Goal: Task Accomplishment & Management: Complete application form

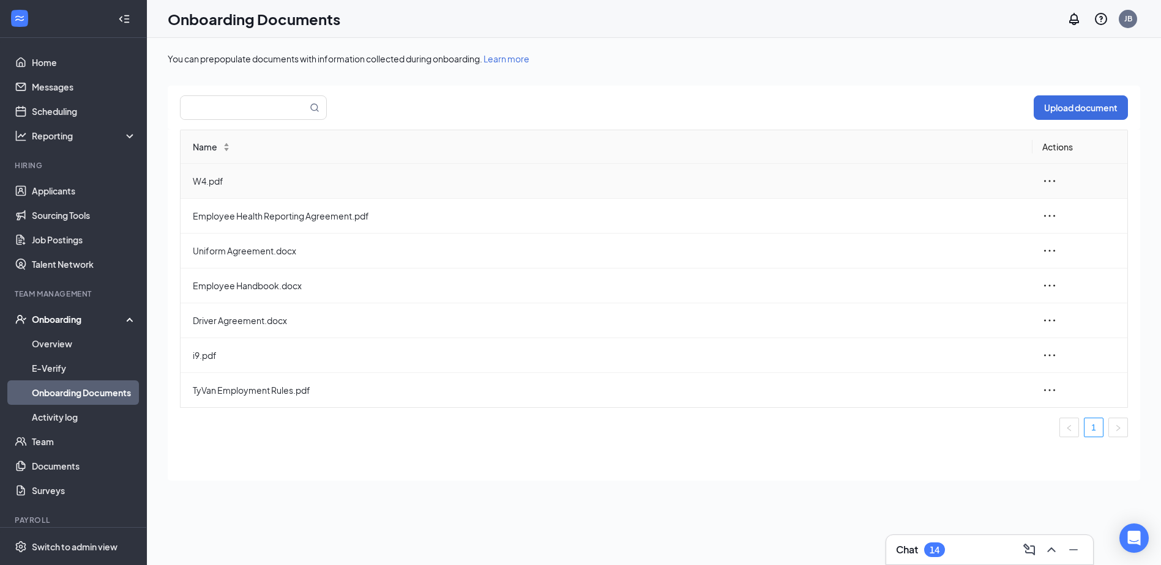
scroll to position [35, 0]
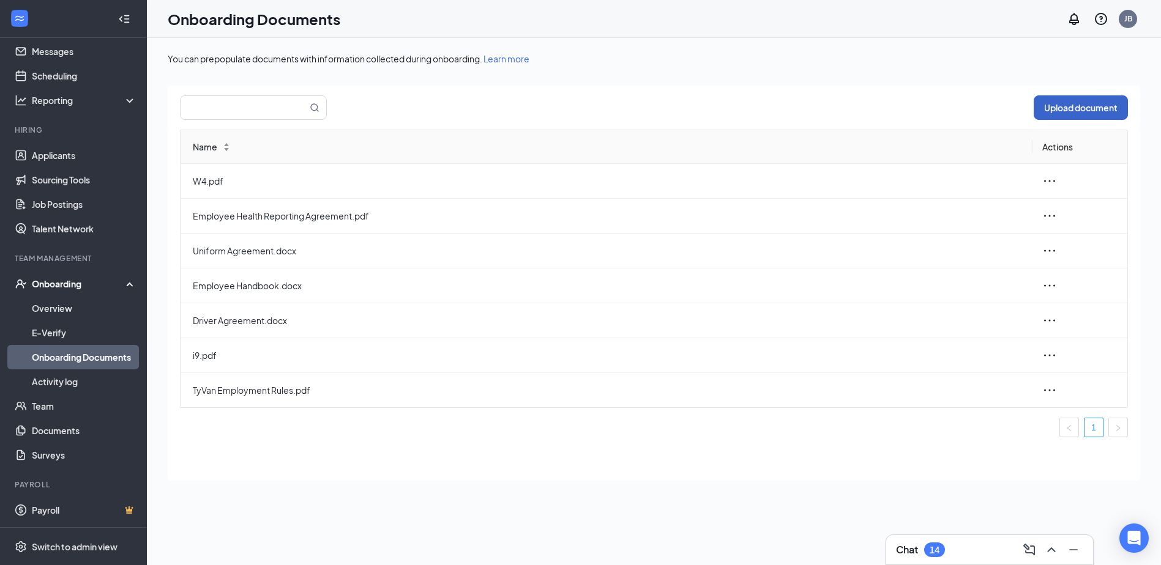
click at [1088, 110] on button "Upload document" at bounding box center [1080, 107] width 94 height 24
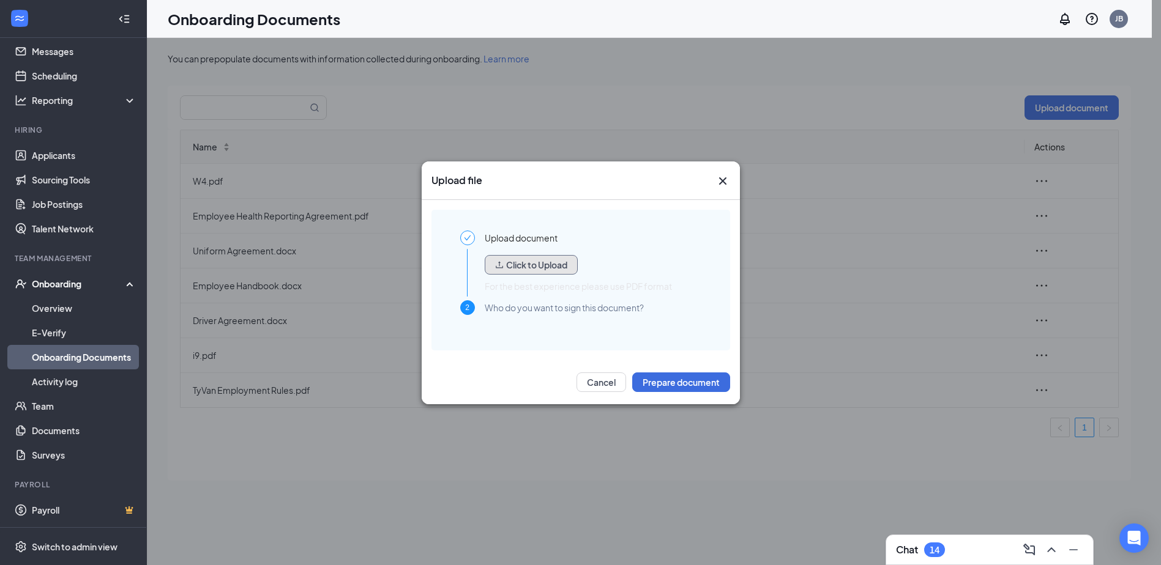
click at [543, 268] on button "Click to Upload" at bounding box center [531, 265] width 93 height 20
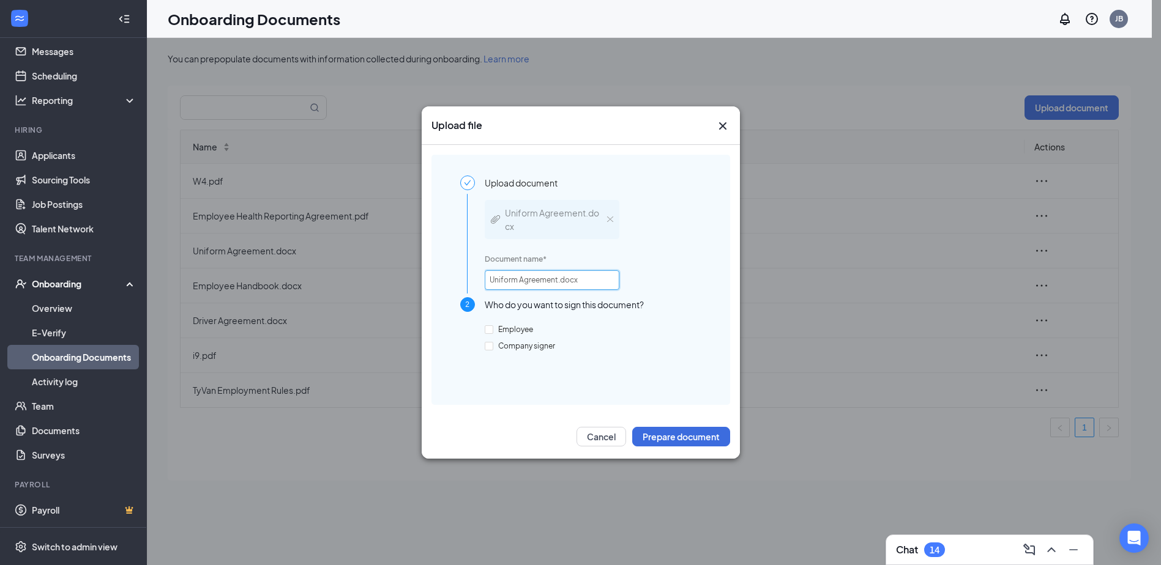
click at [489, 280] on input "Uniform Agreement.docx" at bounding box center [552, 280] width 135 height 20
type input "TyVan Uniform Agreement.docx"
click at [508, 327] on span "Employee" at bounding box center [515, 329] width 45 height 9
click at [493, 327] on input "Employee" at bounding box center [489, 329] width 9 height 9
checkbox input "true"
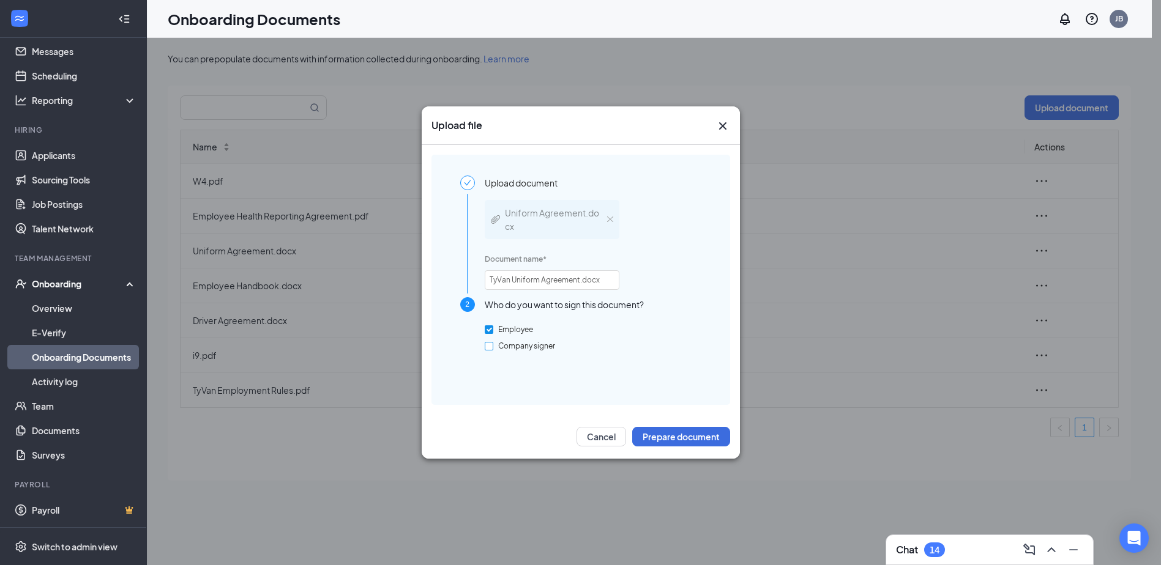
click at [511, 344] on span "Company signer" at bounding box center [526, 345] width 67 height 9
click at [493, 344] on input "Company signer" at bounding box center [489, 346] width 9 height 9
checkbox input "true"
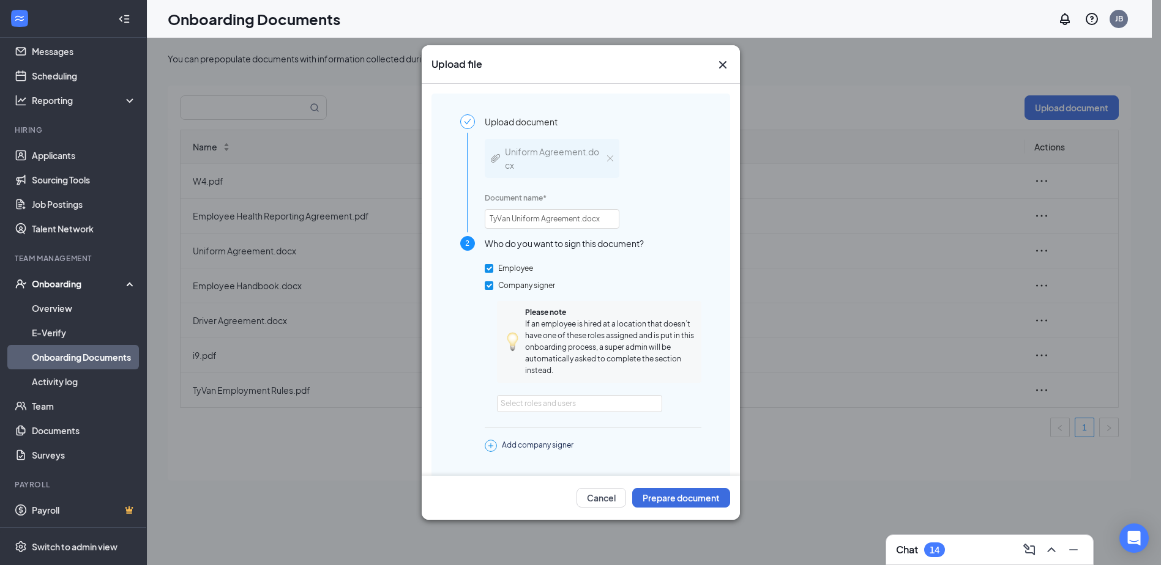
click at [559, 414] on div at bounding box center [592, 419] width 218 height 15
click at [557, 411] on div "Select roles and users" at bounding box center [578, 404] width 157 height 16
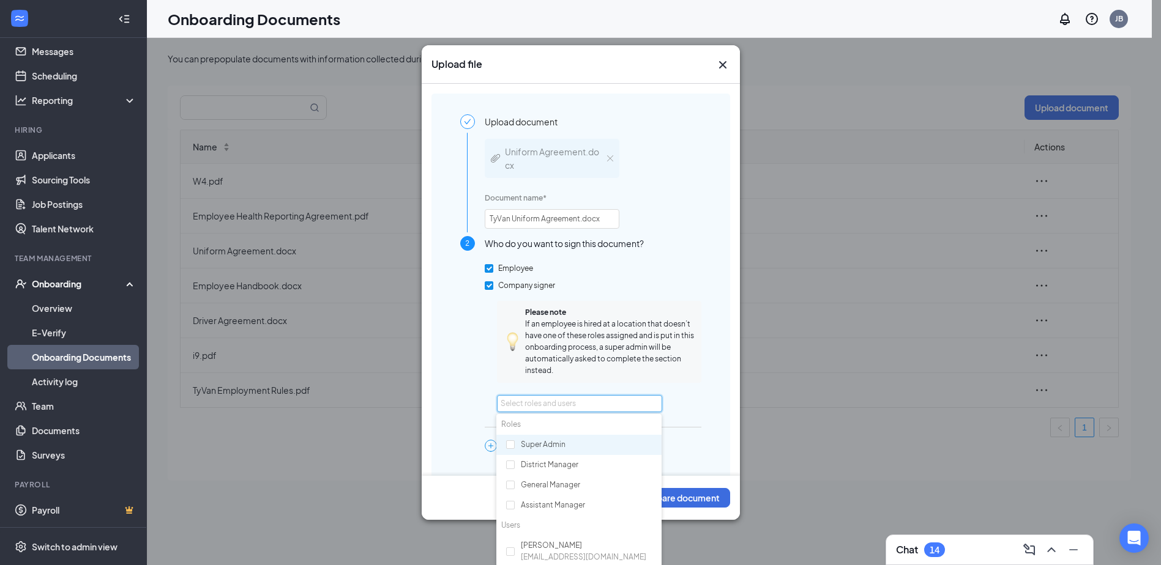
click at [554, 408] on div "Select roles and users" at bounding box center [575, 404] width 151 height 12
click at [550, 551] on div "[PERSON_NAME] [EMAIL_ADDRESS][DOMAIN_NAME]" at bounding box center [583, 551] width 125 height 23
checkbox input "true"
click at [708, 452] on div "Upload document Uniform Agreement.docx Document name * TyVan Uniform Agreement.…" at bounding box center [580, 315] width 299 height 442
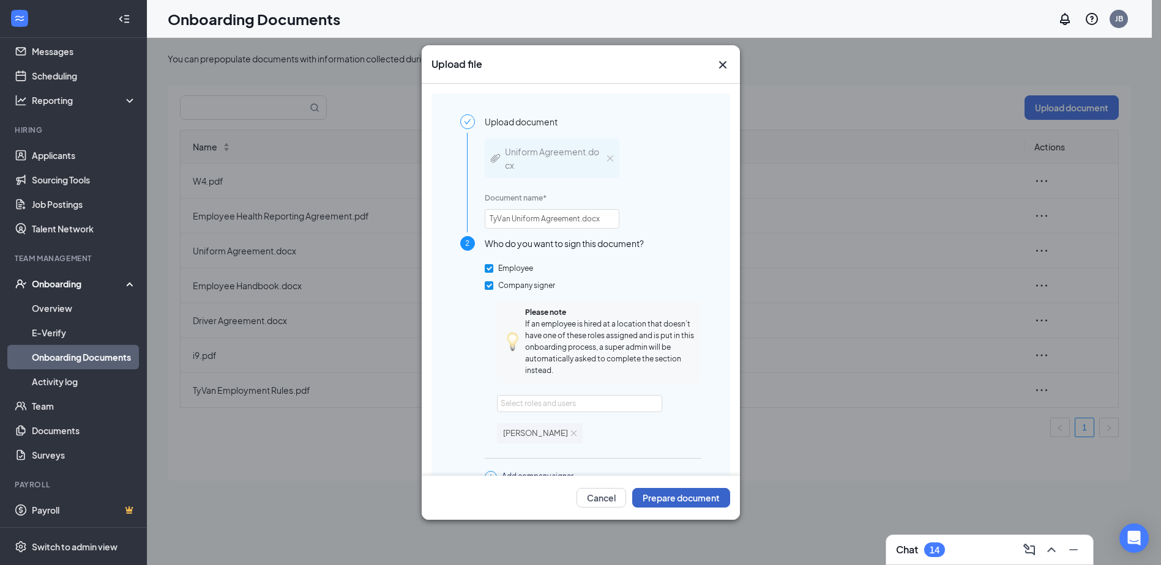
click at [699, 497] on button "Prepare document" at bounding box center [681, 498] width 98 height 20
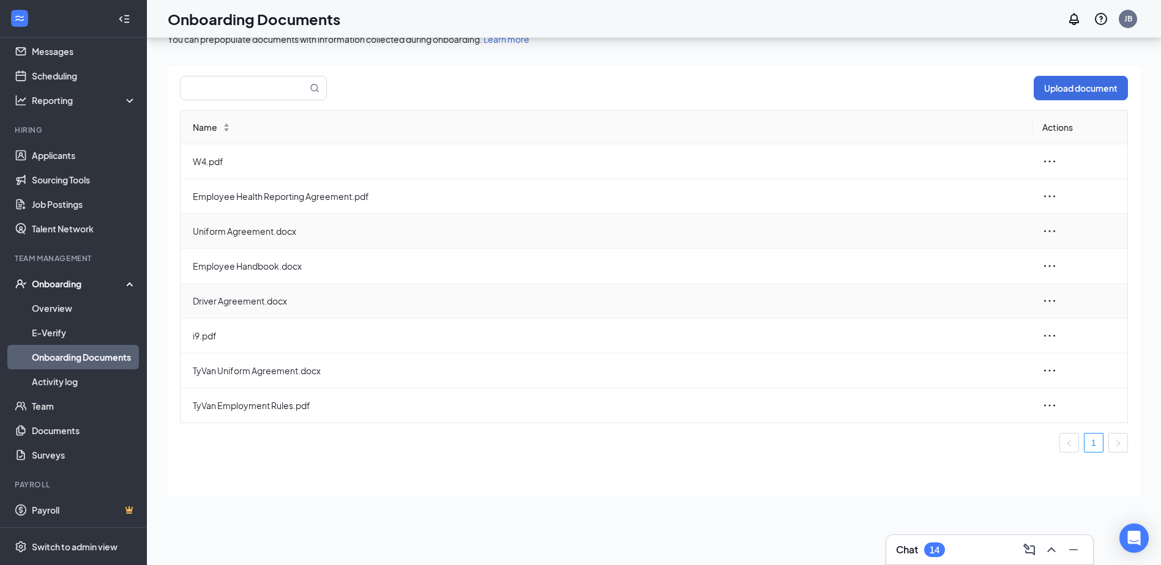
scroll to position [0, 0]
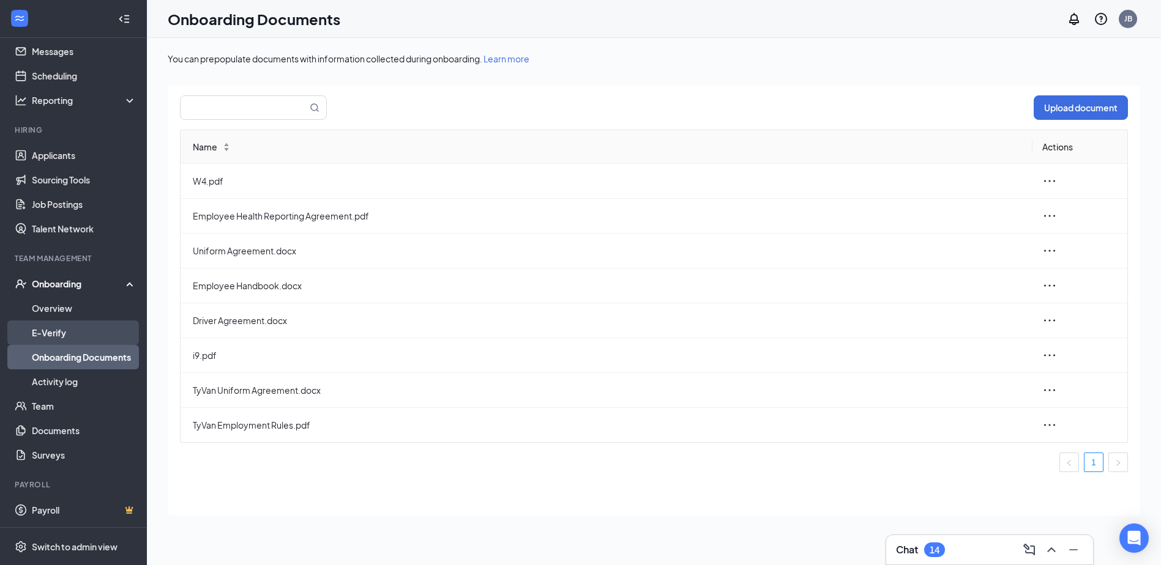
click at [81, 332] on link "E-Verify" at bounding box center [84, 333] width 105 height 24
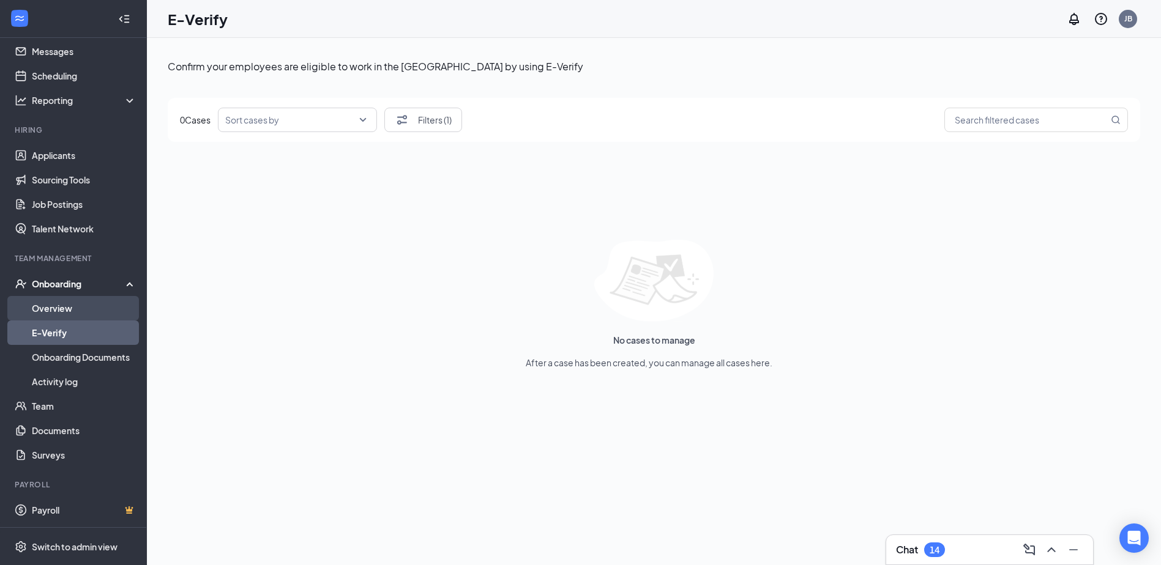
click at [76, 307] on link "Overview" at bounding box center [84, 308] width 105 height 24
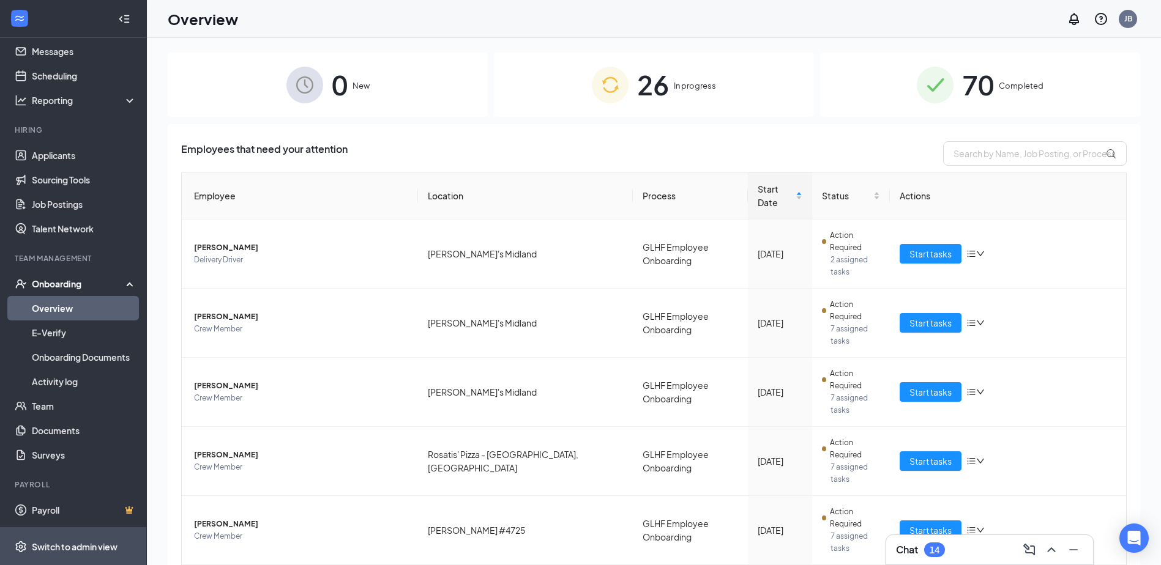
click at [70, 540] on span "Switch to admin view" at bounding box center [84, 546] width 105 height 37
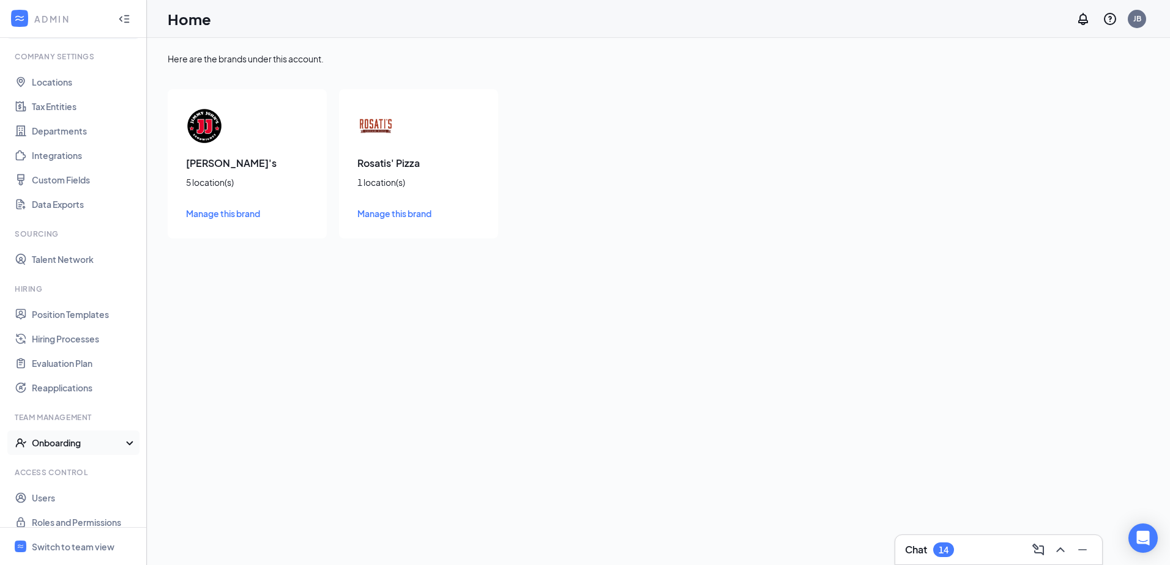
click at [75, 442] on div "Onboarding" at bounding box center [79, 443] width 94 height 12
click at [74, 467] on link "Onboarding Processes" at bounding box center [84, 467] width 105 height 24
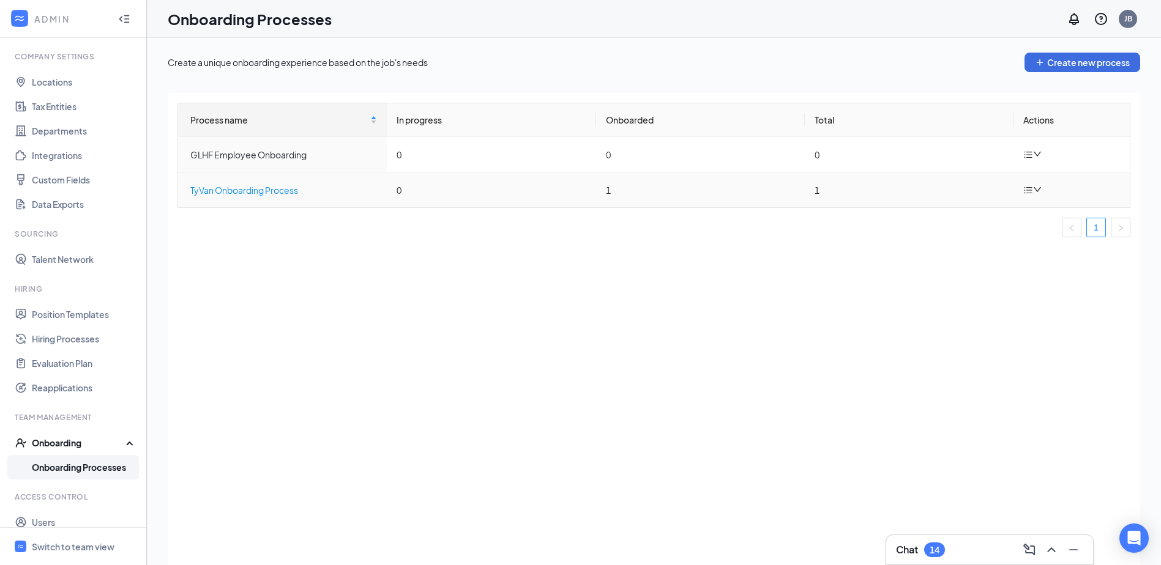
click at [337, 191] on div "TyVan Onboarding Process" at bounding box center [283, 190] width 187 height 13
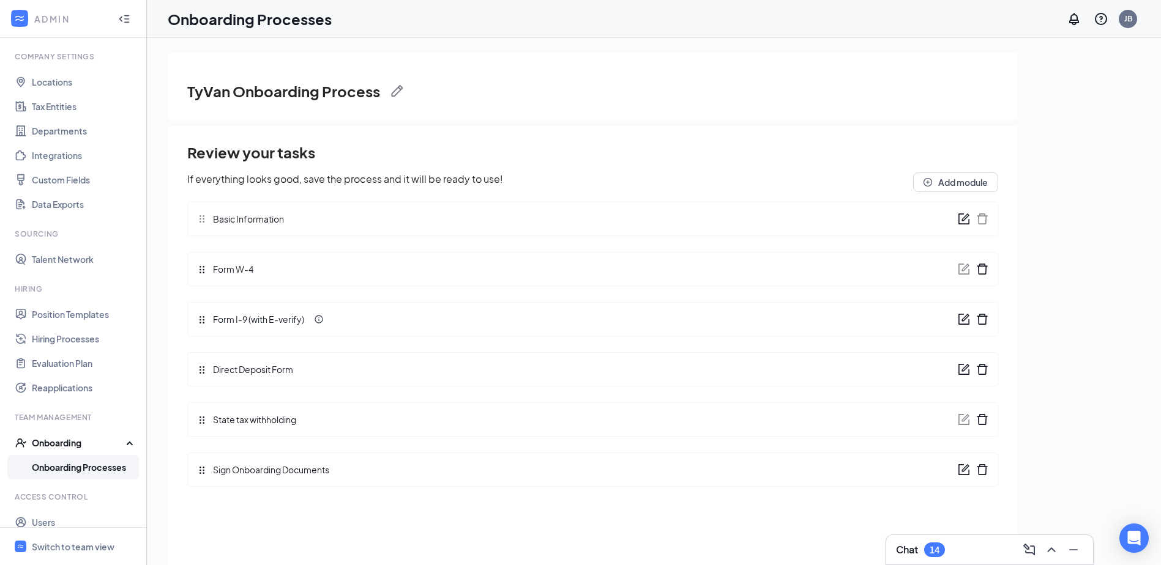
scroll to position [55, 0]
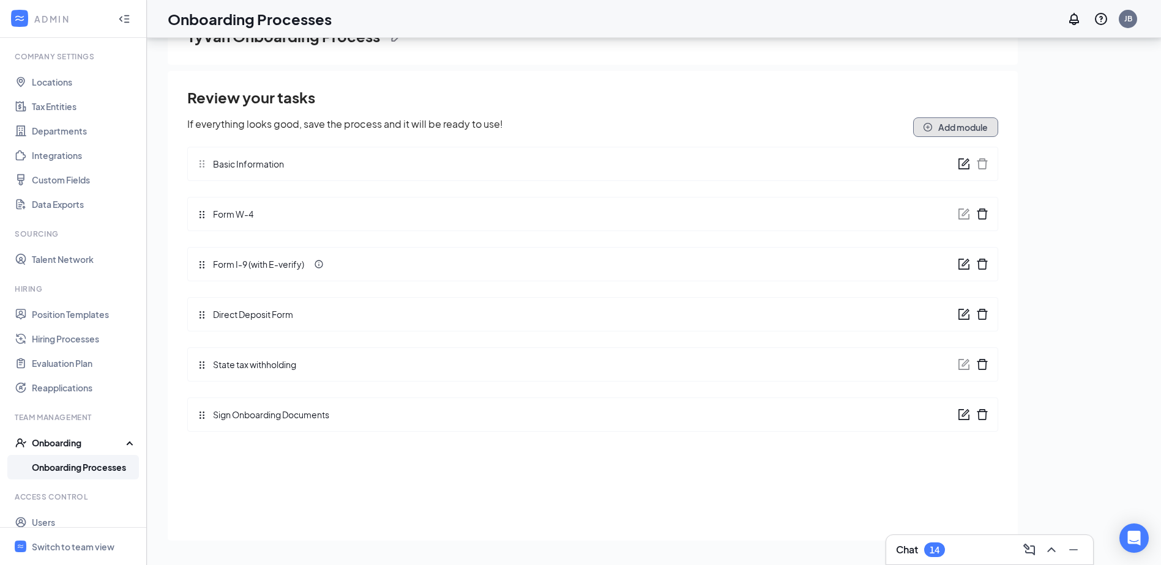
click at [968, 128] on button "Add module" at bounding box center [955, 127] width 85 height 20
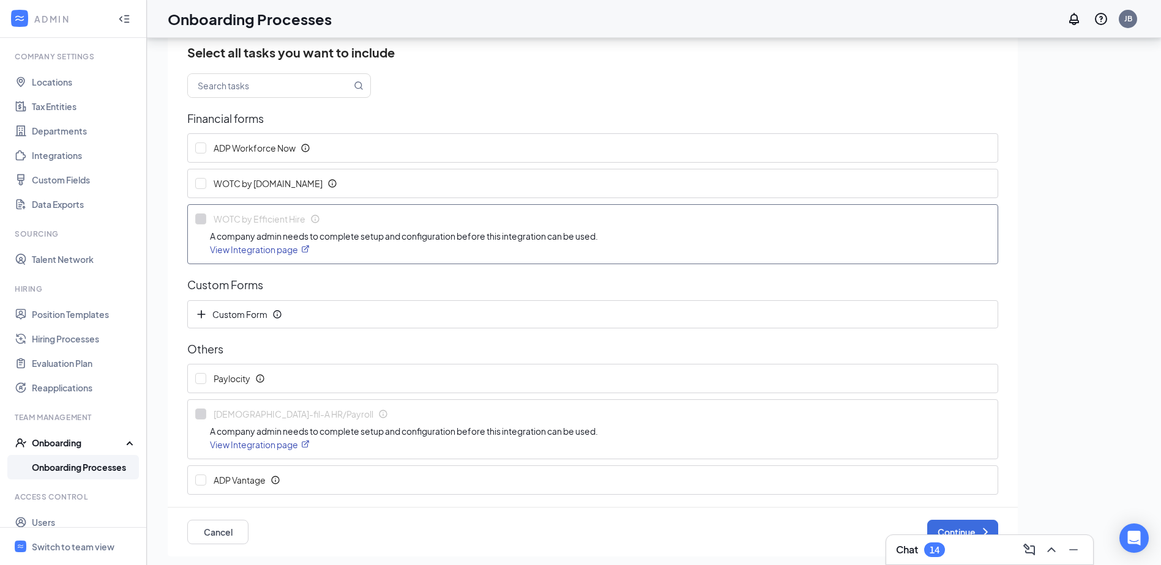
scroll to position [66, 0]
click at [193, 322] on div "Custom Form" at bounding box center [592, 313] width 809 height 27
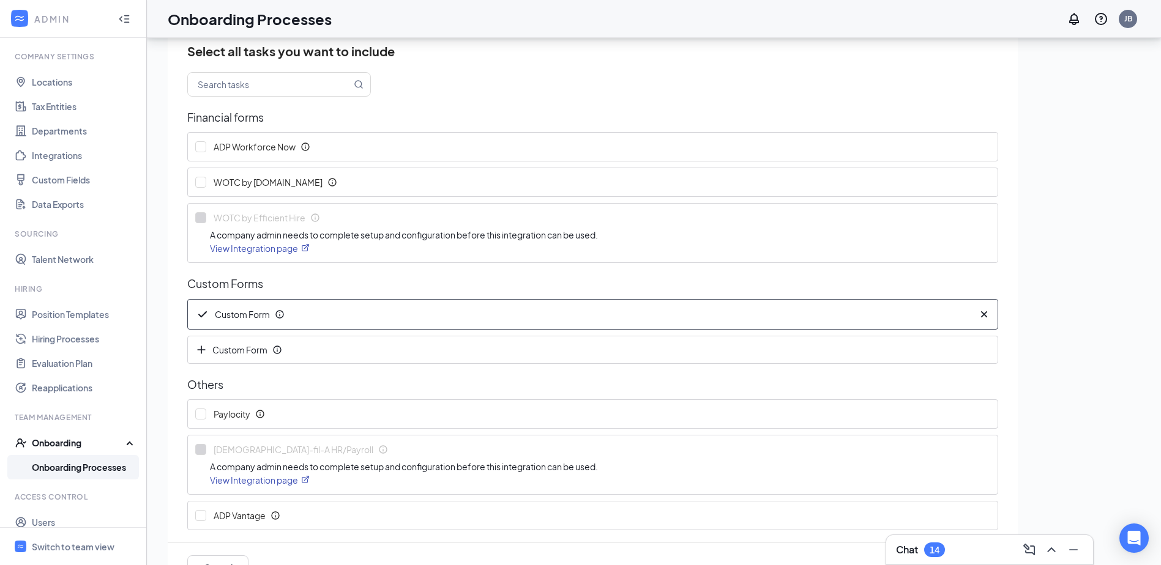
click at [830, 307] on div "Custom Form" at bounding box center [579, 314] width 768 height 15
click at [239, 308] on span "Custom Form" at bounding box center [235, 314] width 80 height 15
click at [239, 313] on span "Custom Form" at bounding box center [235, 314] width 80 height 15
click at [280, 314] on icon "Info" at bounding box center [280, 315] width 10 height 10
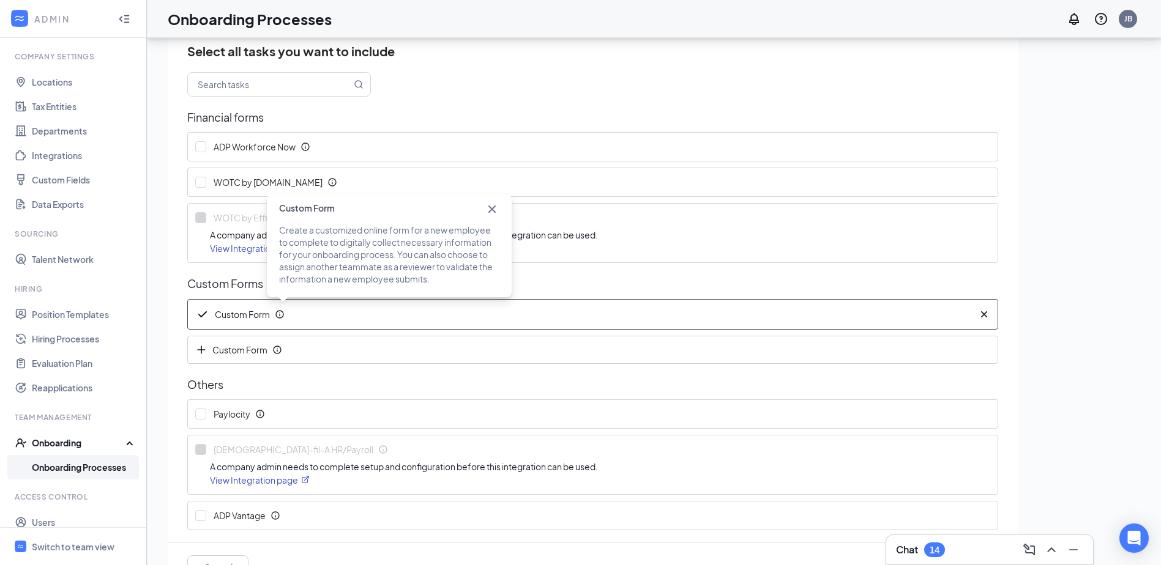
click at [593, 70] on div "Select all tasks you want to include Financial forms ADP Workforce Now WOTC by …" at bounding box center [592, 287] width 811 height 488
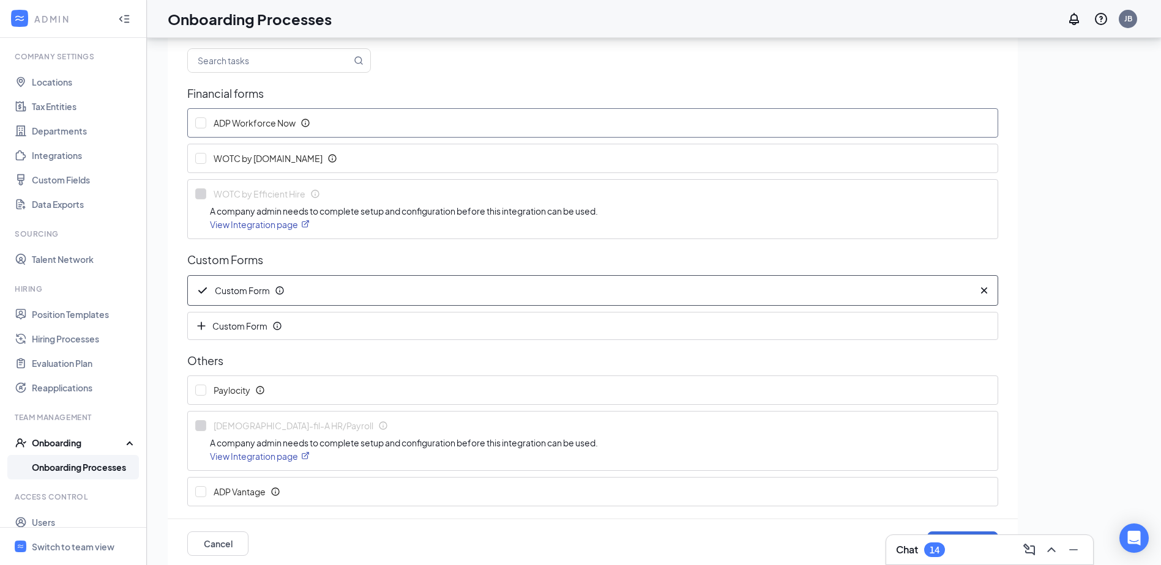
scroll to position [103, 0]
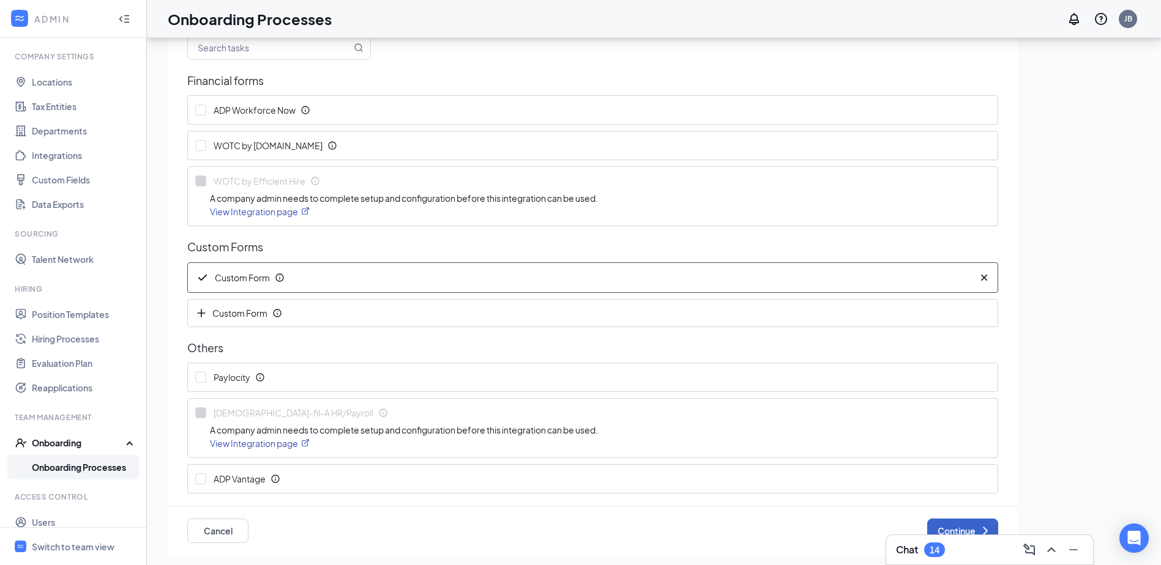
click at [960, 525] on button "Continue" at bounding box center [962, 531] width 71 height 24
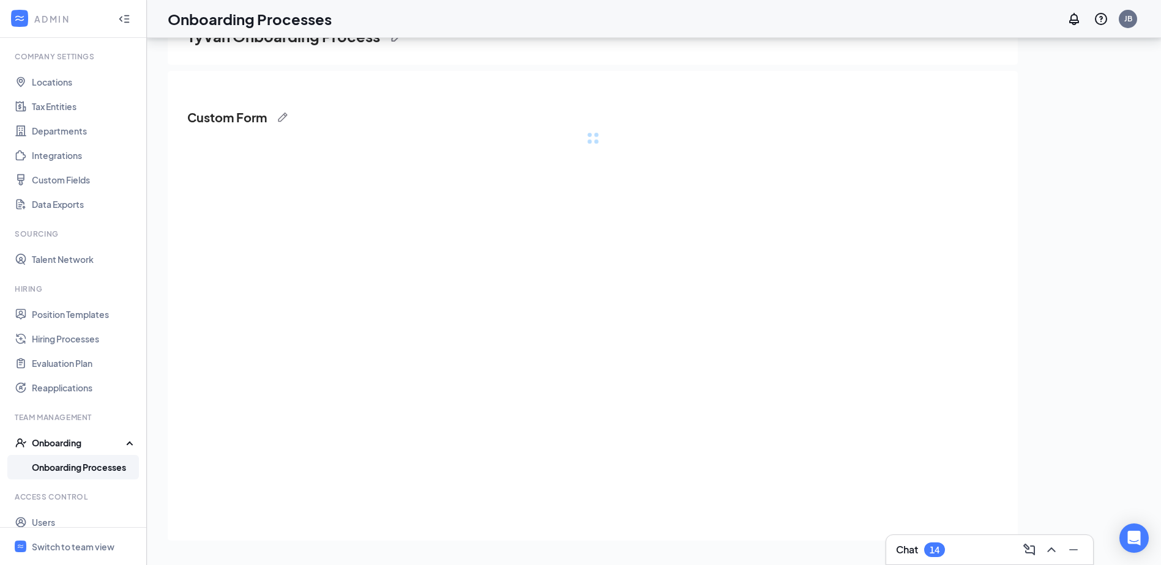
scroll to position [0, 0]
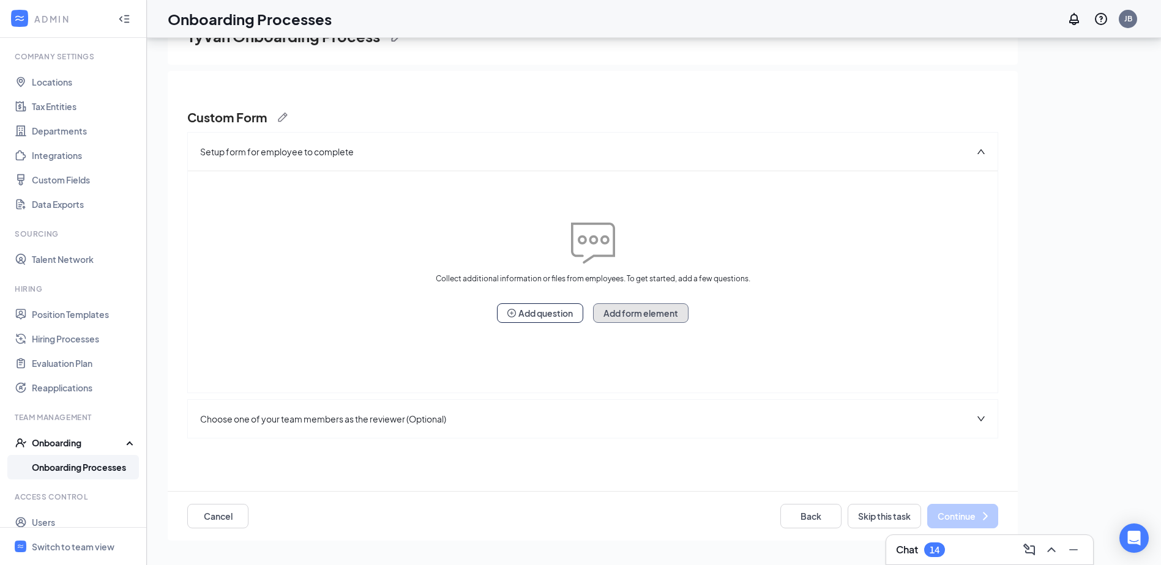
click at [627, 315] on button "Add form element" at bounding box center [640, 313] width 95 height 20
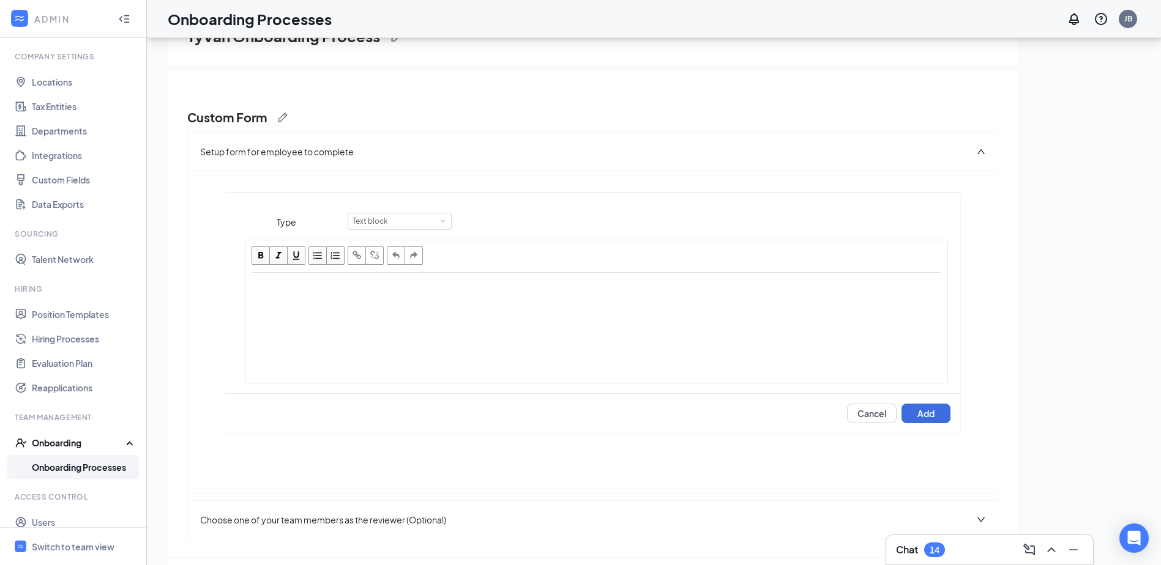
click at [402, 340] on div "Edit text" at bounding box center [596, 328] width 700 height 110
click at [378, 225] on div "Text block" at bounding box center [374, 222] width 44 height 16
click at [589, 216] on div "Text block" at bounding box center [622, 221] width 551 height 17
click at [392, 299] on div "Edit text" at bounding box center [596, 328] width 700 height 110
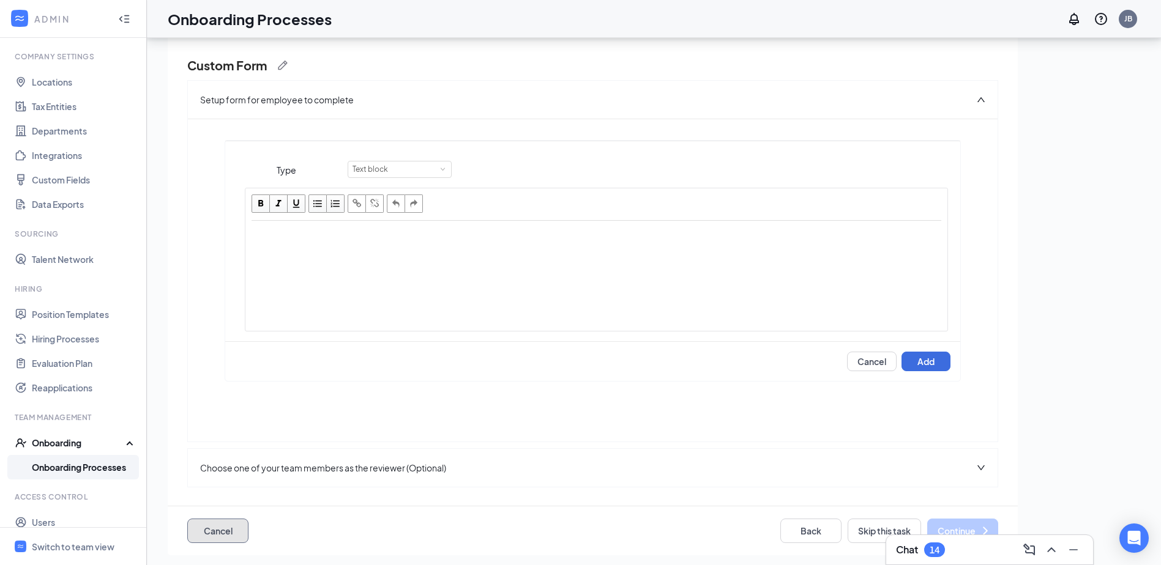
click at [215, 531] on button "Cancel" at bounding box center [217, 531] width 61 height 24
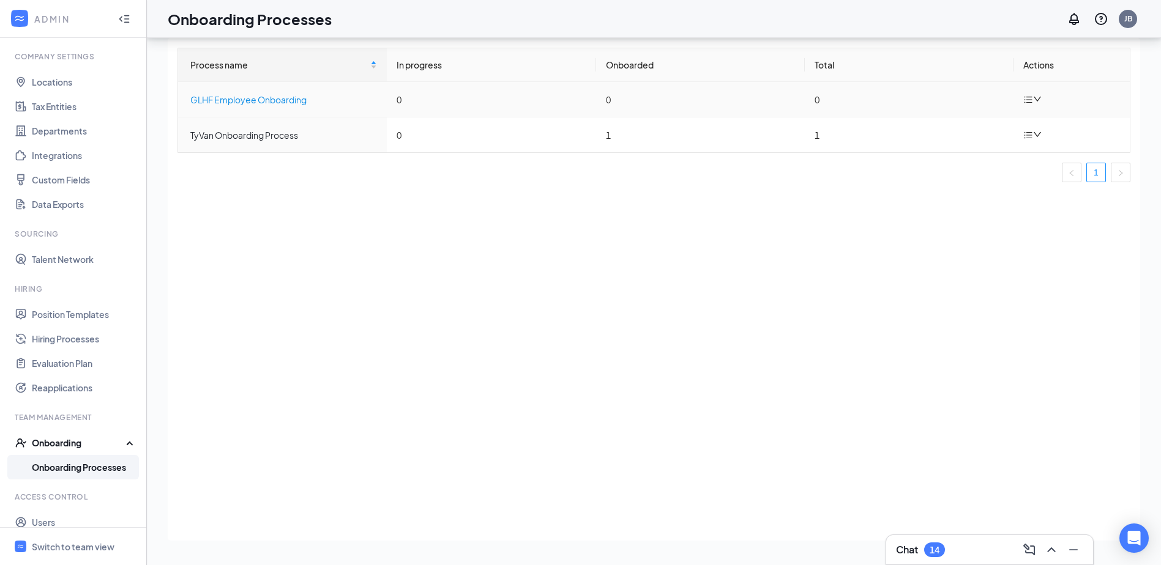
click at [380, 91] on td "GLHF Employee Onboarding" at bounding box center [282, 99] width 209 height 35
click at [366, 98] on div "GLHF Employee Onboarding" at bounding box center [283, 99] width 187 height 13
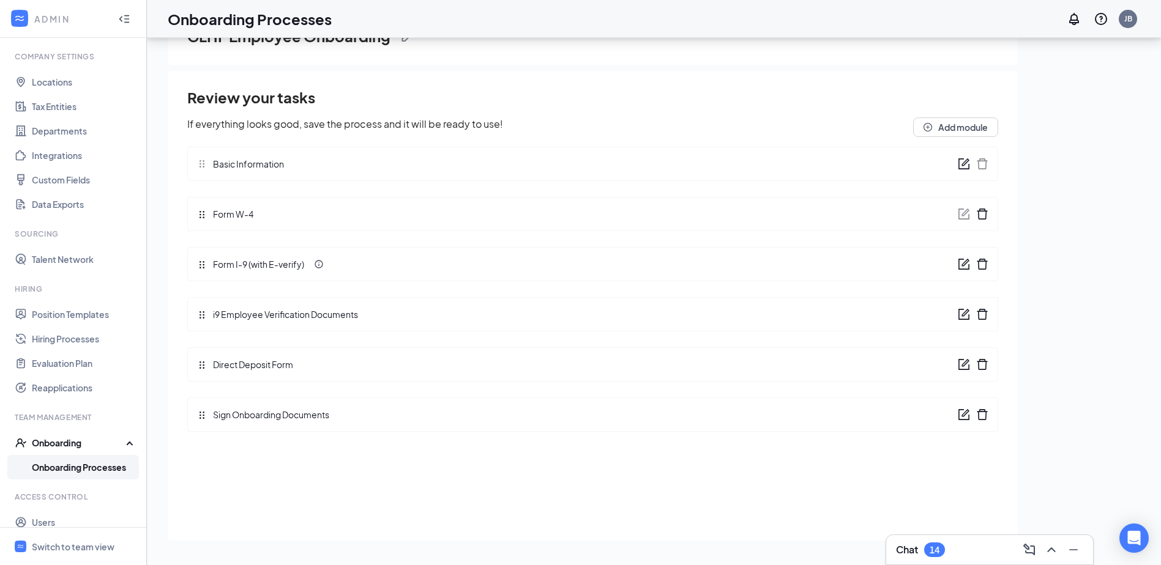
click at [198, 318] on div "Review your tasks If everything looks good, save the process and it will be rea…" at bounding box center [592, 264] width 811 height 354
click at [959, 314] on icon "form" at bounding box center [963, 314] width 12 height 12
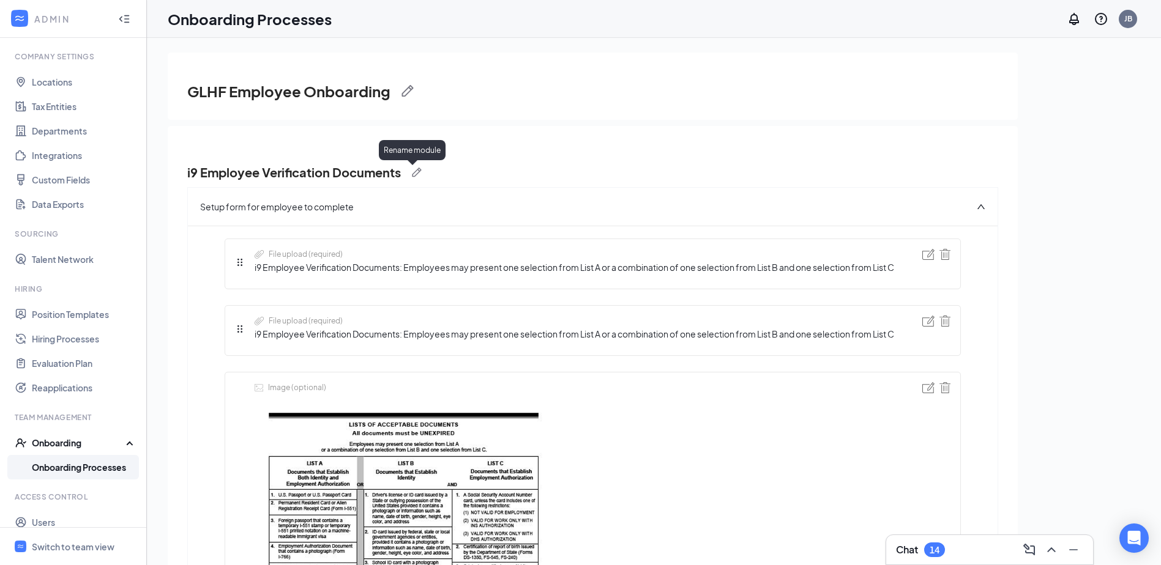
click at [422, 173] on img at bounding box center [417, 173] width 10 height 10
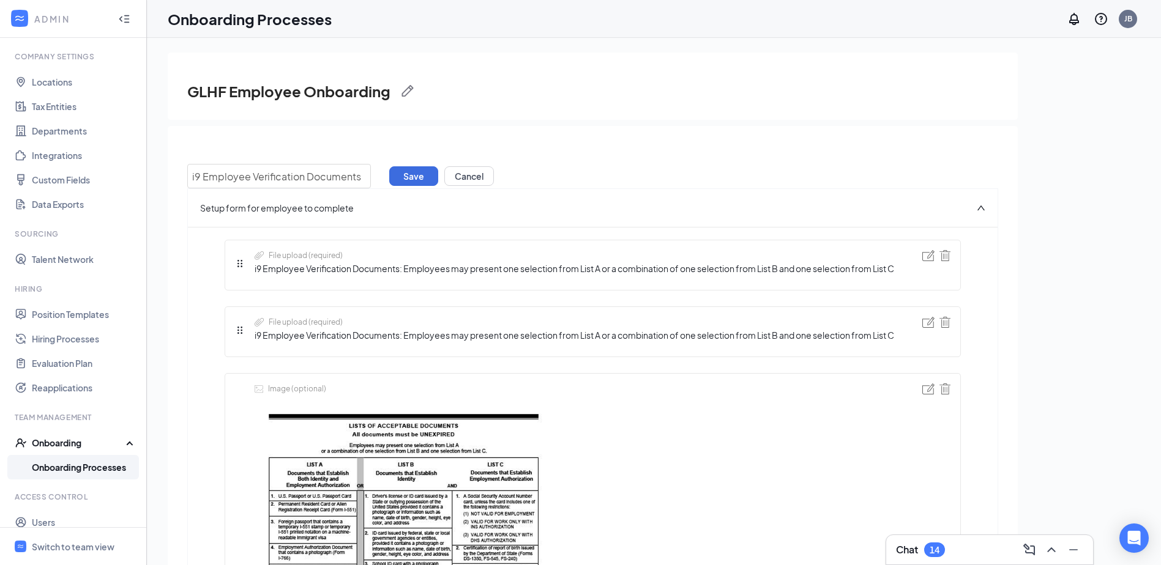
click at [344, 270] on span "i9 Employee Verification Documents: Employees may present one selection from Li…" at bounding box center [574, 268] width 639 height 13
click at [473, 177] on button "Cancel" at bounding box center [469, 176] width 50 height 20
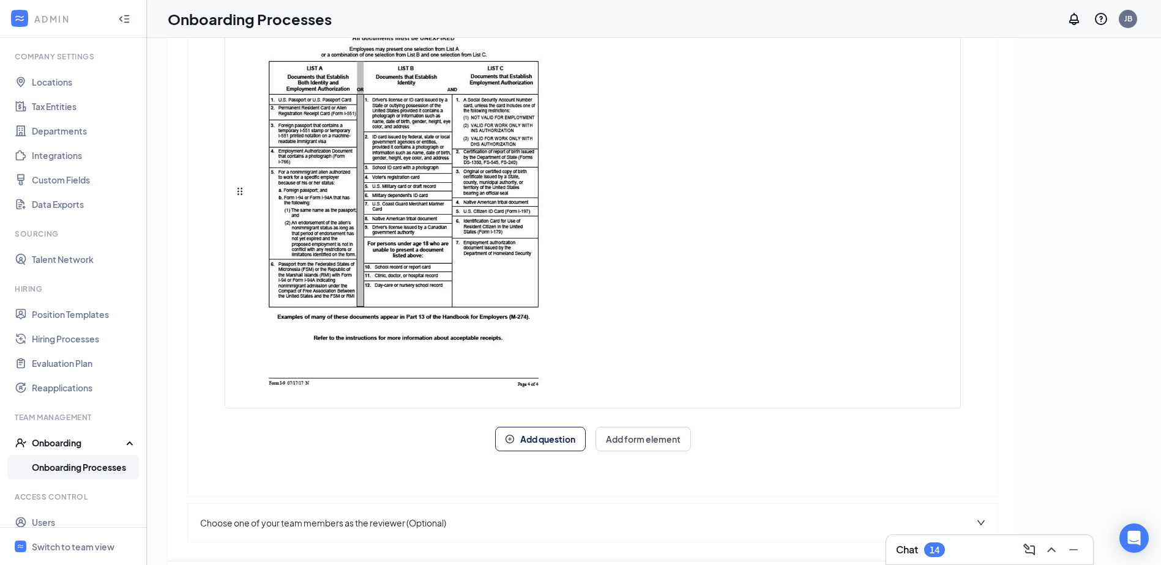
scroll to position [28, 0]
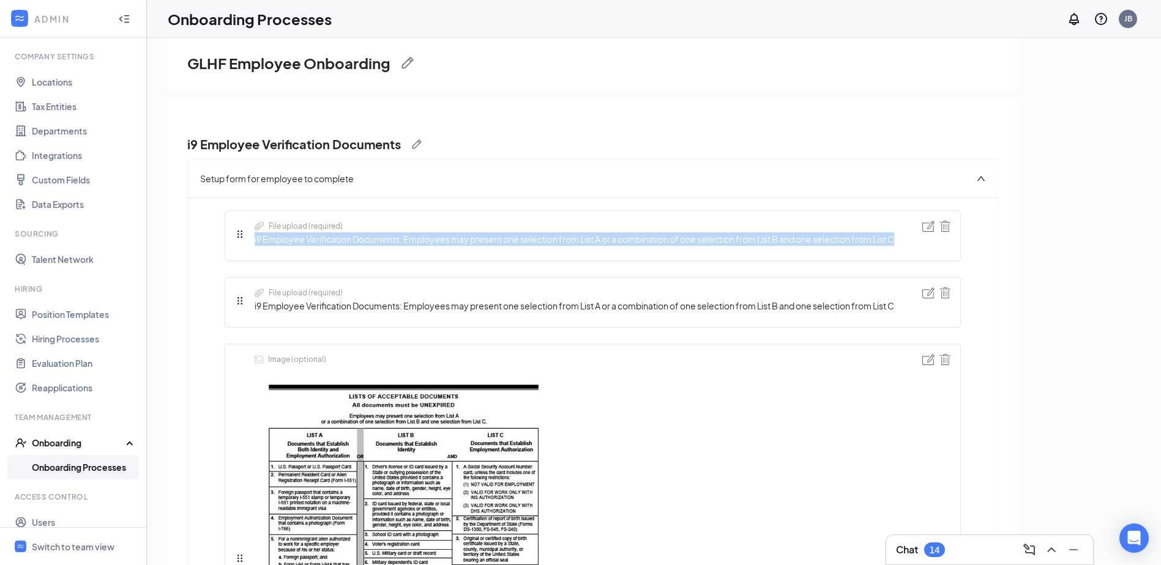
drag, startPoint x: 902, startPoint y: 239, endPoint x: 253, endPoint y: 243, distance: 649.1
click at [253, 243] on div "File upload (required) i9 Employee Verification Documents: Employees may presen…" at bounding box center [593, 235] width 736 height 51
drag, startPoint x: 253, startPoint y: 243, endPoint x: 259, endPoint y: 235, distance: 9.7
copy span "i9 Employee Verification Documents: Employees may present one selection from Li…"
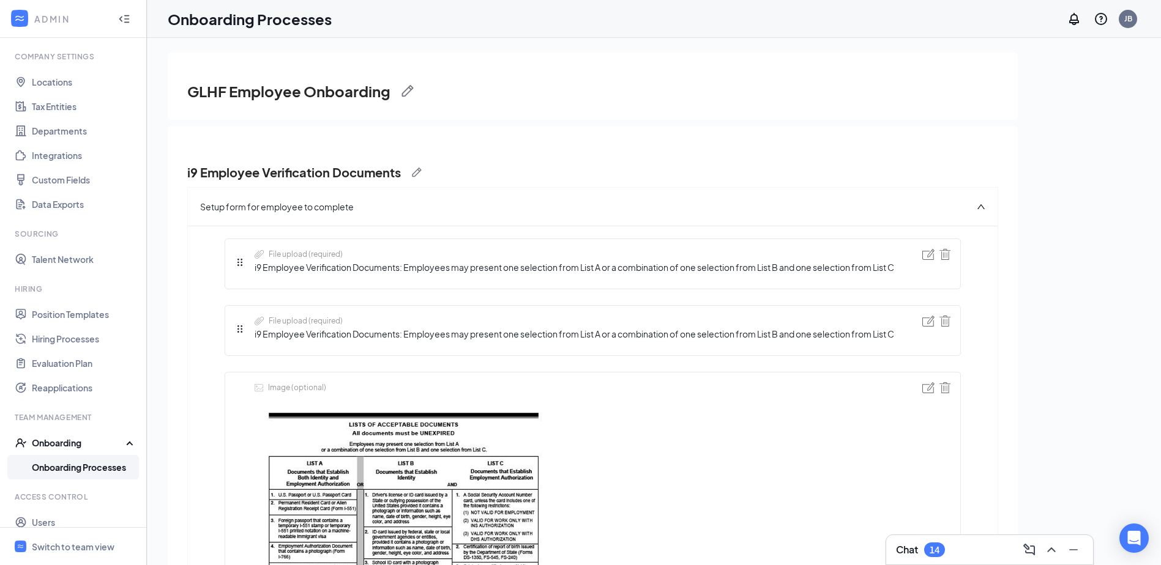
drag, startPoint x: 797, startPoint y: 76, endPoint x: 786, endPoint y: 83, distance: 12.4
click at [797, 76] on div "GLHF Employee Onboarding" at bounding box center [593, 86] width 850 height 67
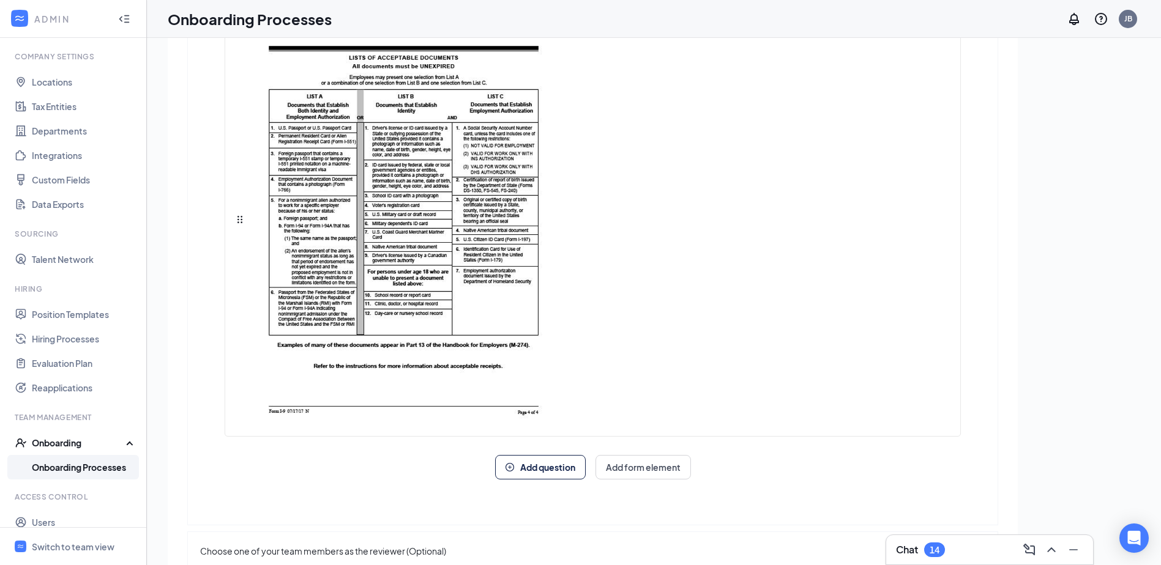
scroll to position [395, 0]
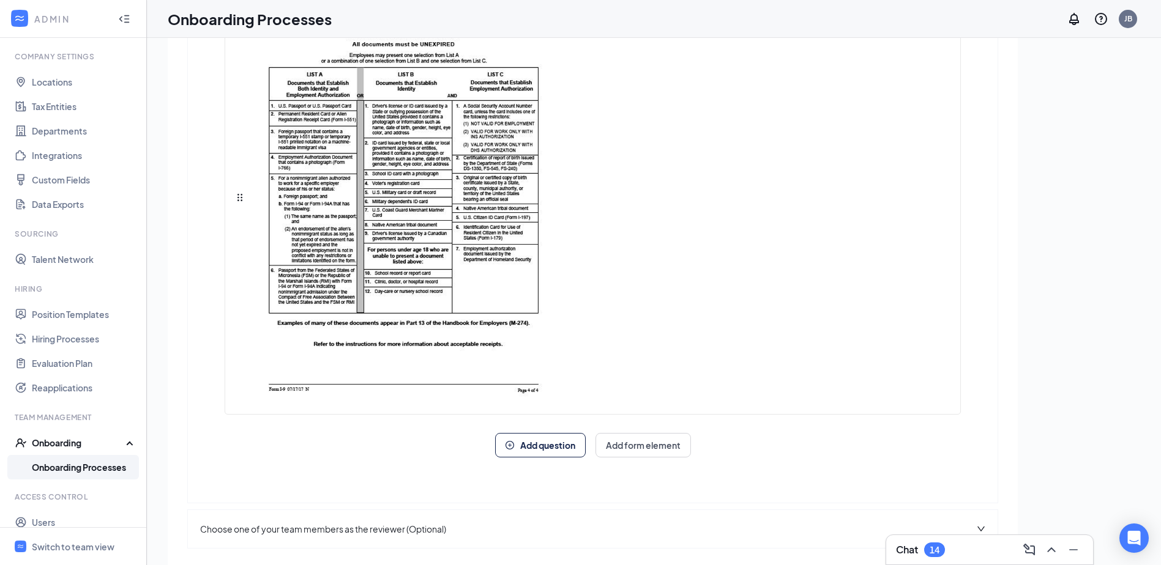
drag, startPoint x: 689, startPoint y: 328, endPoint x: 367, endPoint y: 491, distance: 360.9
click at [394, 478] on div "File upload (required) i9 Employee Verification Documents: Employees may presen…" at bounding box center [592, 170] width 809 height 666
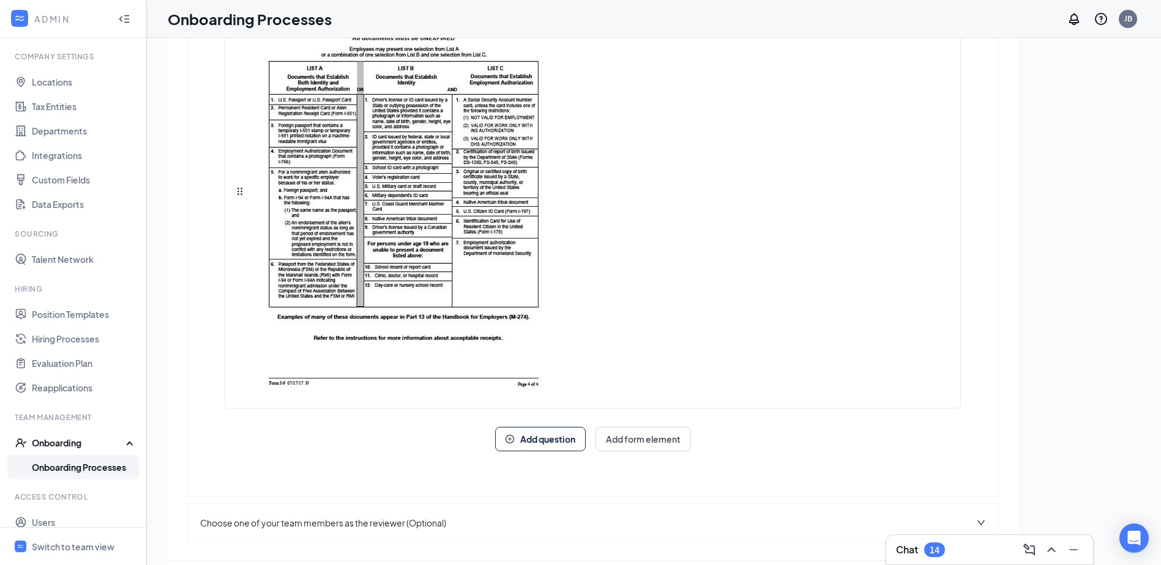
click at [1107, 509] on div "Chat 14 GLHF Employee Onboarding i9 Employee Verification Documents Setup form …" at bounding box center [654, 329] width 1014 height 582
drag, startPoint x: 429, startPoint y: 350, endPoint x: 0, endPoint y: 381, distance: 430.0
click at [23, 251] on div "ADMIN Home Company Settings Locations Tax Entities Departments Integrations Cus…" at bounding box center [580, 310] width 1161 height 620
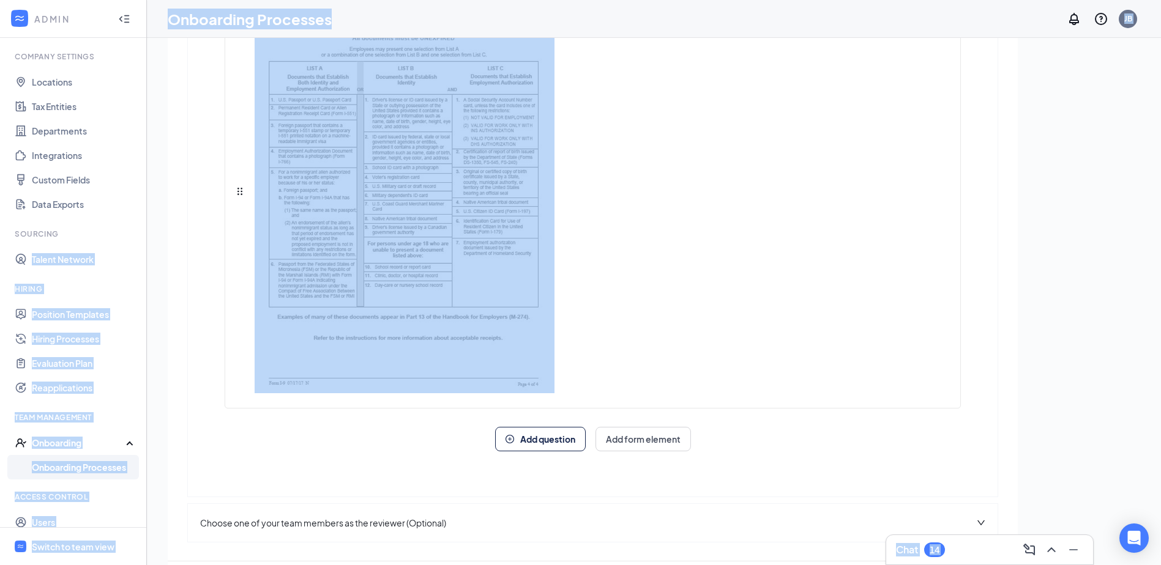
click at [190, 372] on div "File upload (required) i9 Employee Verification Documents: Employees may presen…" at bounding box center [592, 154] width 809 height 623
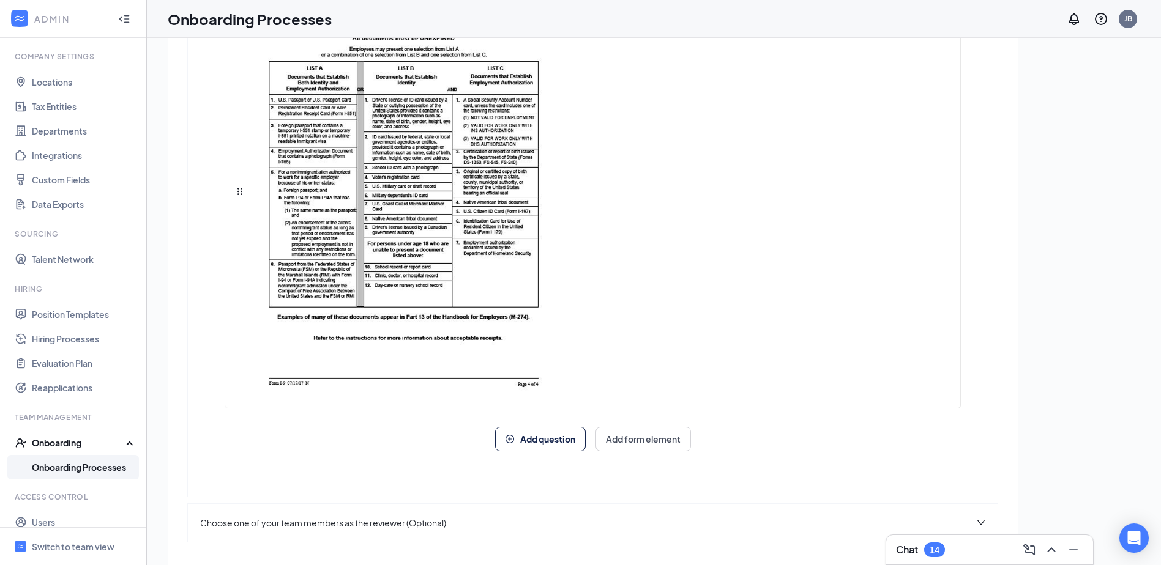
click at [80, 478] on link "Onboarding Processes" at bounding box center [84, 467] width 105 height 24
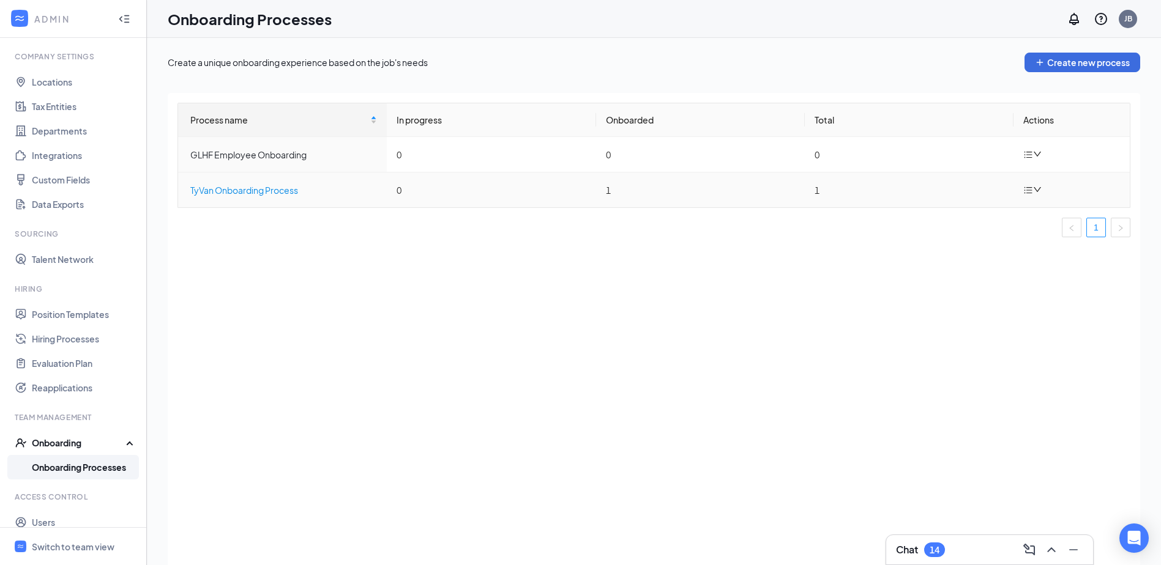
click at [326, 186] on div "TyVan Onboarding Process" at bounding box center [283, 190] width 187 height 13
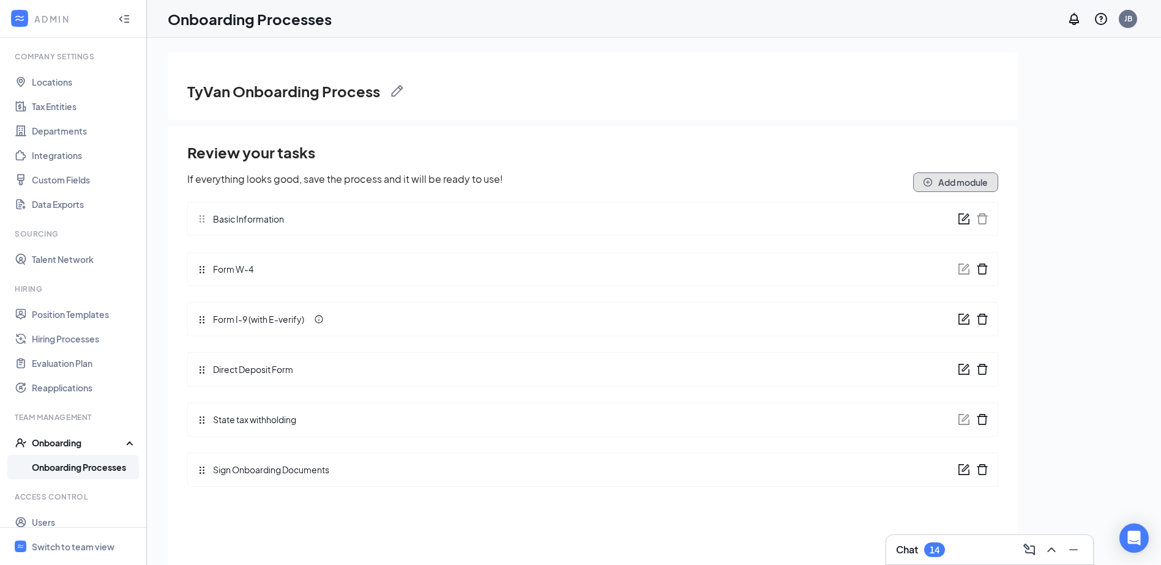
click at [945, 185] on button "Add module" at bounding box center [955, 183] width 85 height 20
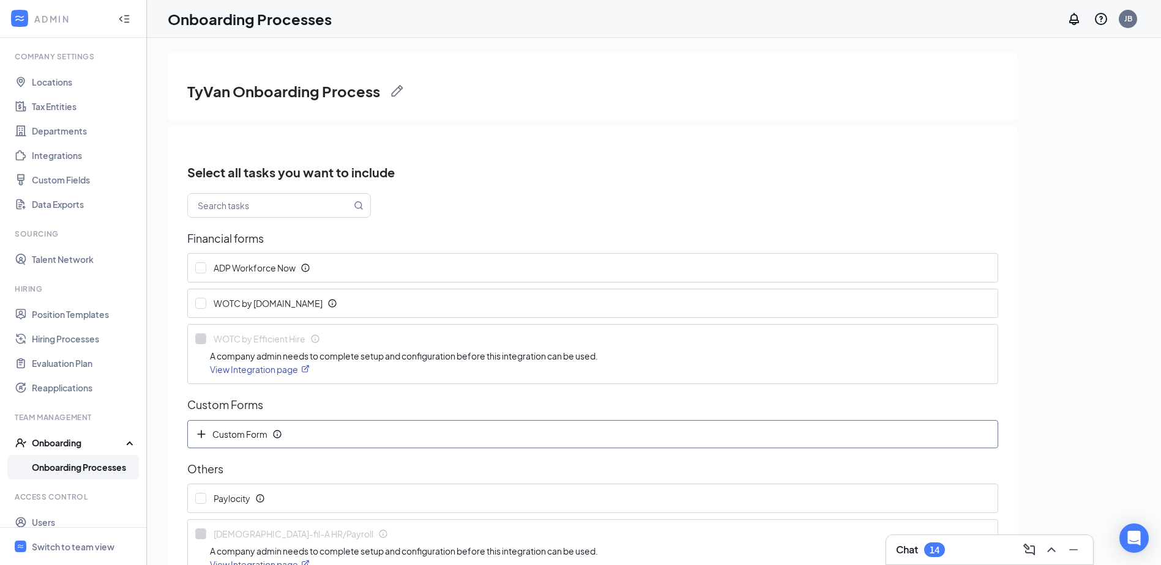
click at [250, 441] on div "Custom Form" at bounding box center [592, 434] width 809 height 27
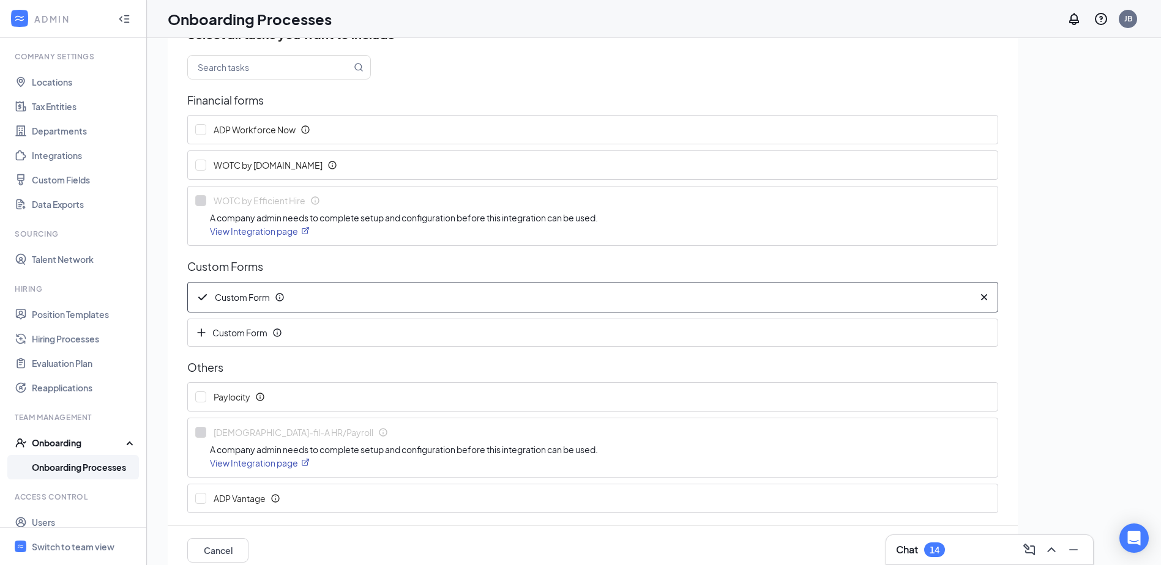
scroll to position [55, 0]
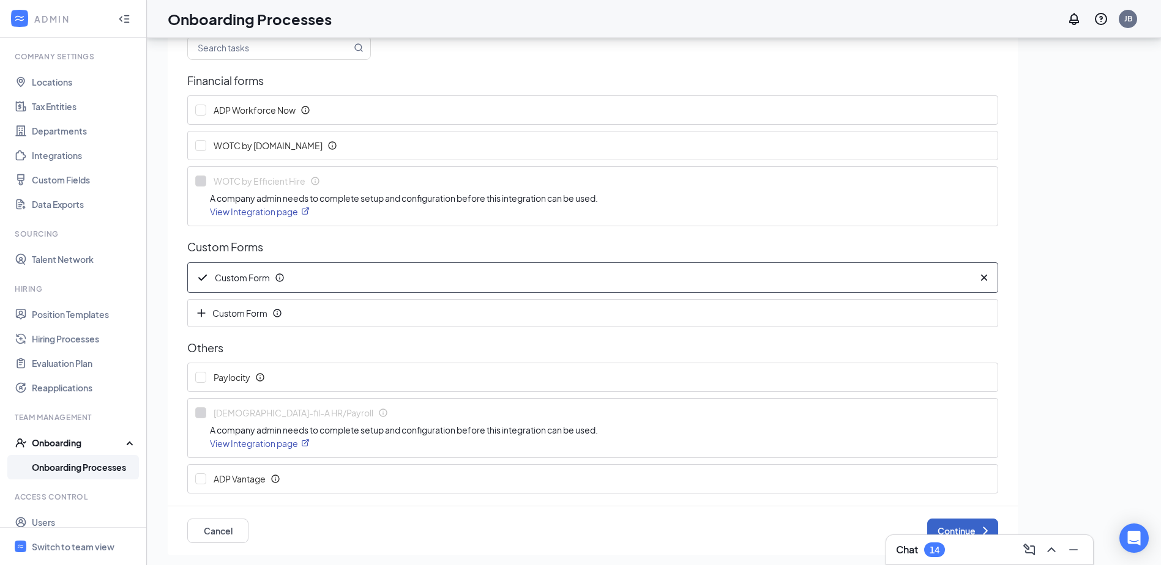
click at [978, 526] on icon "ChevronRight" at bounding box center [985, 531] width 15 height 15
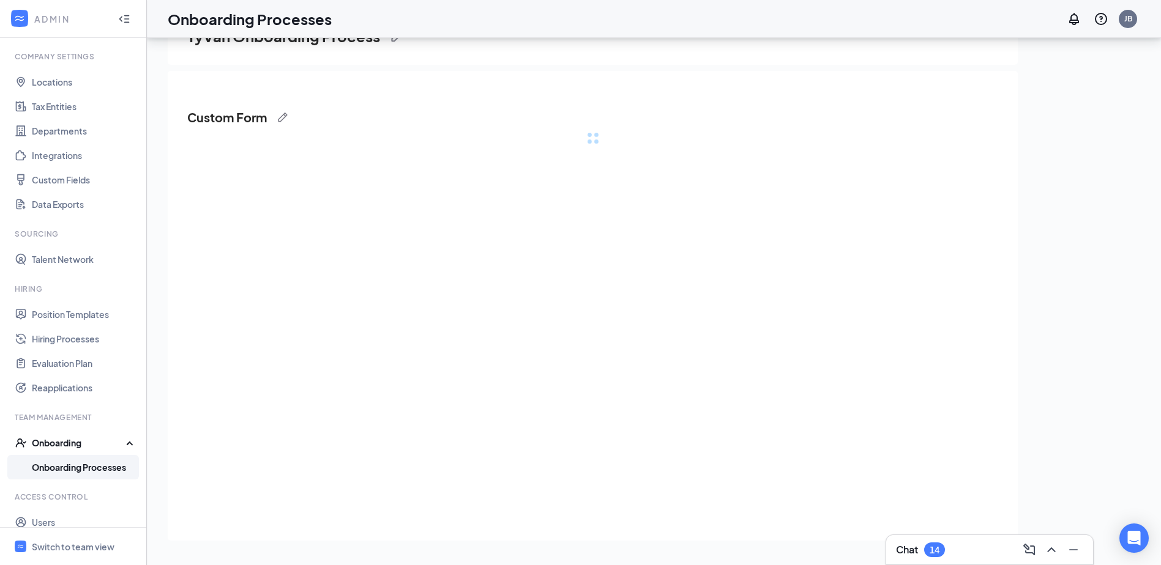
scroll to position [0, 0]
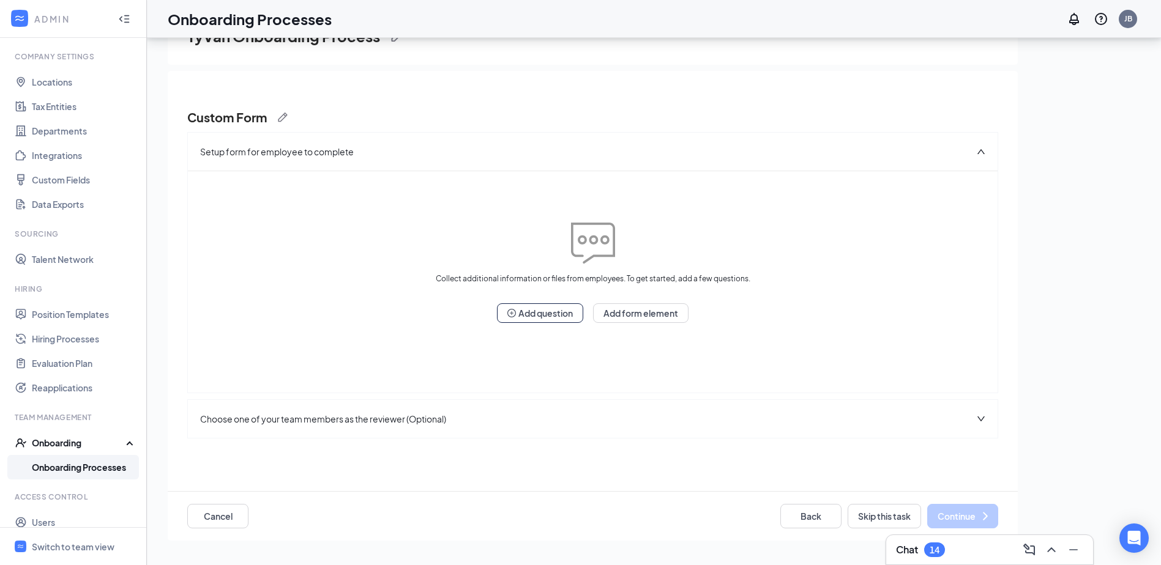
click at [486, 316] on div "Collect additional information or files from employees. To get started, add a f…" at bounding box center [593, 273] width 736 height 100
click at [579, 313] on button "Add question" at bounding box center [540, 313] width 86 height 20
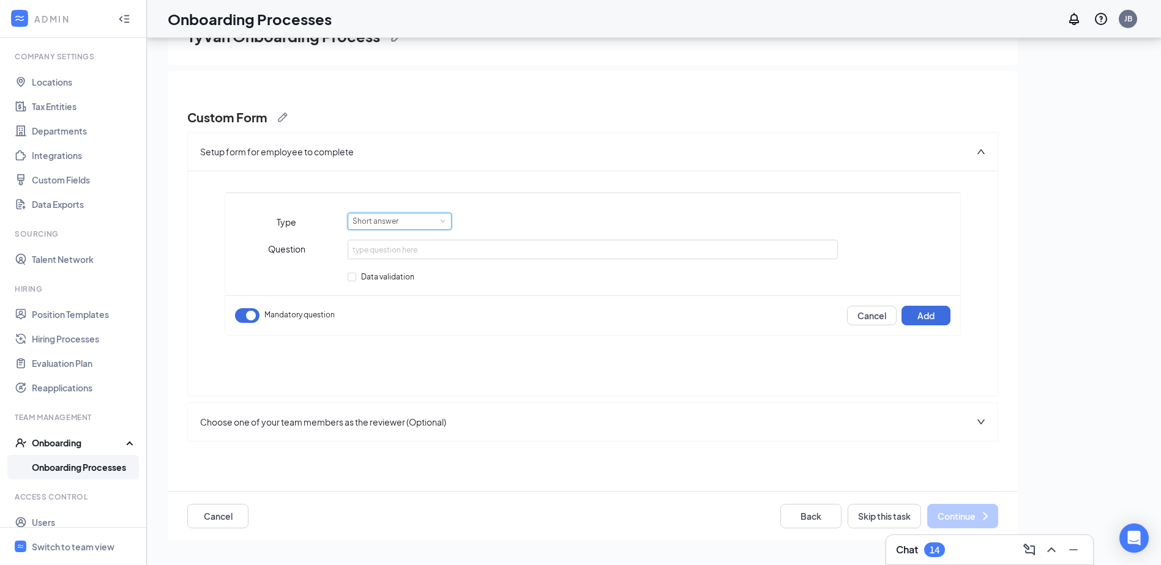
click at [425, 222] on div "Short answer" at bounding box center [399, 222] width 94 height 16
click at [405, 276] on li "File upload" at bounding box center [399, 283] width 104 height 20
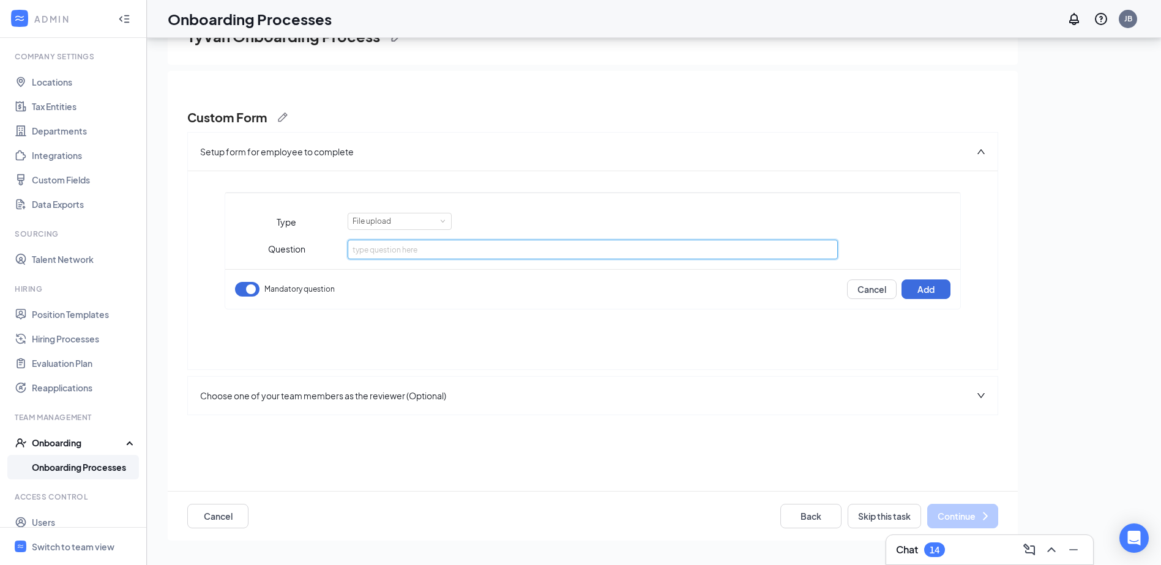
click at [450, 253] on input "text" at bounding box center [592, 250] width 490 height 20
paste input "i9 Employee Verification Documents: Employees may present one selection from Li…"
drag, startPoint x: 449, startPoint y: 253, endPoint x: 527, endPoint y: 255, distance: 77.7
click at [480, 251] on input "i9 Employee Verification Documents: Employees may present one selection from Li…" at bounding box center [592, 250] width 490 height 20
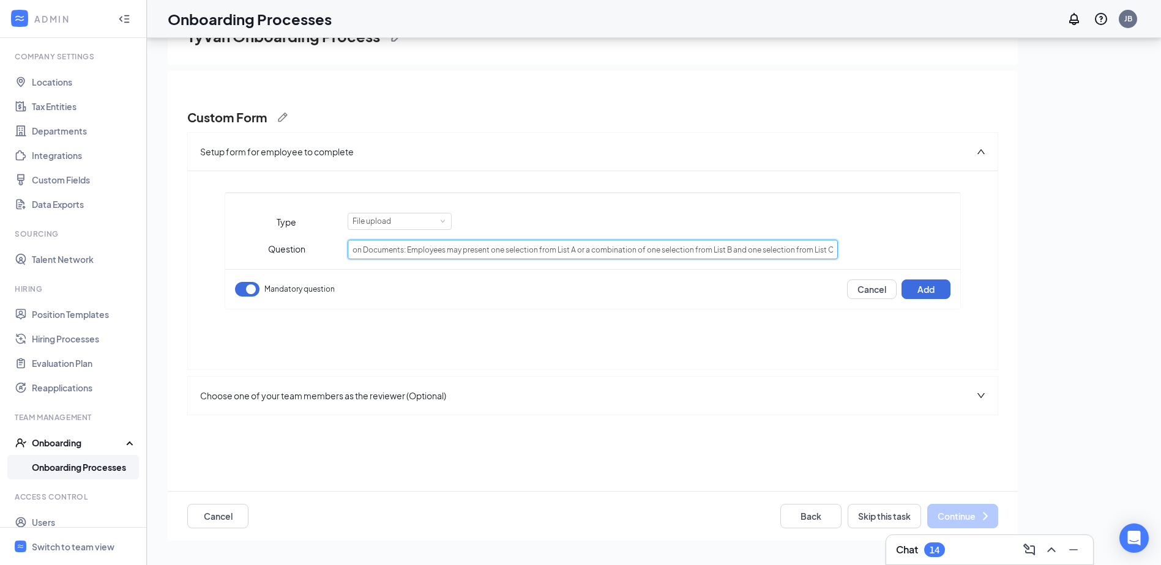
type input "i9 Employee Verification Documents: Employees may present one selection from Li…"
click at [636, 319] on div "To pick up a draggable item, press the space bar. While dragging, use the arrow…" at bounding box center [593, 254] width 736 height 141
click at [928, 294] on button "Add" at bounding box center [925, 290] width 49 height 20
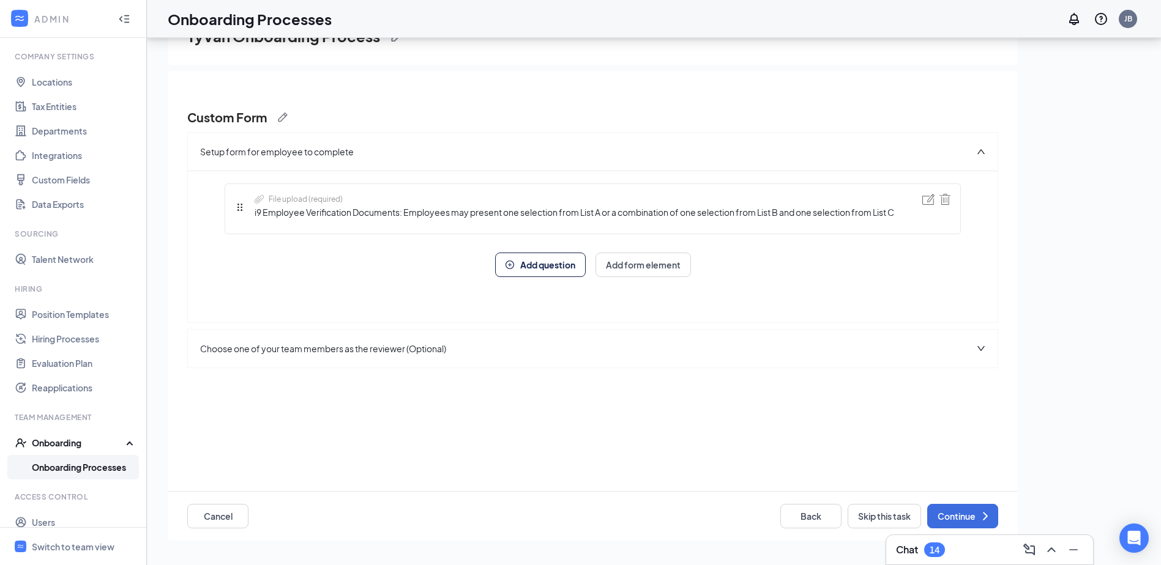
click at [549, 261] on span "Add question" at bounding box center [547, 265] width 55 height 9
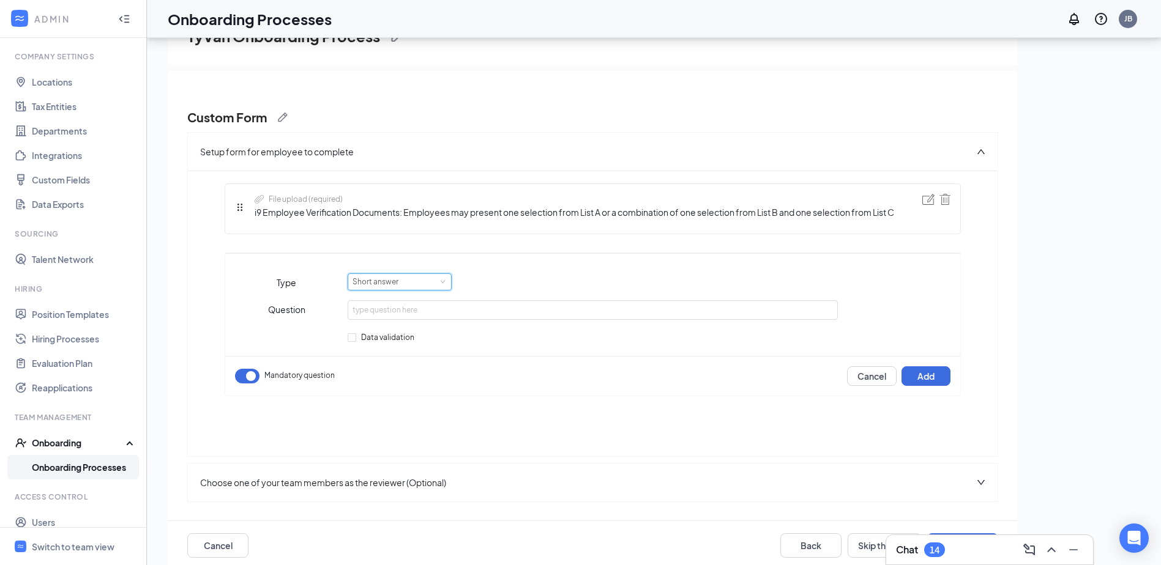
click at [388, 281] on div "Short answer" at bounding box center [379, 282] width 54 height 16
click at [382, 344] on li "File upload" at bounding box center [398, 343] width 104 height 20
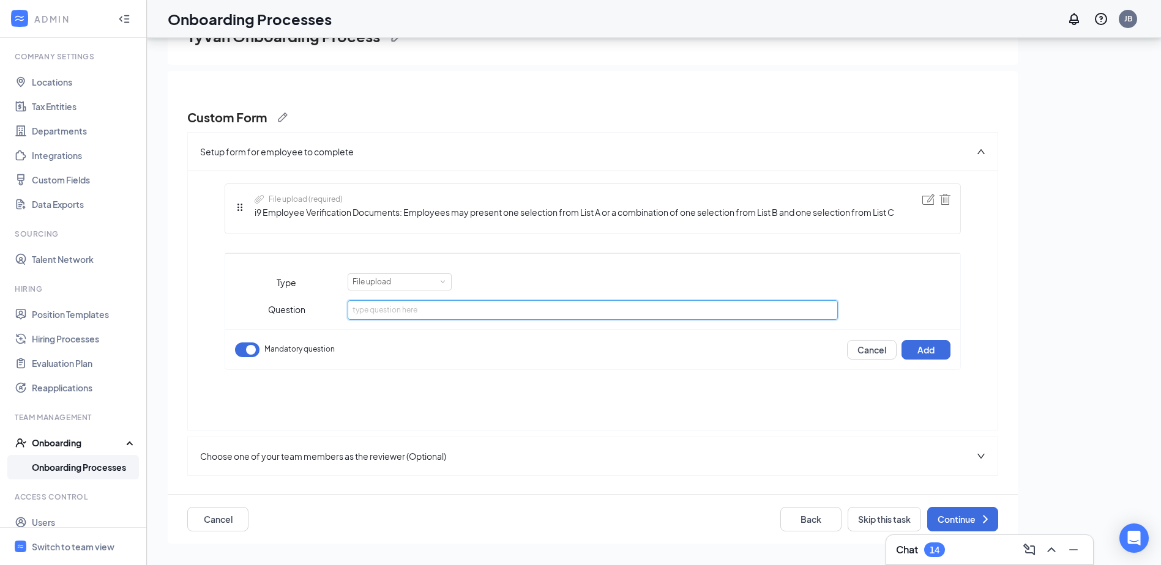
click at [468, 313] on input "text" at bounding box center [592, 310] width 490 height 20
paste input "i9 Employee Verification Documents: Employees may present one selection from Li…"
type input "i9 Employee Verification Documents: Employees may present one selection from Li…"
click at [927, 347] on button "Add" at bounding box center [925, 350] width 49 height 20
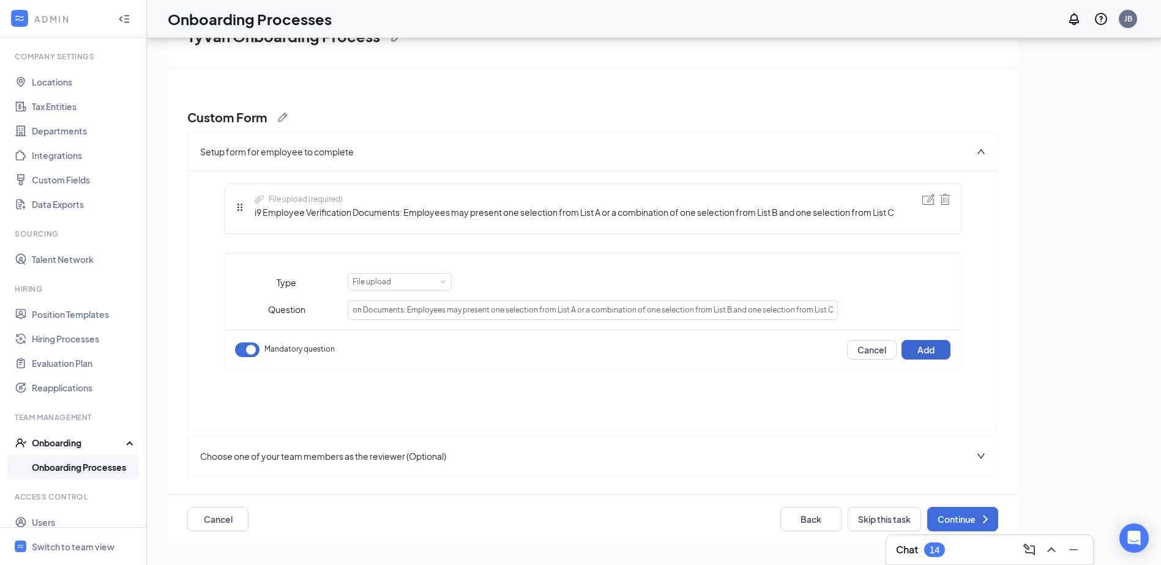
scroll to position [0, 0]
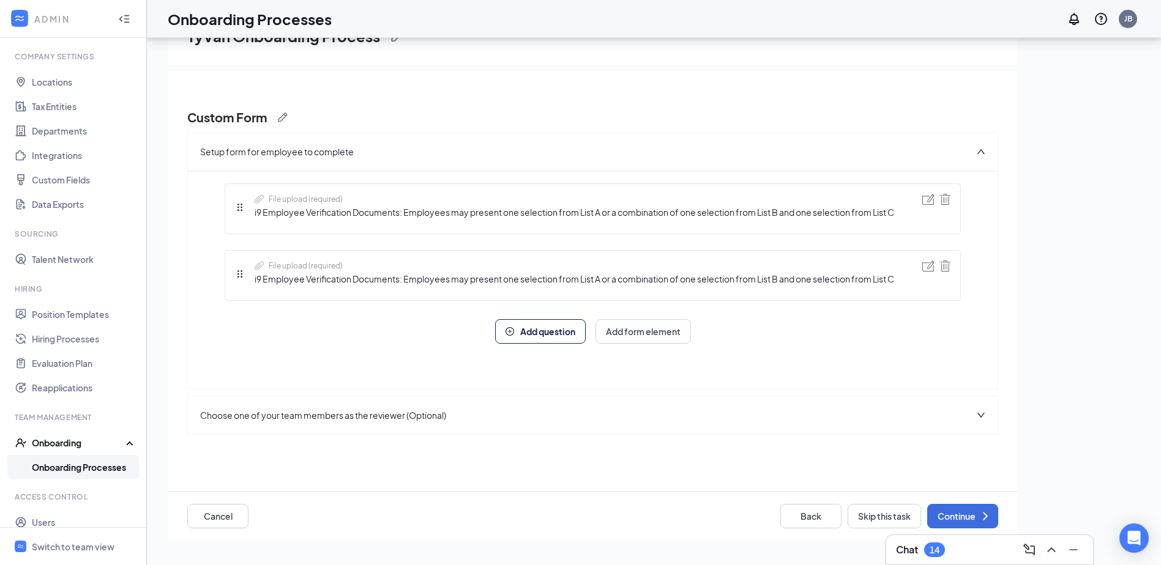
click at [544, 330] on span "Add question" at bounding box center [547, 331] width 55 height 9
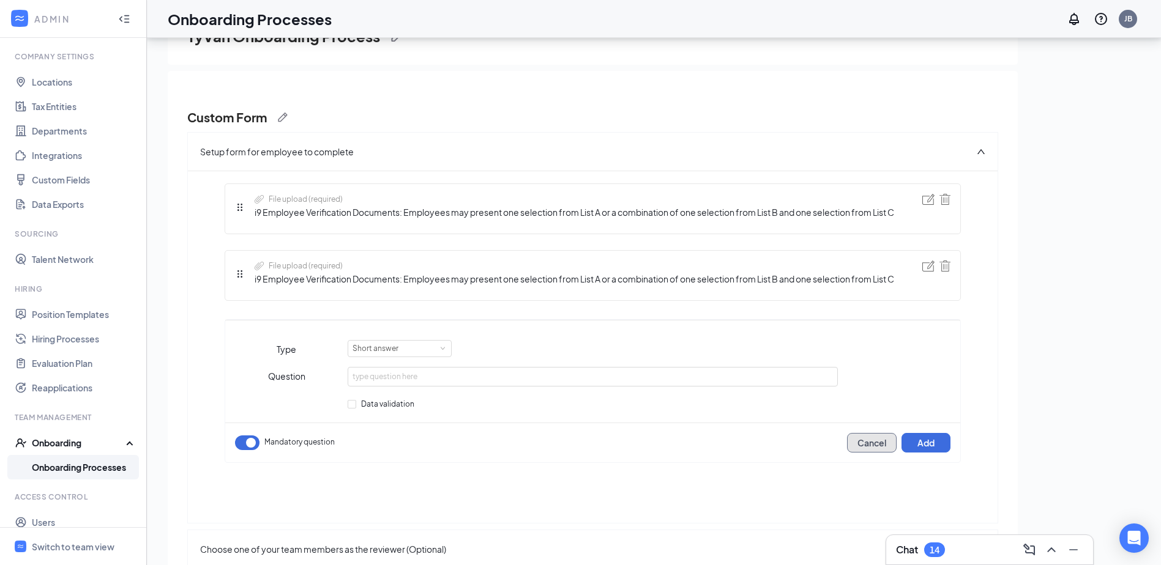
click at [867, 444] on button "Cancel" at bounding box center [872, 443] width 50 height 20
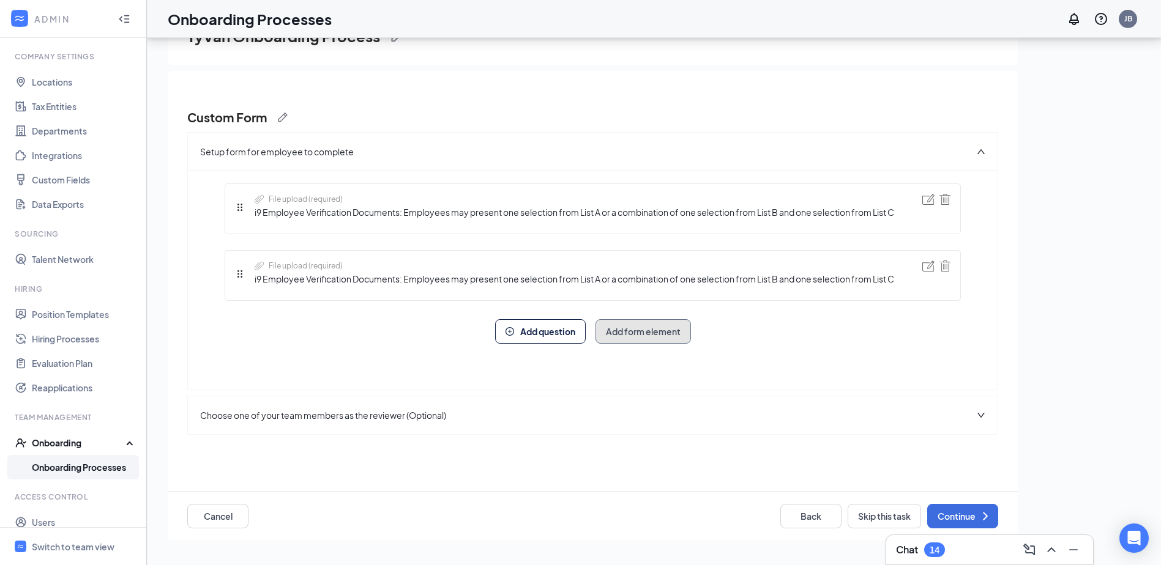
click at [672, 332] on button "Add form element" at bounding box center [642, 331] width 95 height 24
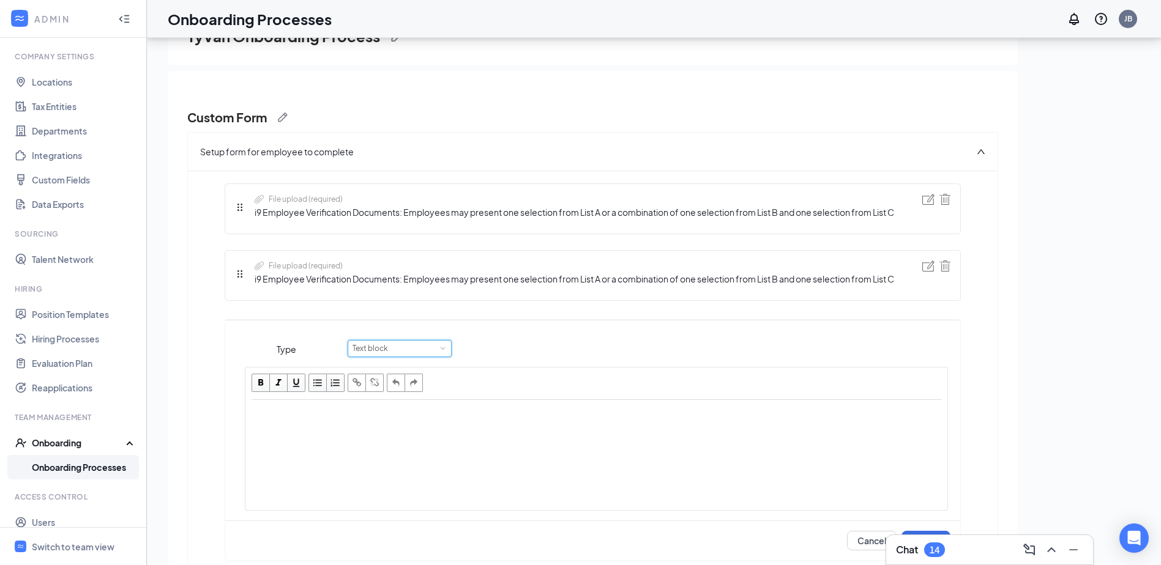
click at [425, 349] on div "Text block" at bounding box center [399, 349] width 94 height 16
click at [391, 385] on li "Image" at bounding box center [398, 389] width 104 height 20
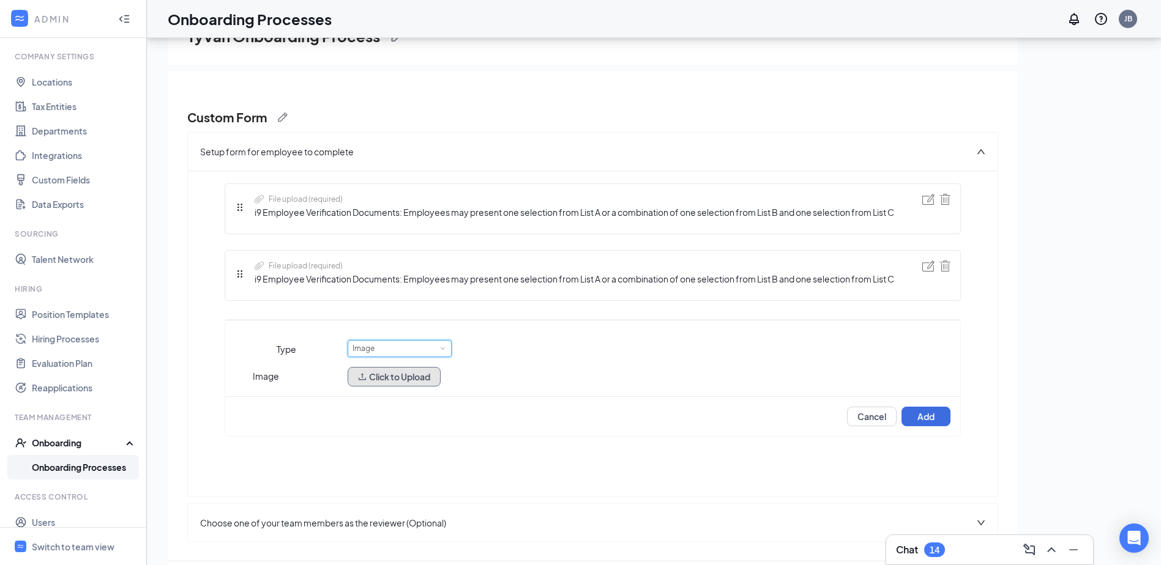
click at [409, 379] on button "Click to Upload" at bounding box center [393, 377] width 93 height 20
click at [426, 384] on button "Click to Upload" at bounding box center [393, 377] width 93 height 20
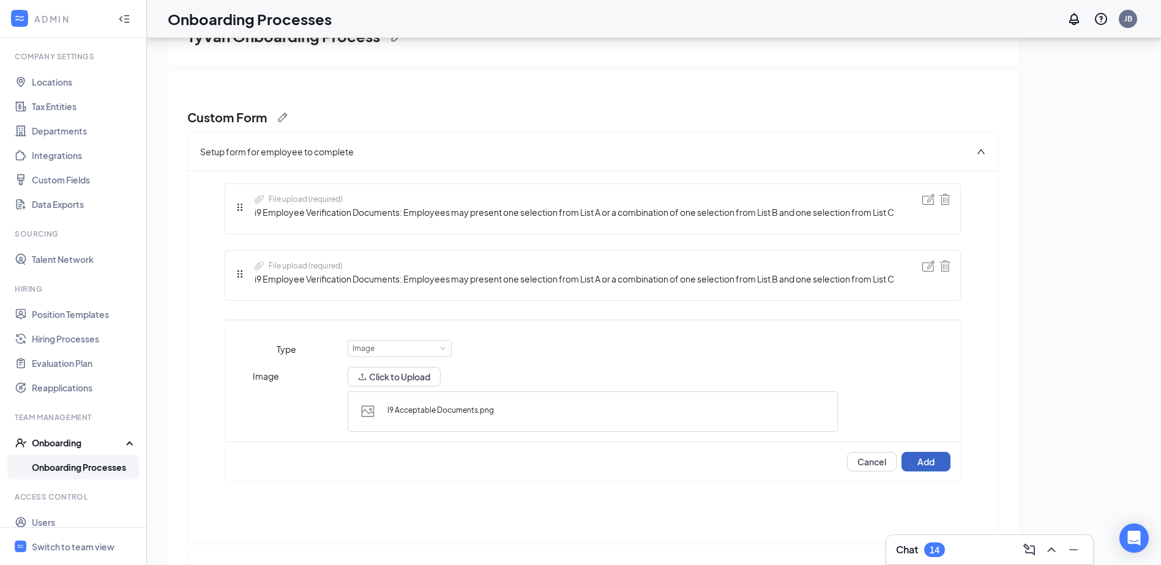
click at [932, 466] on button "Add" at bounding box center [925, 462] width 49 height 20
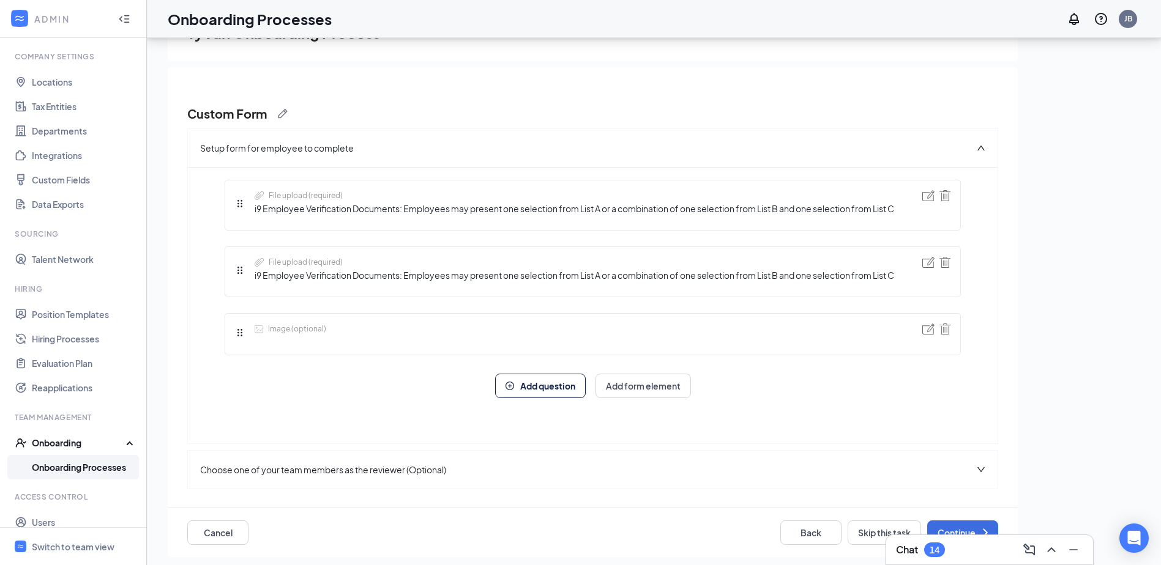
scroll to position [6, 0]
click at [956, 530] on button "Continue" at bounding box center [962, 531] width 71 height 24
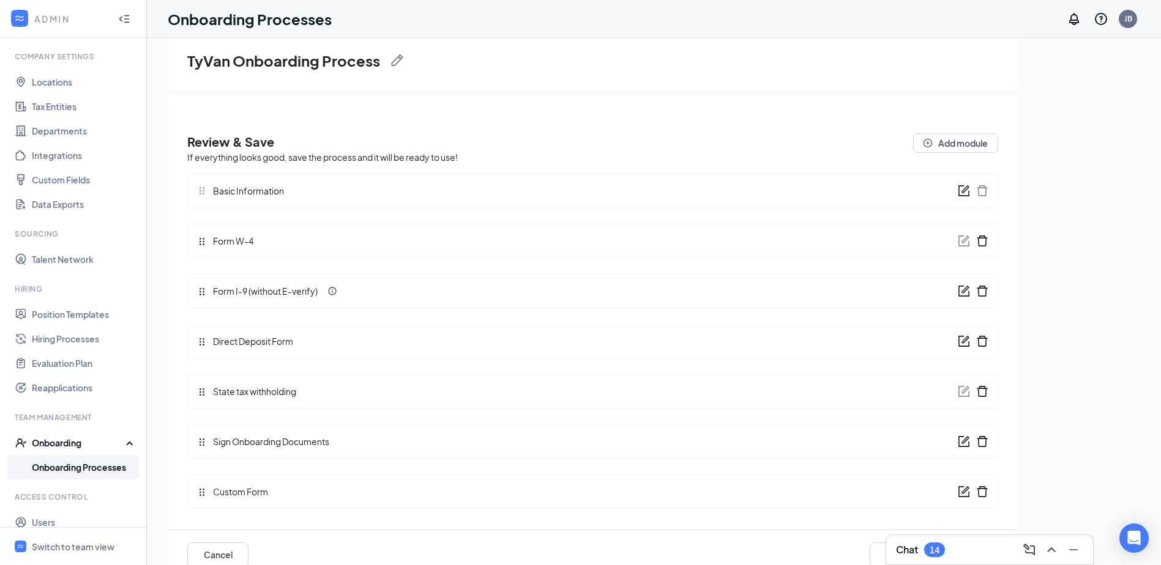
scroll to position [55, 0]
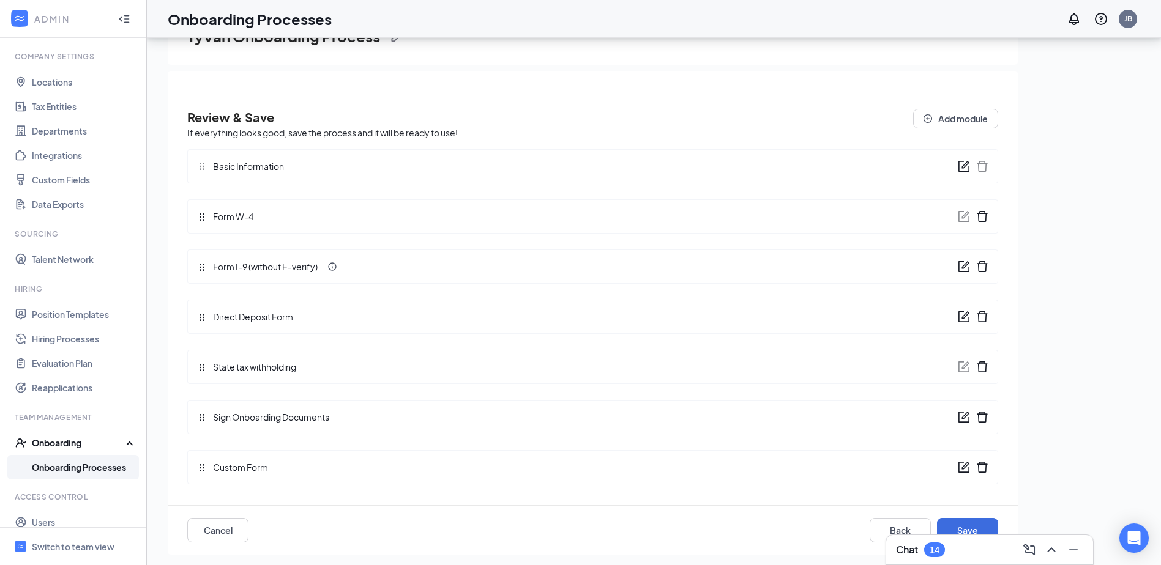
click at [960, 465] on icon "form" at bounding box center [963, 467] width 12 height 12
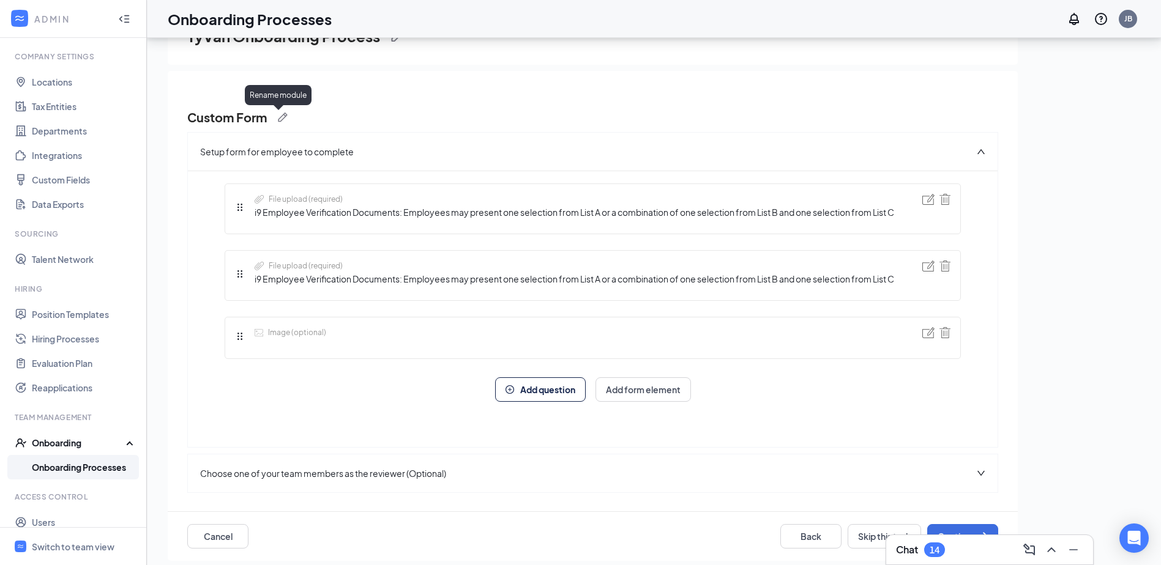
click at [256, 117] on h3 "Custom Form" at bounding box center [227, 117] width 80 height 17
click at [288, 117] on img at bounding box center [283, 118] width 10 height 10
drag, startPoint x: 282, startPoint y: 120, endPoint x: 173, endPoint y: 121, distance: 108.9
click at [154, 119] on div "TyVan Onboarding Process Custom Form Save Cancel Setup form for employee to com…" at bounding box center [654, 274] width 1014 height 582
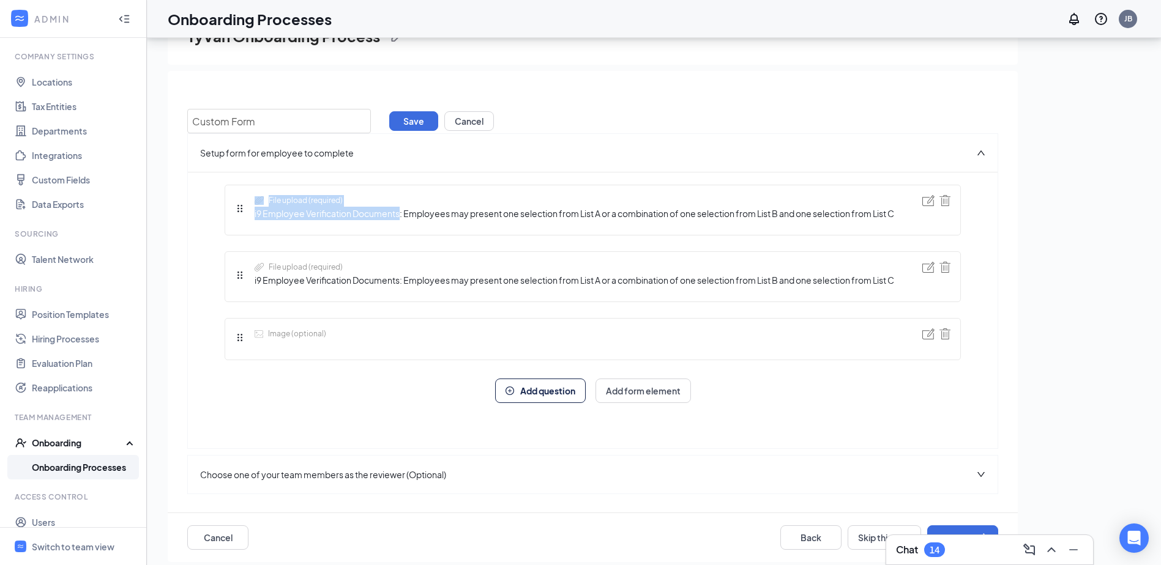
drag, startPoint x: 399, startPoint y: 215, endPoint x: 235, endPoint y: 217, distance: 164.6
click at [235, 217] on div "File upload (required) i9 Employee Verification Documents: Employees may presen…" at bounding box center [564, 210] width 659 height 30
drag, startPoint x: 235, startPoint y: 217, endPoint x: 329, endPoint y: 215, distance: 93.6
click at [300, 215] on span "i9 Employee Verification Documents: Employees may present one selection from Li…" at bounding box center [574, 213] width 639 height 13
drag, startPoint x: 398, startPoint y: 216, endPoint x: 381, endPoint y: 218, distance: 17.2
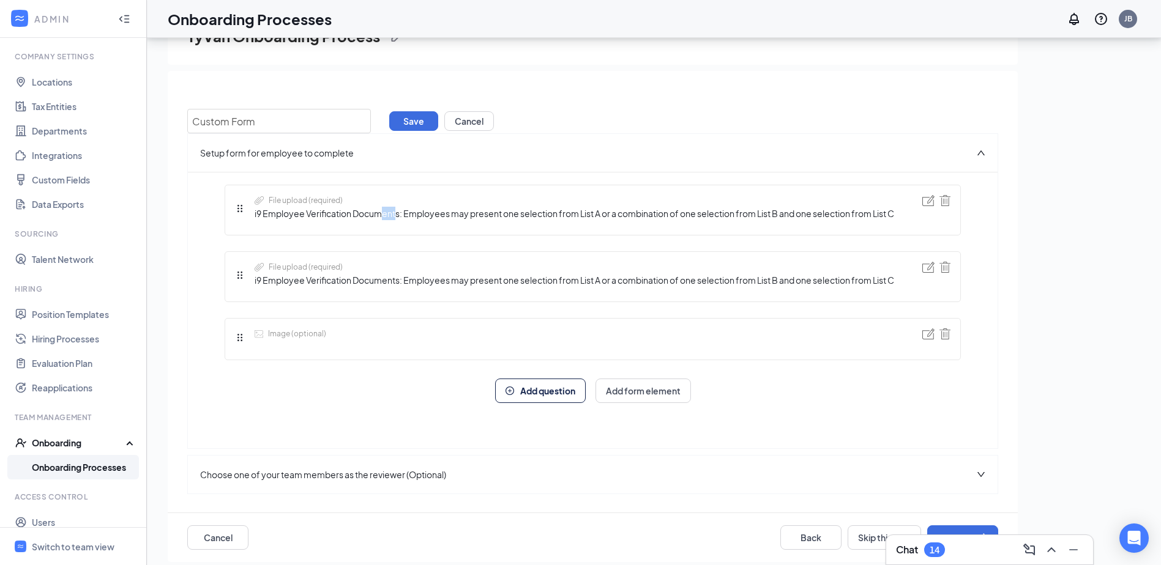
click at [381, 218] on span "i9 Employee Verification Documents: Employees may present one selection from Li…" at bounding box center [574, 213] width 639 height 13
drag, startPoint x: 381, startPoint y: 218, endPoint x: 397, endPoint y: 216, distance: 16.0
click at [397, 216] on span "i9 Employee Verification Documents: Employees may present one selection from Li…" at bounding box center [574, 213] width 639 height 13
drag, startPoint x: 399, startPoint y: 215, endPoint x: 251, endPoint y: 218, distance: 148.1
click at [251, 218] on div "File upload (required) i9 Employee Verification Documents: Employees may presen…" at bounding box center [564, 210] width 659 height 30
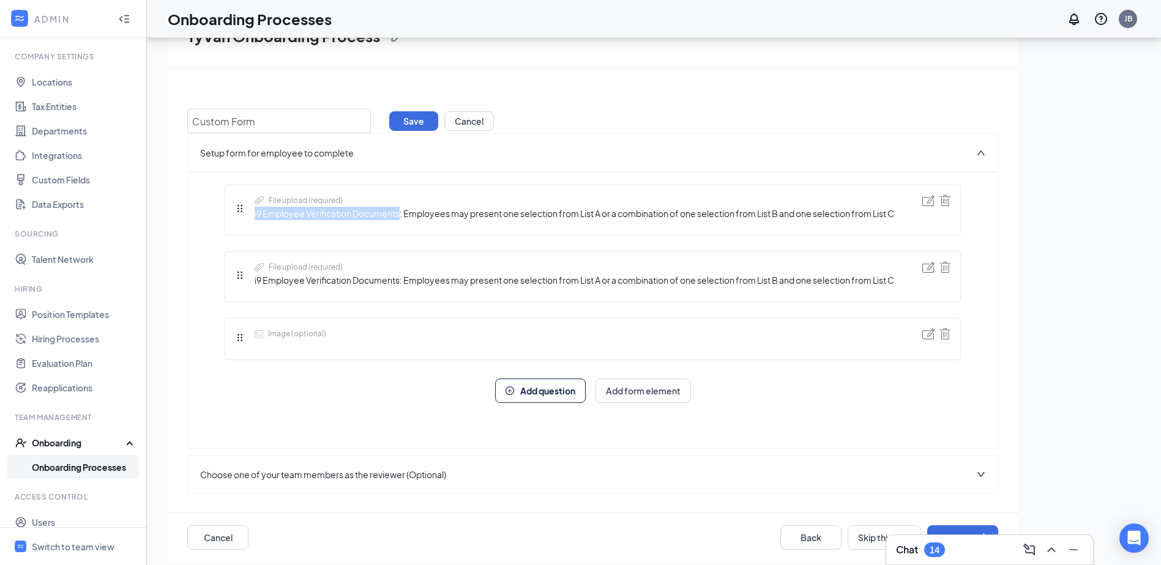
copy span "i9 Employee Verification Documents"
click at [256, 132] on input "Custom Form" at bounding box center [279, 121] width 184 height 24
paste input "i9 Employee Verification Documents"
drag, startPoint x: 316, startPoint y: 117, endPoint x: 154, endPoint y: 117, distance: 161.5
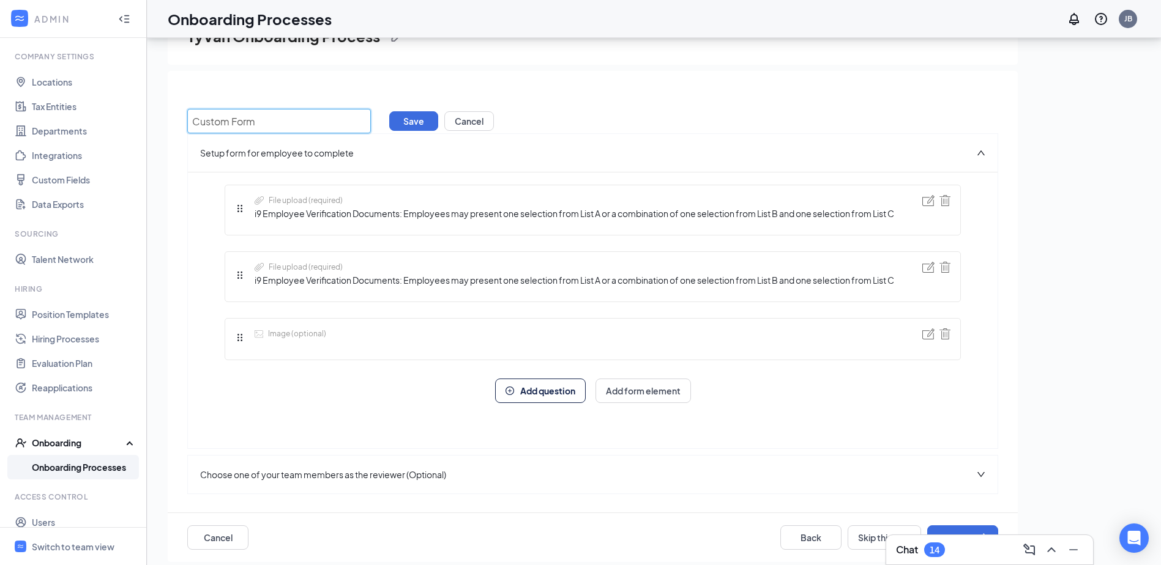
click at [154, 117] on div "TyVan Onboarding Process Custom Form Save Cancel Setup form for employee to com…" at bounding box center [654, 274] width 1014 height 582
paste input "i9 Employee Verification Documents"
type input "i9 Employee Verification Documents"
click at [418, 116] on button "Save" at bounding box center [413, 121] width 49 height 20
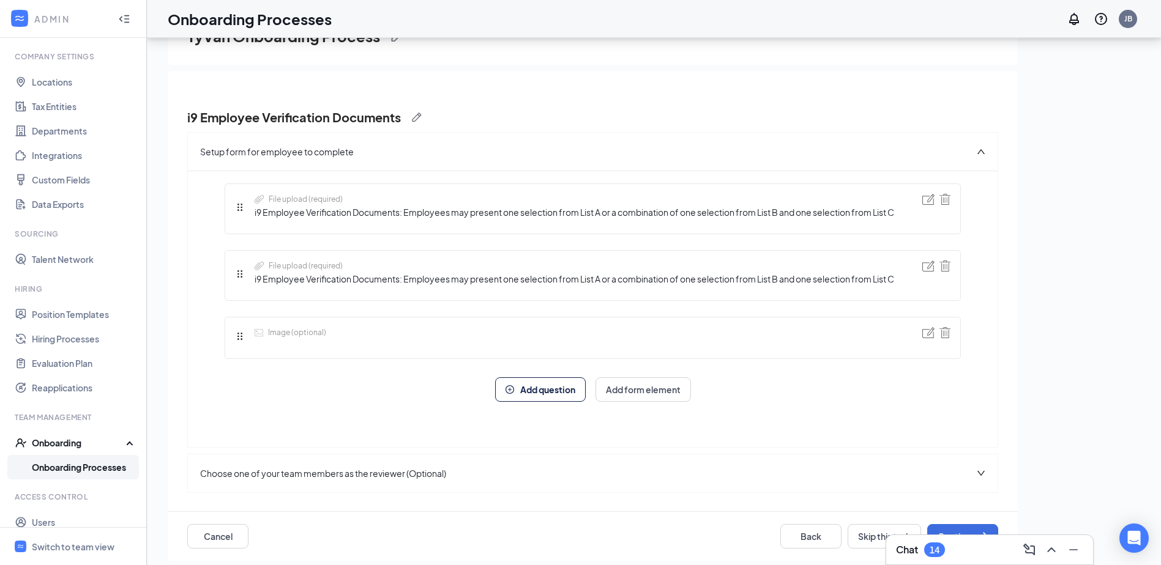
click at [522, 118] on div "i9 Employee Verification Documents" at bounding box center [592, 120] width 811 height 23
click at [966, 524] on button "Continue" at bounding box center [962, 536] width 71 height 24
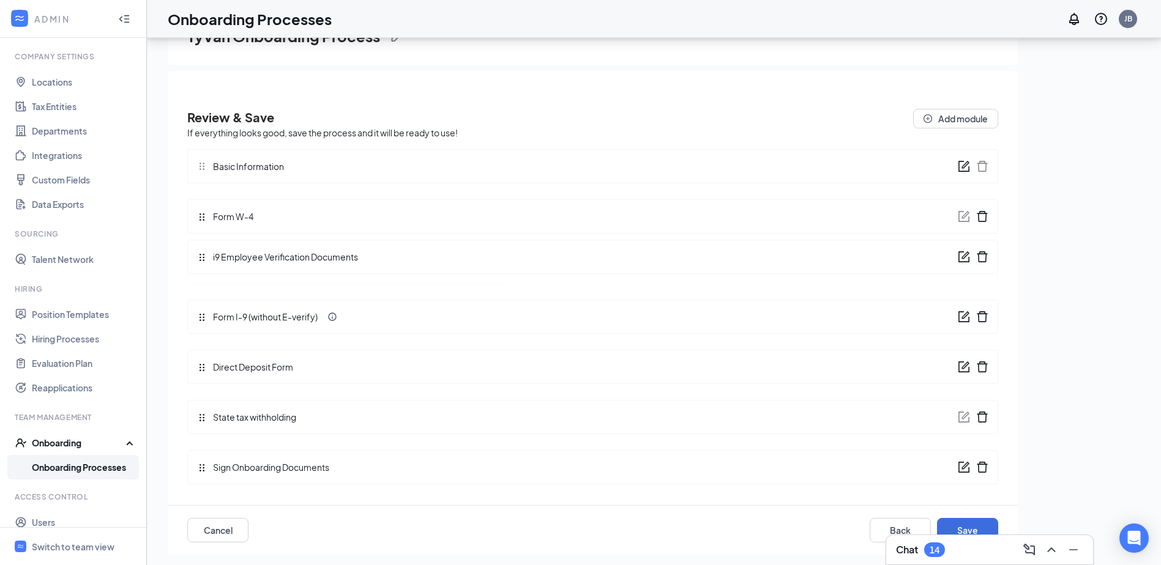
drag, startPoint x: 205, startPoint y: 469, endPoint x: 221, endPoint y: 267, distance: 202.0
click at [221, 267] on div "Review & Save If everything looks good, save the process and it will be ready t…" at bounding box center [592, 301] width 811 height 384
click at [965, 315] on icon "form" at bounding box center [963, 317] width 12 height 12
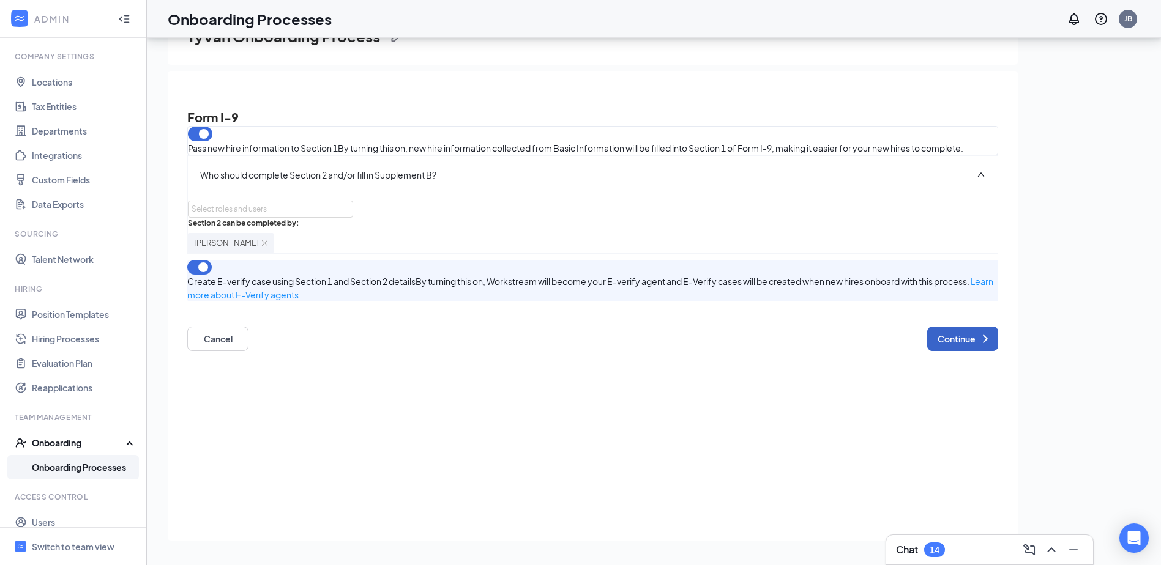
click at [964, 351] on button "Continue" at bounding box center [962, 339] width 71 height 24
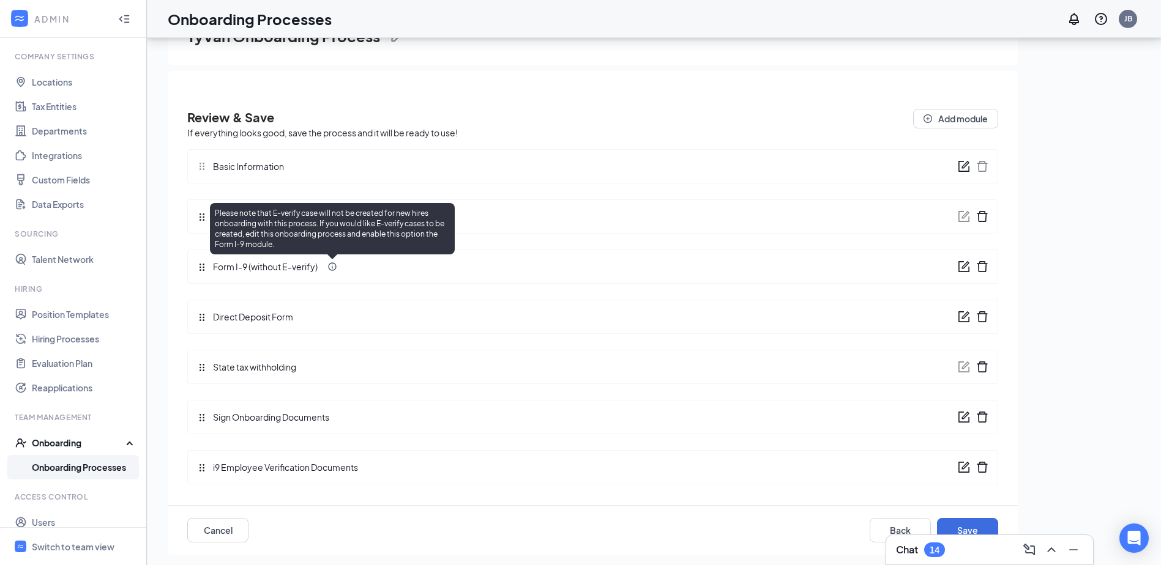
click at [333, 268] on icon "Info" at bounding box center [332, 267] width 10 height 10
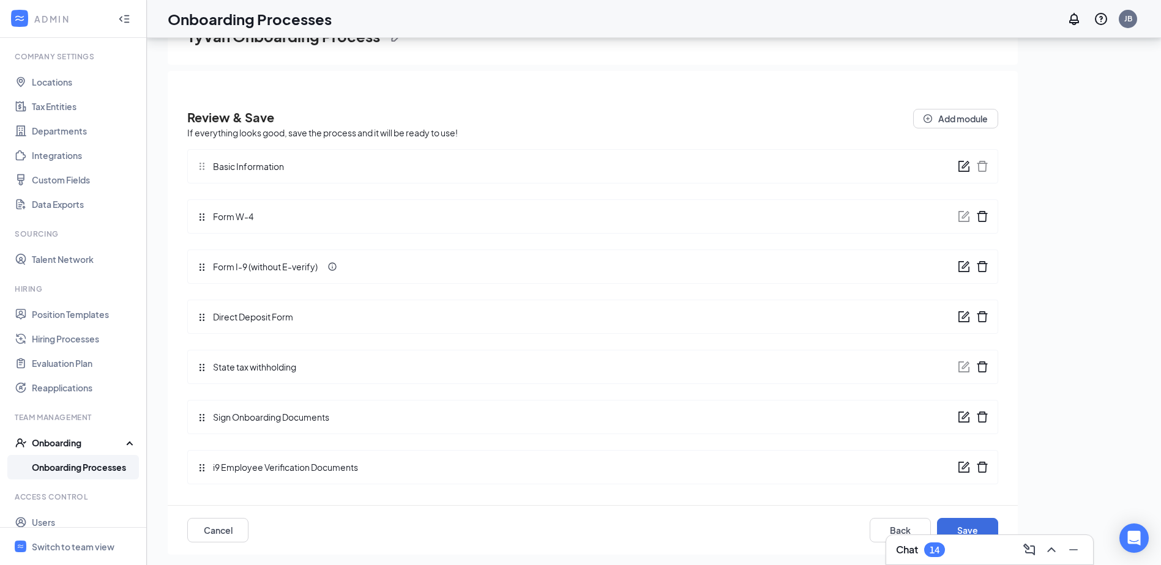
click at [966, 270] on icon "form" at bounding box center [963, 267] width 12 height 12
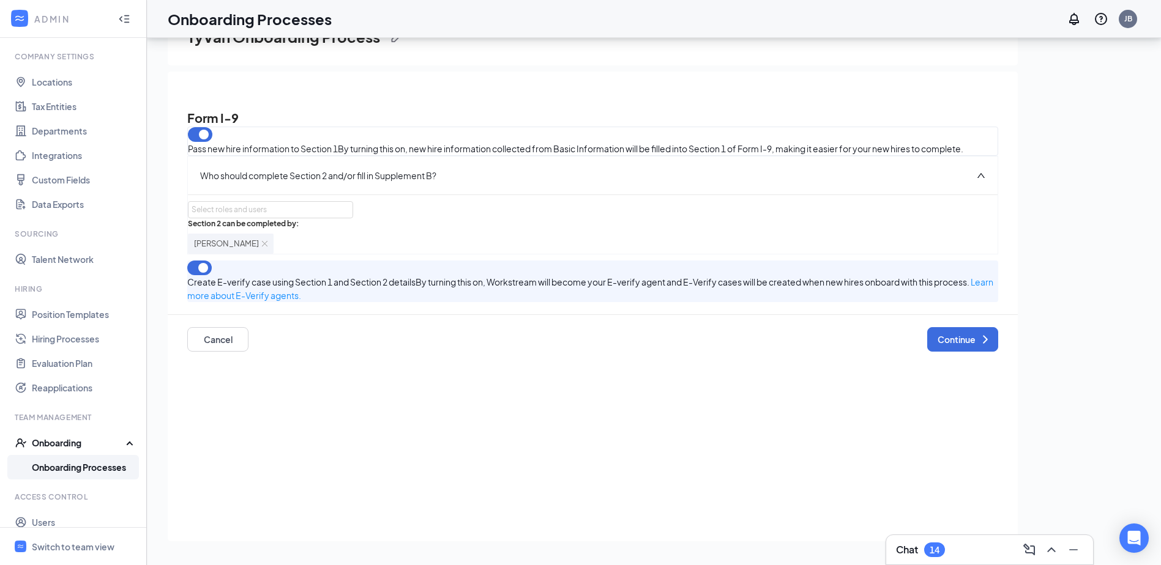
scroll to position [55, 0]
click at [983, 177] on icon "up" at bounding box center [980, 175] width 7 height 5
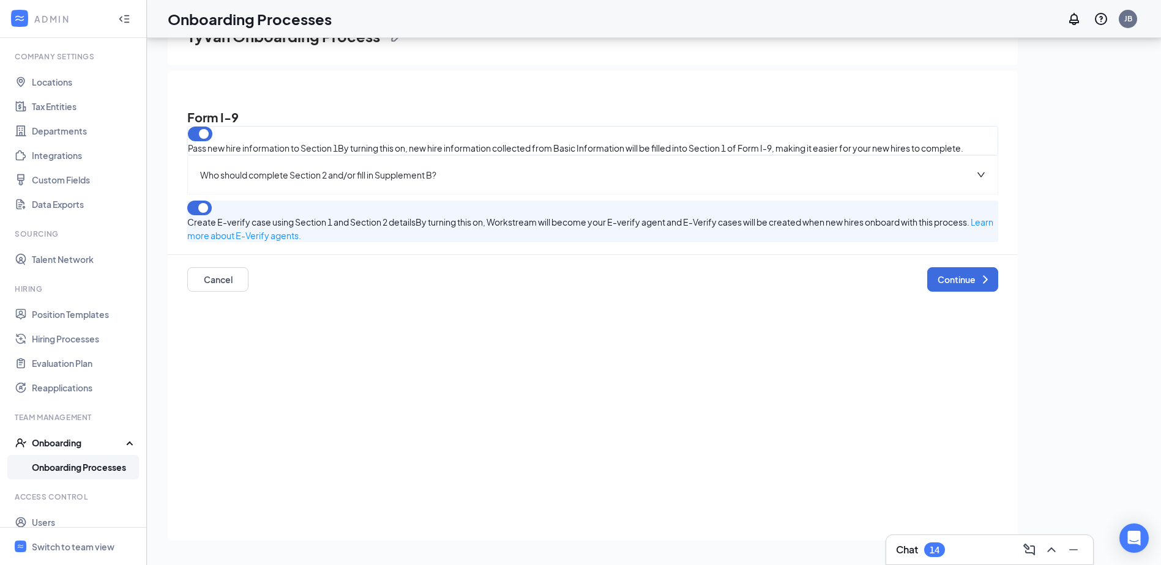
click at [212, 215] on button "button" at bounding box center [199, 208] width 24 height 15
click at [979, 287] on icon "ChevronRight" at bounding box center [985, 279] width 15 height 15
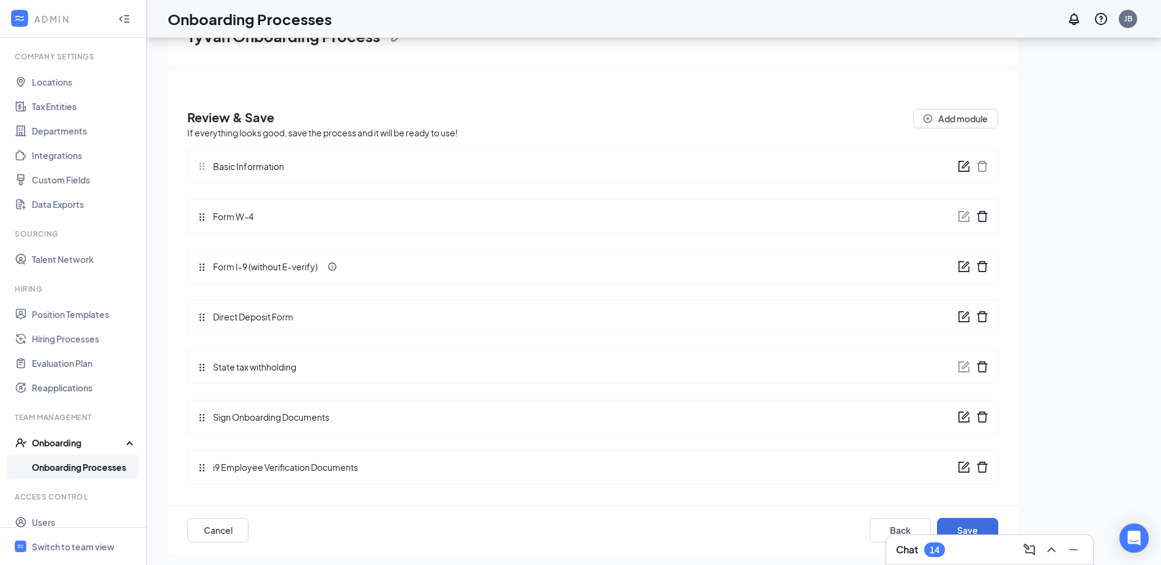
click at [984, 535] on div "Chat 14" at bounding box center [989, 550] width 208 height 31
click at [982, 528] on button "Save" at bounding box center [967, 530] width 61 height 24
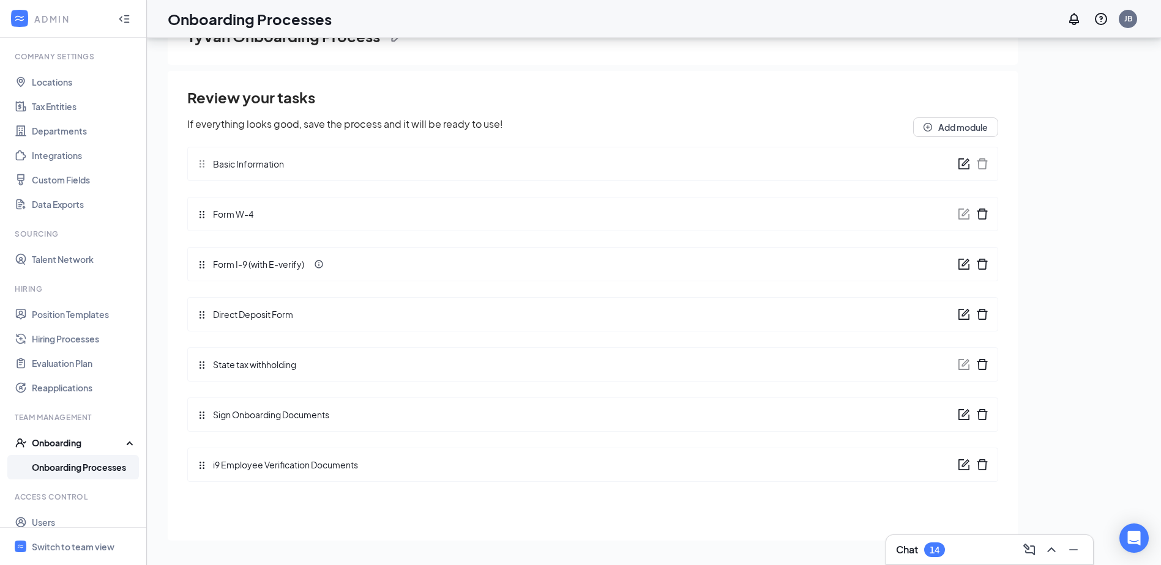
click at [430, 499] on div "Review your tasks If everything looks good, save the process and it will be rea…" at bounding box center [592, 311] width 811 height 460
drag, startPoint x: 198, startPoint y: 465, endPoint x: 198, endPoint y: 256, distance: 208.6
click at [198, 256] on div "Review your tasks If everything looks good, save the process and it will be rea…" at bounding box center [592, 289] width 811 height 404
click at [1042, 420] on div "TyVan Onboarding Process Review your tasks If everything looks good, save the p…" at bounding box center [654, 274] width 972 height 553
click at [963, 461] on icon "form" at bounding box center [963, 465] width 12 height 12
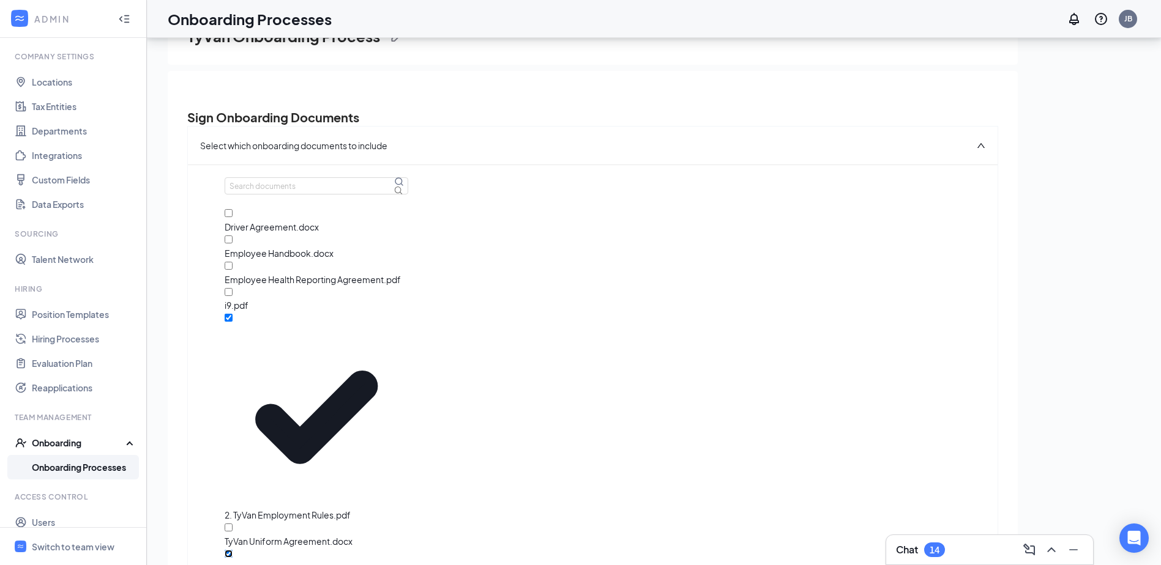
click at [231, 550] on input "1. Uniform Agreement.docx" at bounding box center [229, 554] width 8 height 8
checkbox input "false"
click at [230, 524] on input "TyVan Uniform Agreement.docx" at bounding box center [229, 528] width 8 height 8
checkbox input "true"
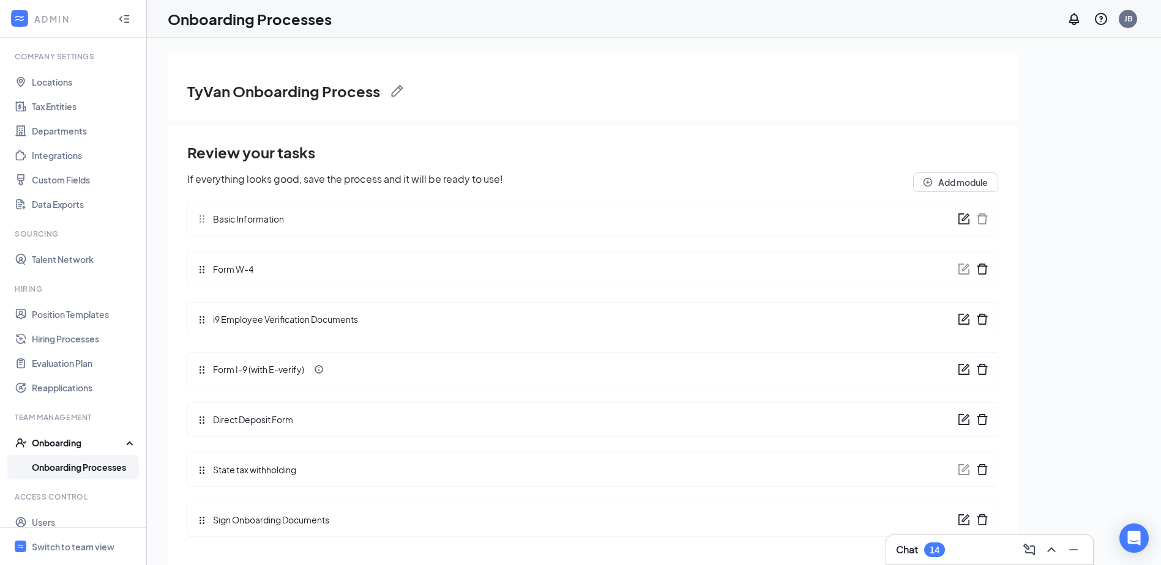
scroll to position [72, 0]
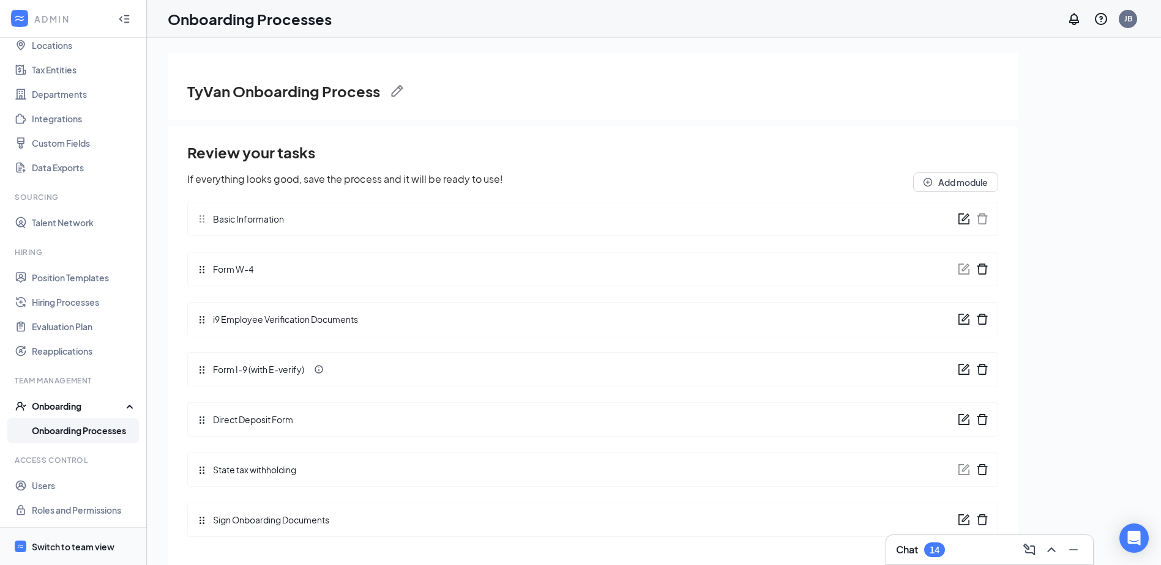
click at [74, 548] on div "Switch to team view" at bounding box center [73, 547] width 83 height 12
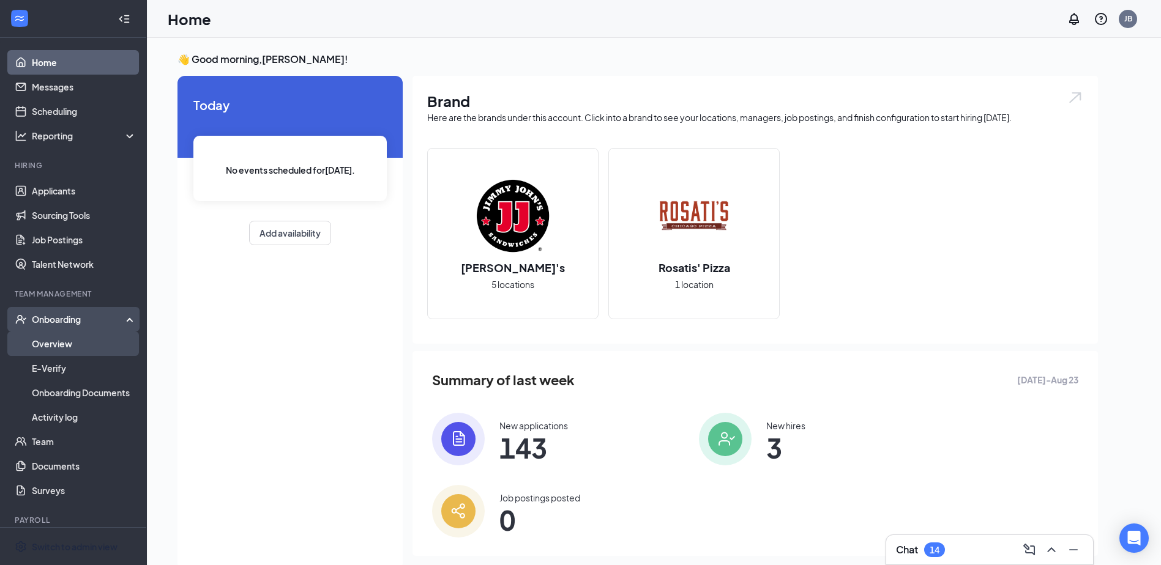
drag, startPoint x: 67, startPoint y: 347, endPoint x: 61, endPoint y: 349, distance: 6.6
click at [67, 347] on link "Overview" at bounding box center [84, 344] width 105 height 24
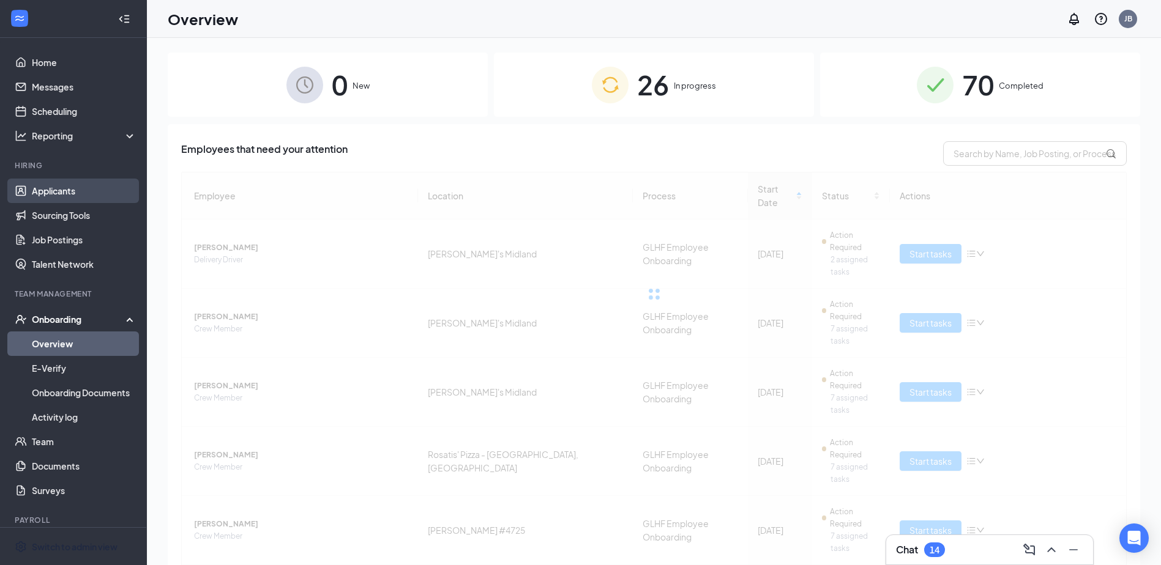
click at [77, 183] on link "Applicants" at bounding box center [84, 191] width 105 height 24
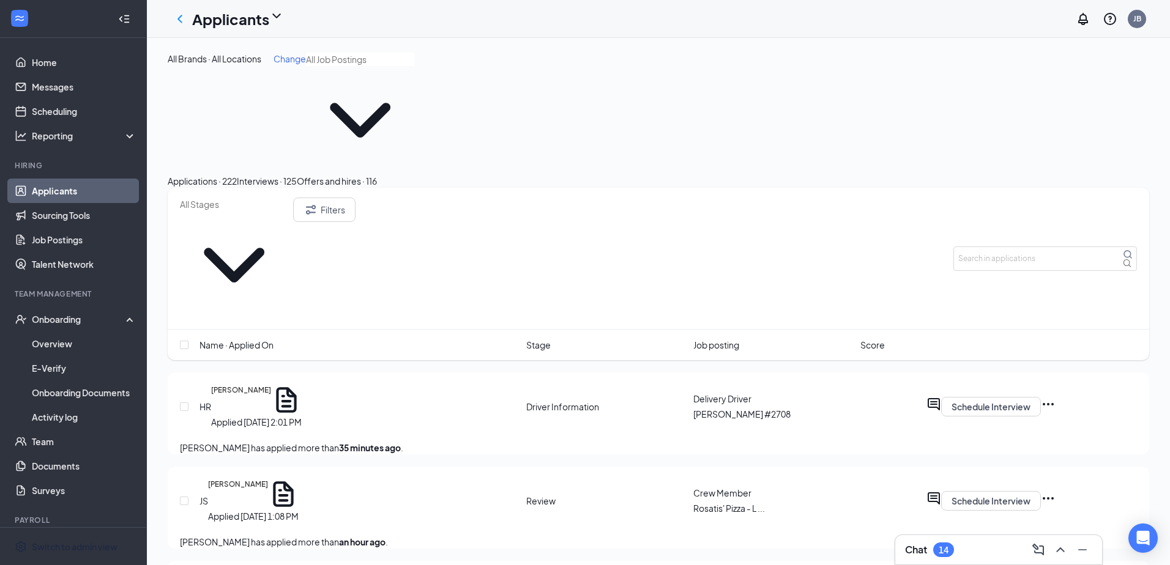
click at [290, 58] on span "Change" at bounding box center [289, 58] width 32 height 11
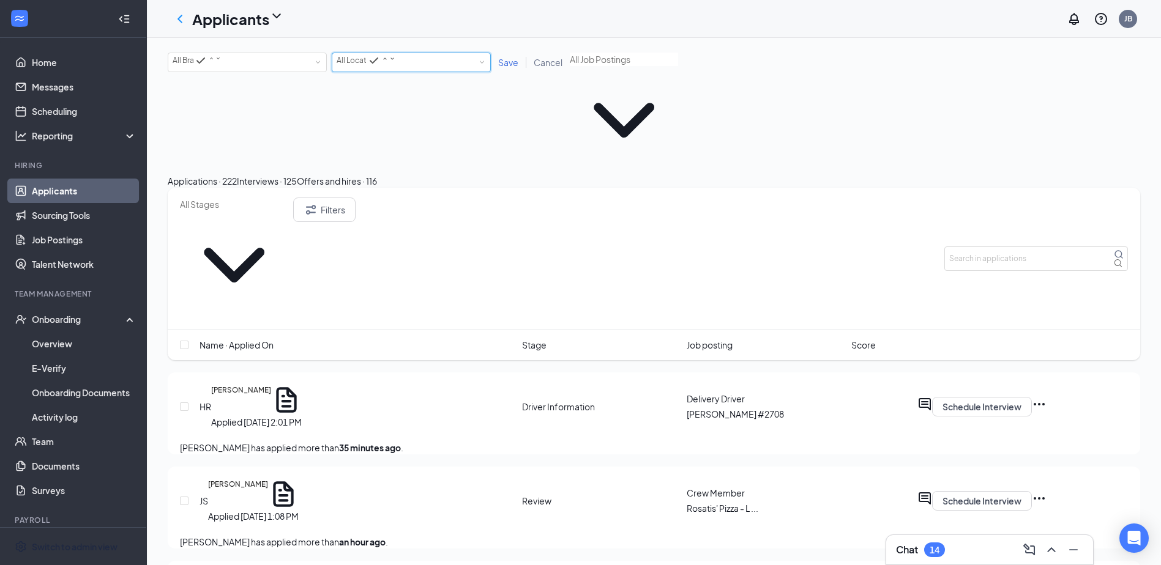
click at [363, 65] on span "All Locations" at bounding box center [358, 60] width 45 height 9
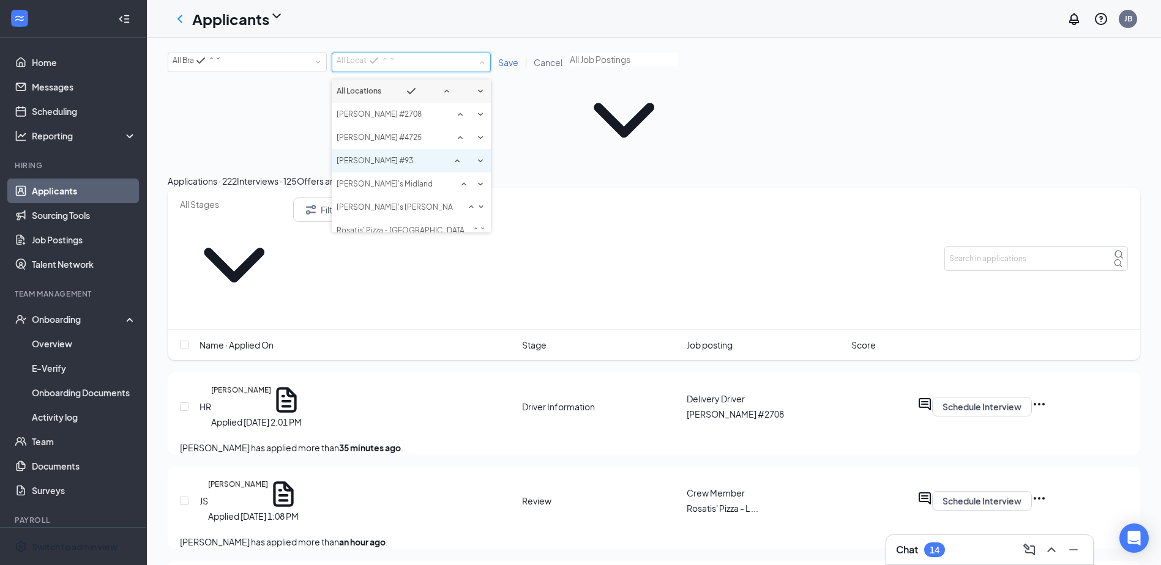
click at [412, 168] on div "[PERSON_NAME] #93" at bounding box center [410, 161] width 149 height 15
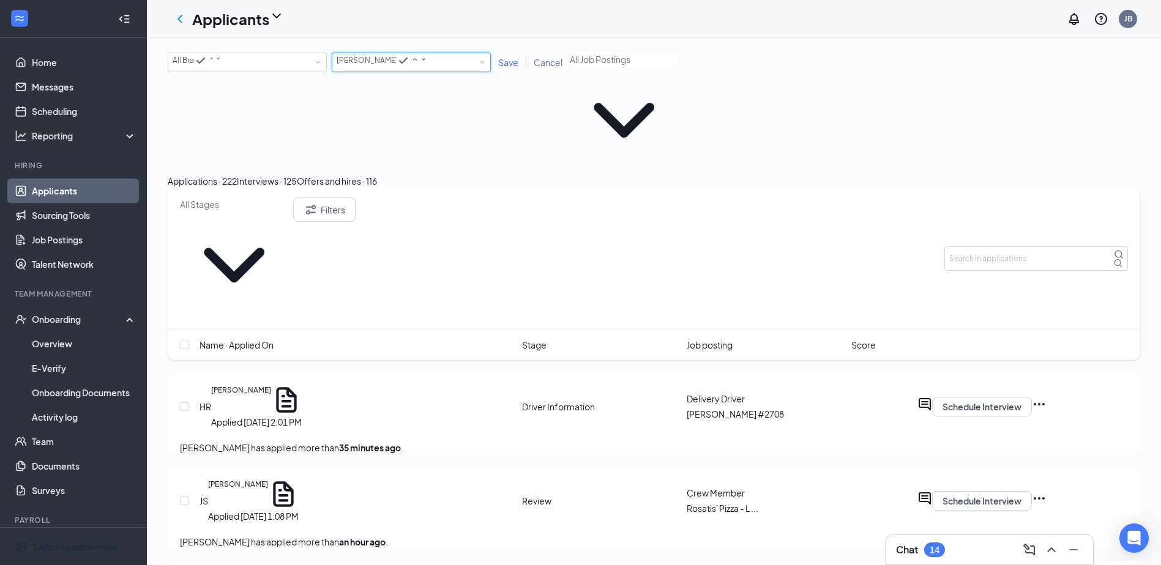
click at [570, 93] on span at bounding box center [624, 114] width 108 height 122
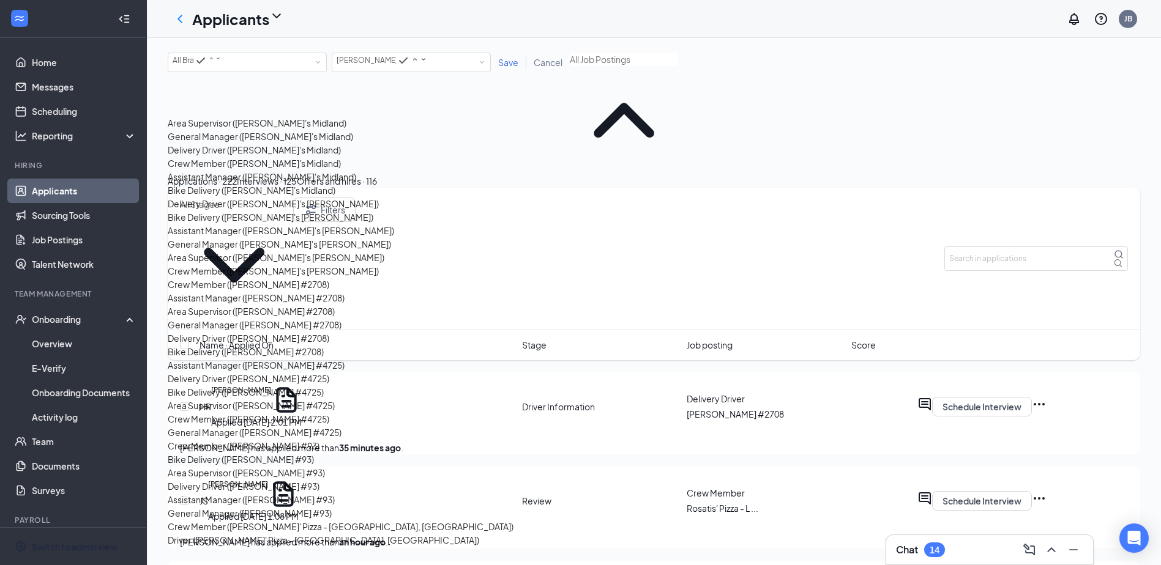
click at [509, 64] on span "Save" at bounding box center [508, 62] width 20 height 11
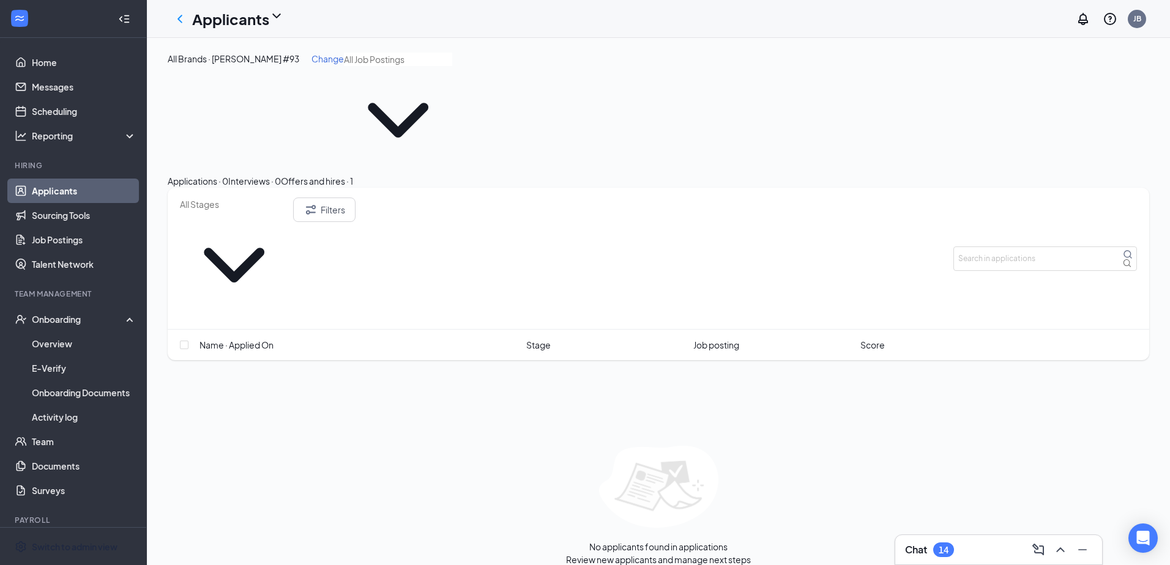
click at [344, 95] on span at bounding box center [398, 114] width 108 height 122
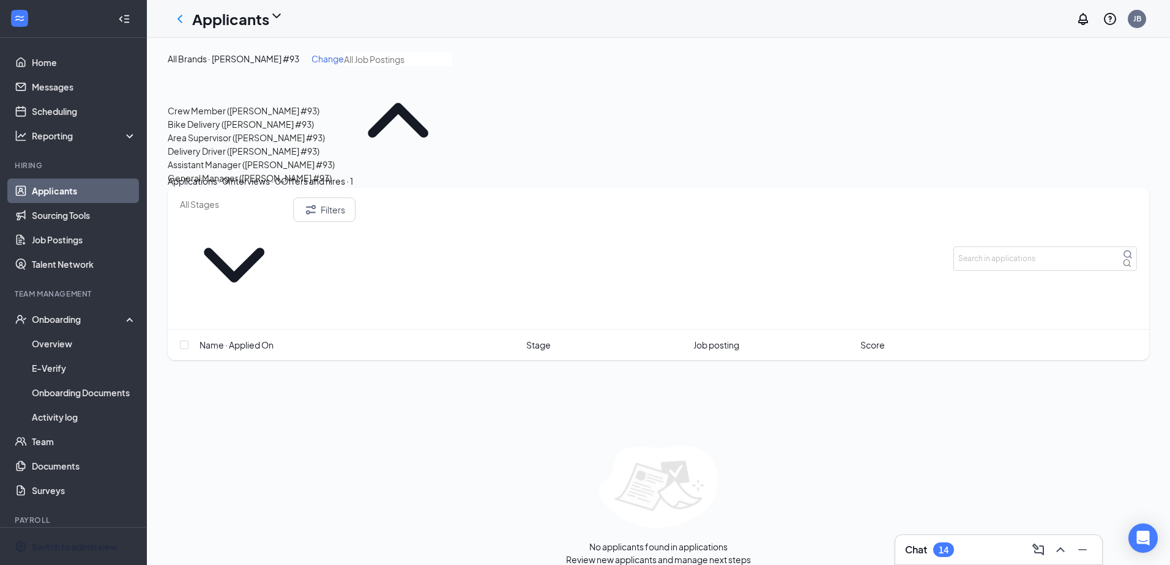
click at [255, 117] on div "Crew Member ([PERSON_NAME] #93)" at bounding box center [244, 110] width 152 height 13
type input "Crew Member ([PERSON_NAME] #93)"
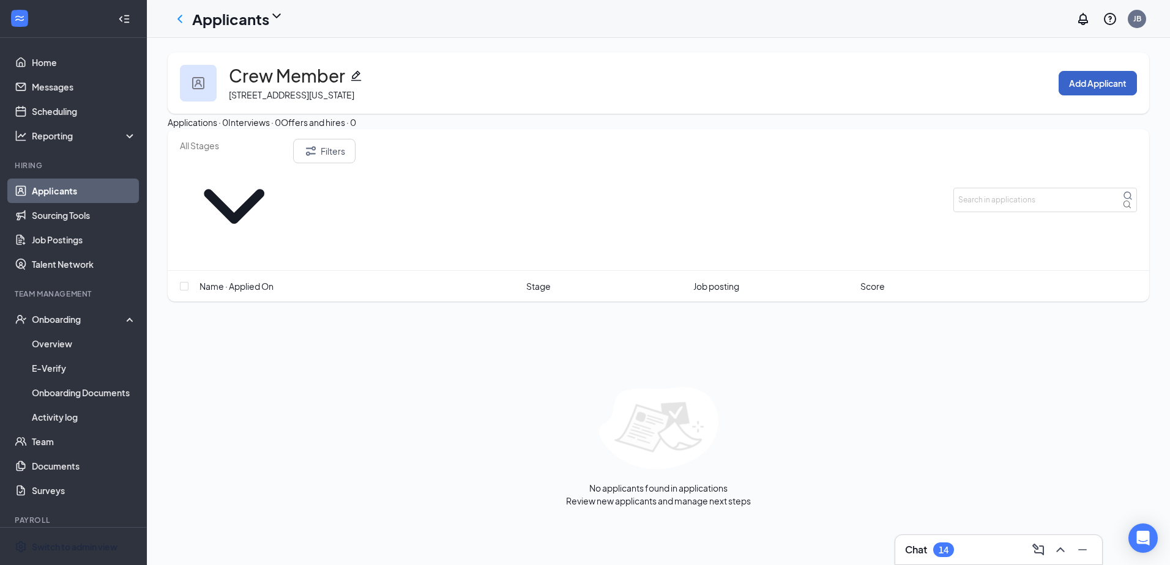
click at [1105, 85] on button "Add Applicant" at bounding box center [1097, 83] width 78 height 24
type input "[PERSON_NAME]"
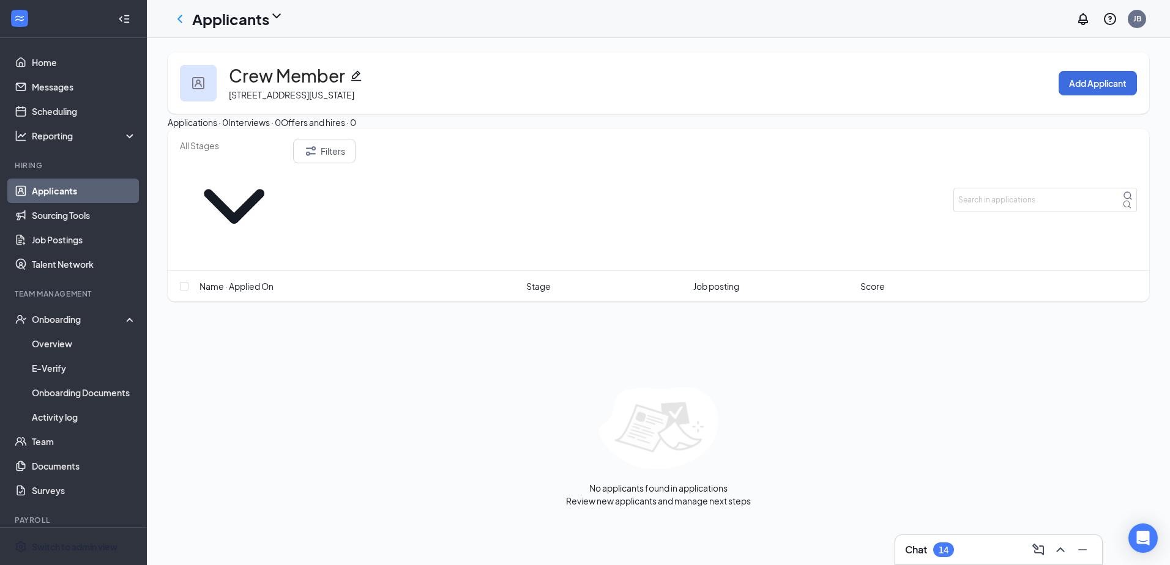
paste input "[EMAIL_ADDRESS][DOMAIN_NAME]"
type input "[EMAIL_ADDRESS][DOMAIN_NAME]"
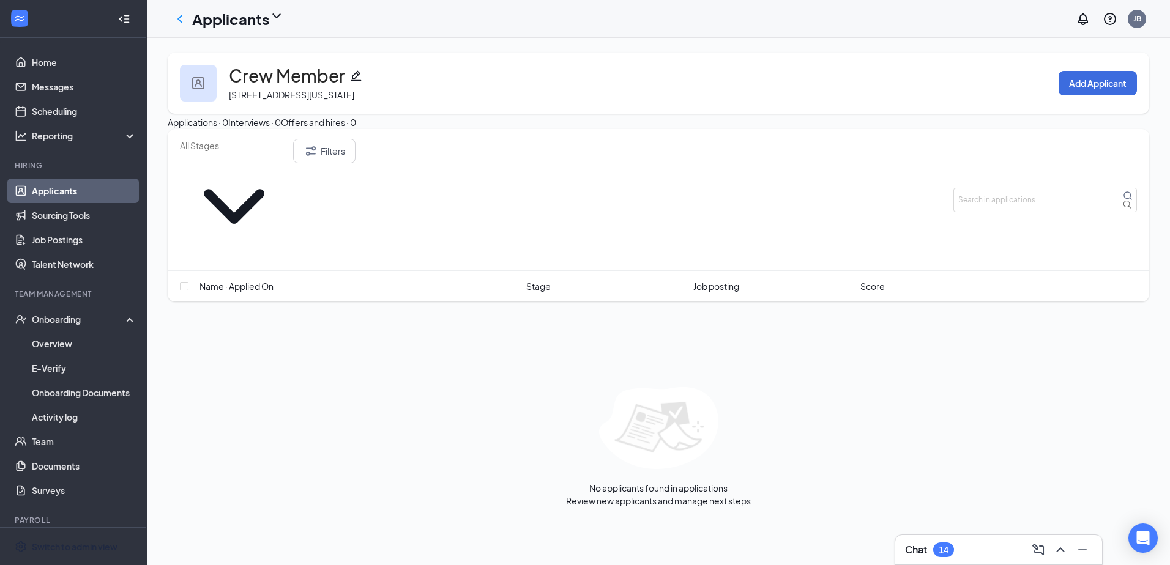
type input "6185739916"
click at [567, 423] on li "Hiring Complete" at bounding box center [596, 423] width 157 height 20
click at [353, 129] on button "Offers and hires · 1" at bounding box center [317, 122] width 72 height 13
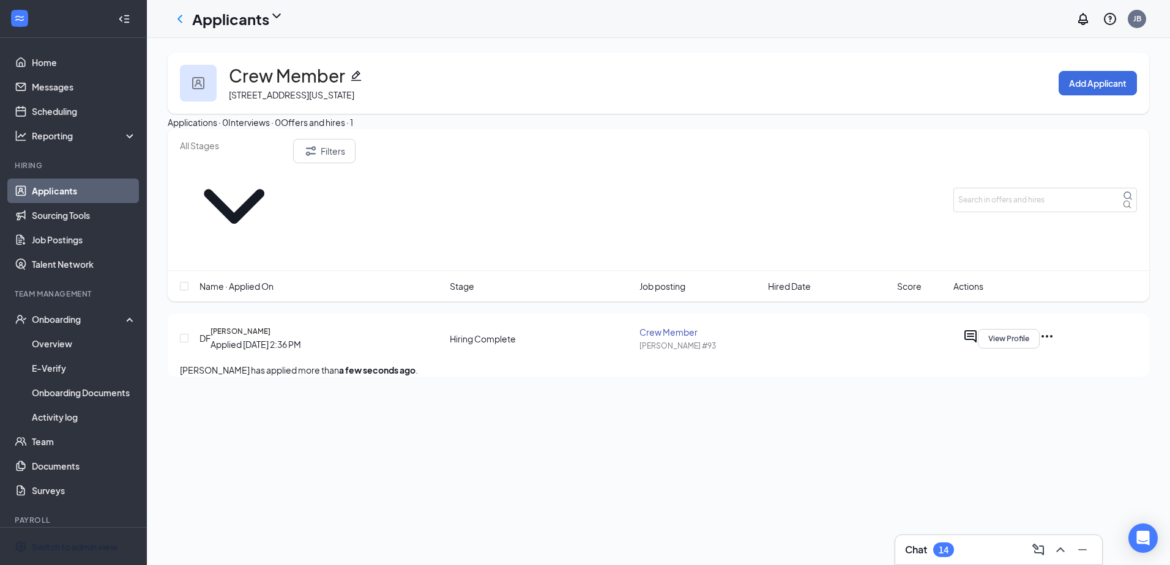
click at [1054, 329] on icon "Ellipses" at bounding box center [1046, 336] width 15 height 15
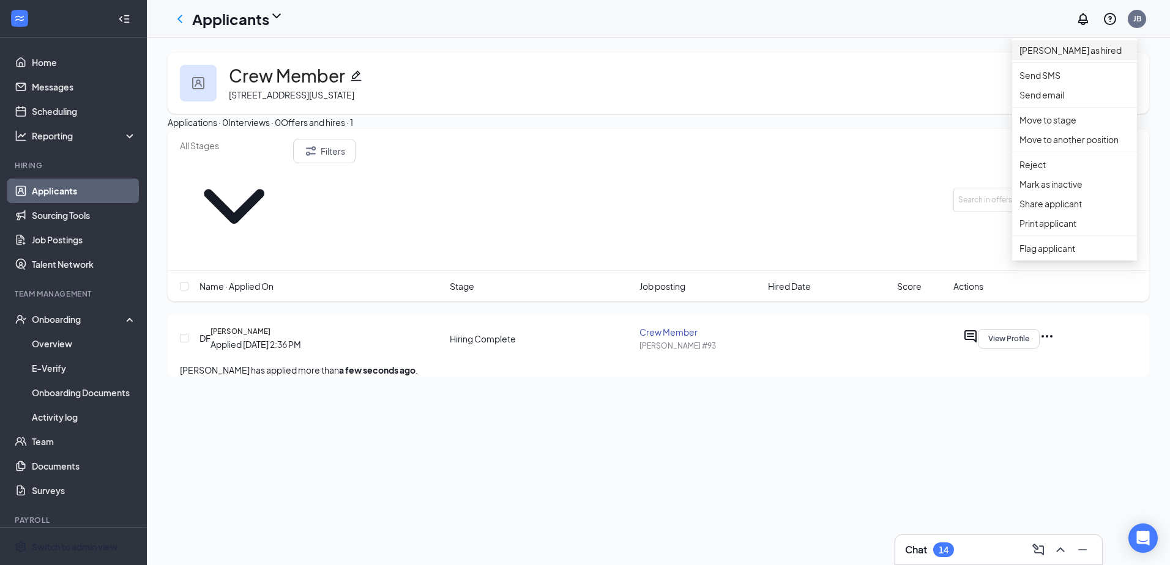
click at [1064, 60] on li "[PERSON_NAME] as hired" at bounding box center [1074, 50] width 125 height 20
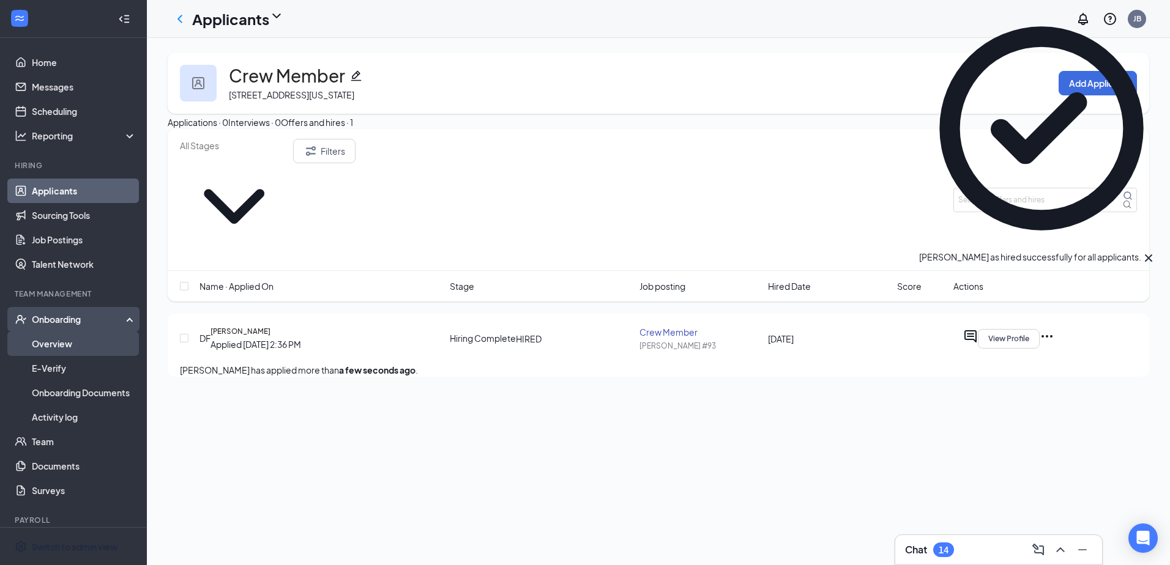
click at [78, 343] on link "Overview" at bounding box center [84, 344] width 105 height 24
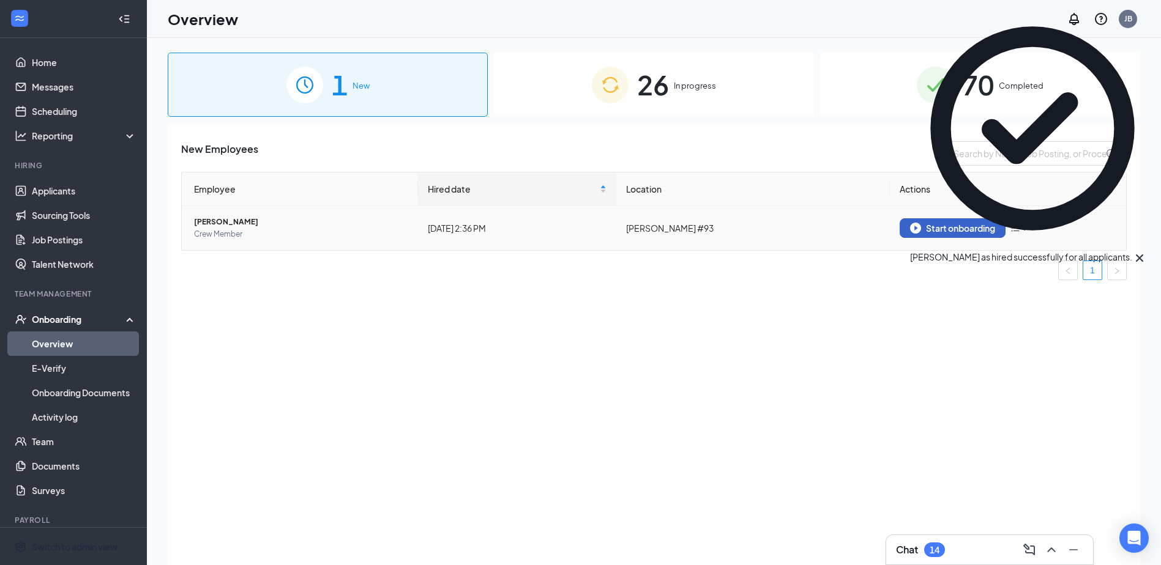
click at [923, 230] on div "Start onboarding" at bounding box center [952, 228] width 85 height 11
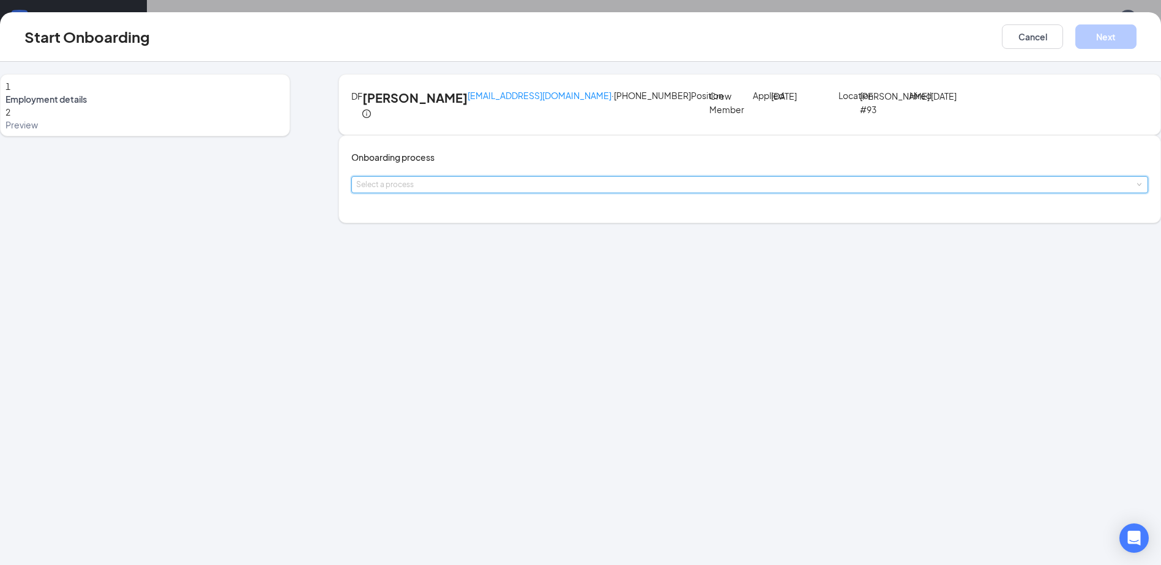
click at [556, 193] on div "Select a process" at bounding box center [749, 185] width 787 height 16
click at [513, 297] on span "TyVan Onboarding Process" at bounding box center [466, 295] width 108 height 11
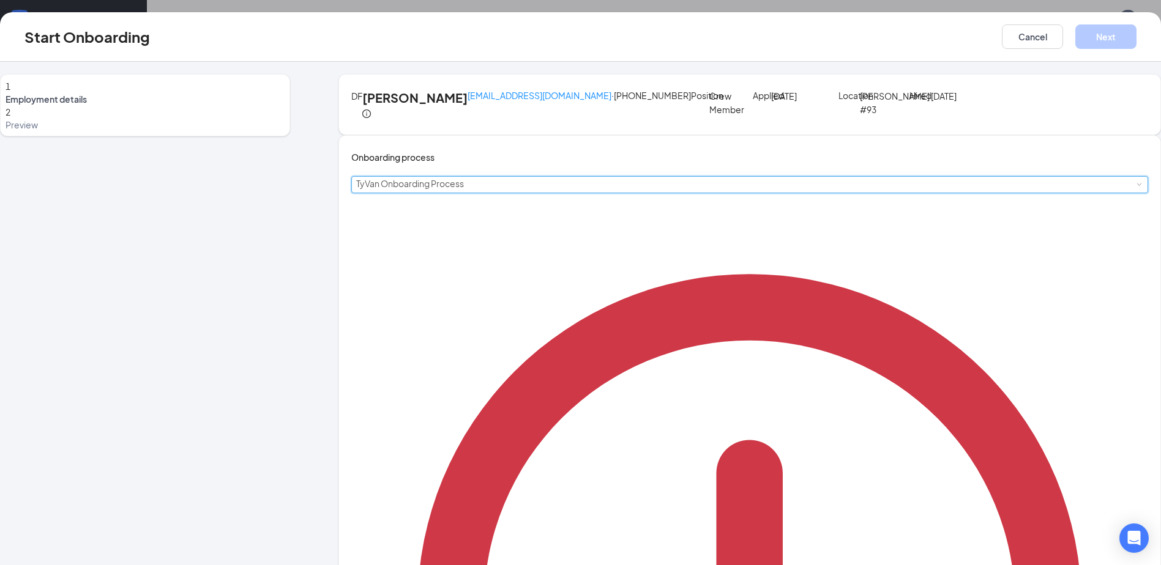
click at [578, 193] on div "Select a process TyVan Onboarding Process" at bounding box center [749, 185] width 787 height 16
click at [512, 293] on span "TyVan Onboarding Process" at bounding box center [466, 295] width 108 height 11
click at [782, 193] on div "Select a process TyVan Onboarding Process" at bounding box center [749, 184] width 797 height 17
click at [542, 193] on div "Select a process TyVan Onboarding Process" at bounding box center [749, 185] width 787 height 16
click at [505, 275] on span "GLHF Employee Onboarding" at bounding box center [470, 273] width 116 height 11
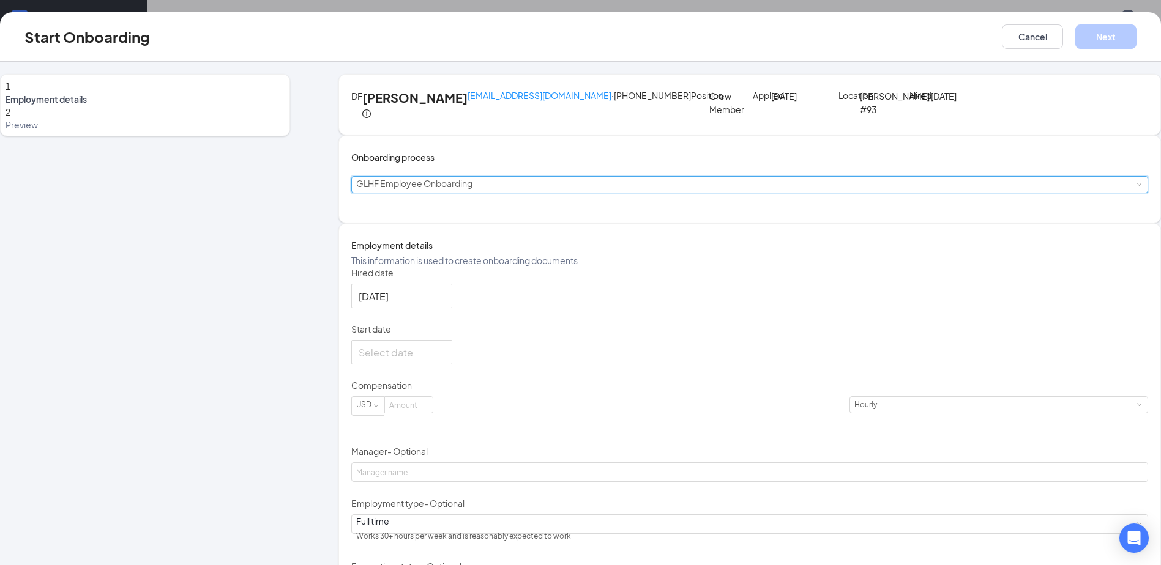
click at [559, 193] on div "Select a process GLHF Employee Onboarding" at bounding box center [749, 185] width 787 height 16
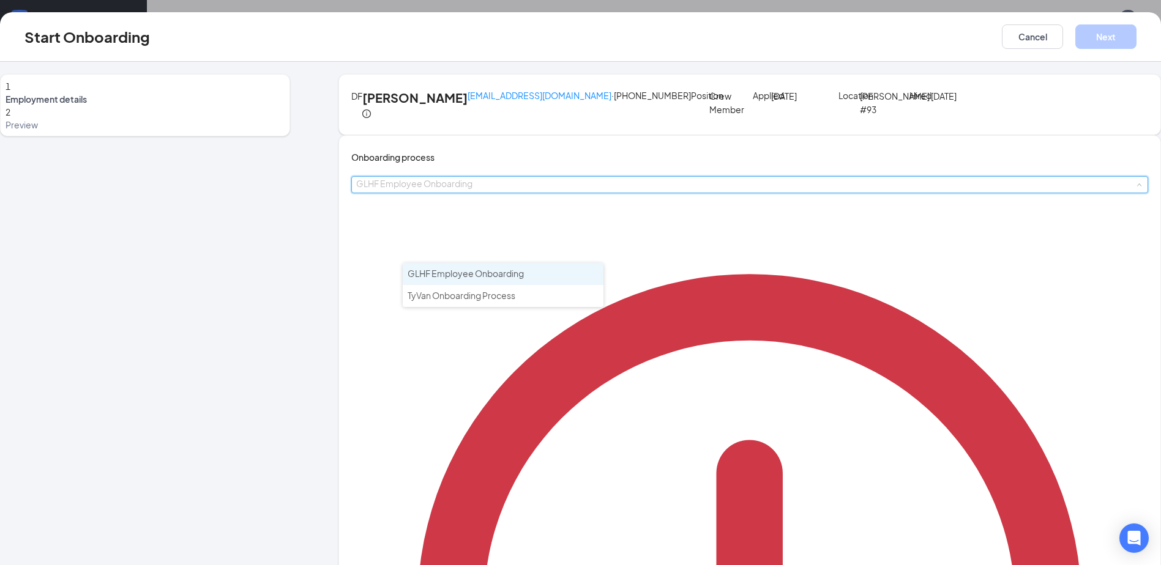
click at [749, 193] on div "Select a process GLHF Employee Onboarding" at bounding box center [749, 184] width 797 height 17
click at [587, 193] on div "Select a process GLHF Employee Onboarding" at bounding box center [749, 185] width 787 height 16
click at [527, 294] on li "TyVan Onboarding Process" at bounding box center [507, 296] width 201 height 22
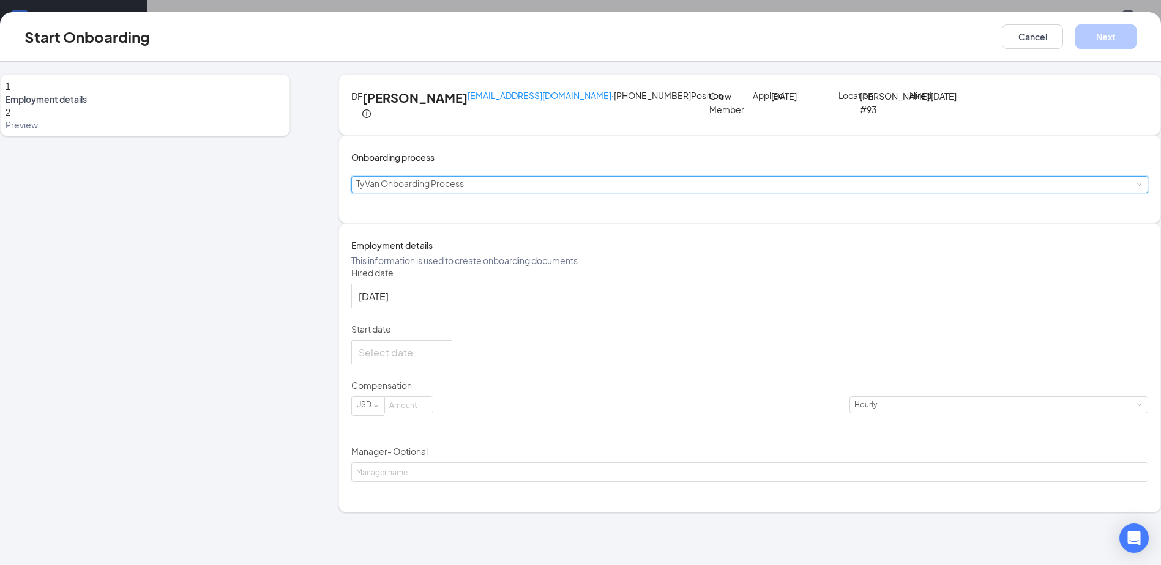
click at [715, 193] on div "Select a process TyVan Onboarding Process" at bounding box center [749, 184] width 797 height 17
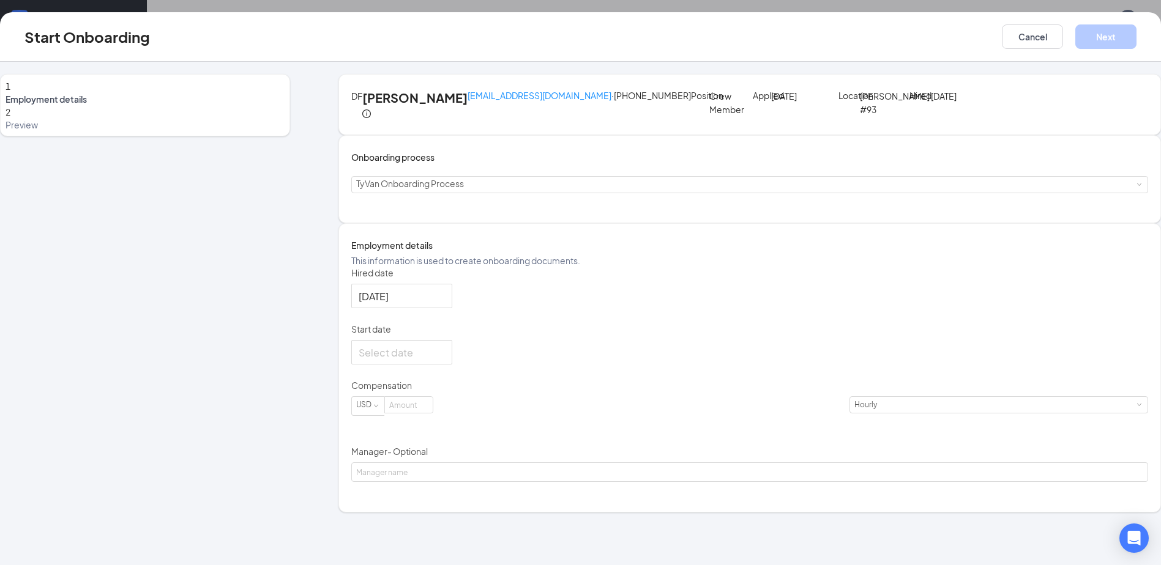
scroll to position [24, 0]
click at [445, 360] on div at bounding box center [402, 352] width 86 height 15
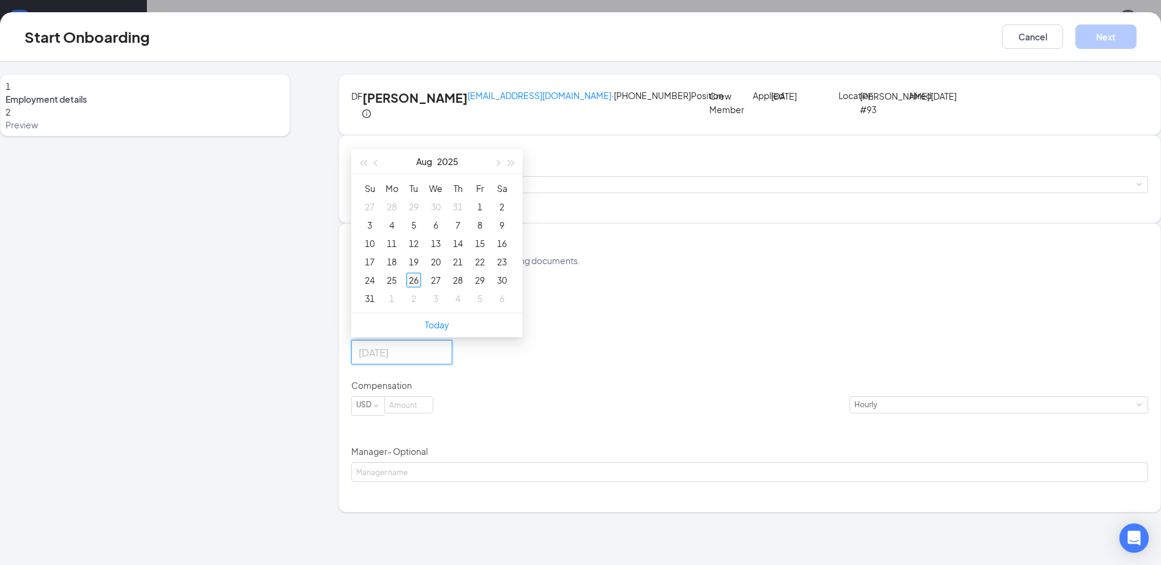
type input "[DATE]"
drag, startPoint x: 470, startPoint y: 336, endPoint x: 495, endPoint y: 347, distance: 27.2
click at [421, 288] on div "26" at bounding box center [413, 280] width 15 height 15
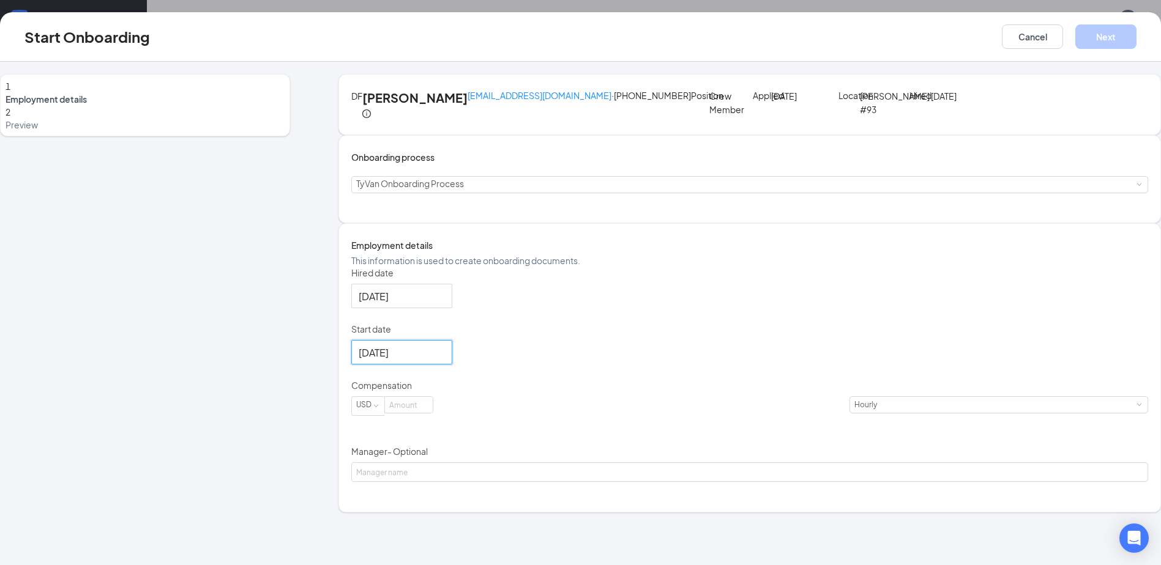
drag, startPoint x: 636, startPoint y: 396, endPoint x: 628, endPoint y: 401, distance: 9.0
click at [635, 396] on div "Hired date [DATE] Start date [DATE] [DATE] Su Mo Tu We Th Fr Sa 27 28 29 30 31 …" at bounding box center [749, 375] width 797 height 216
click at [433, 413] on input at bounding box center [409, 405] width 48 height 16
type input "0"
click at [585, 428] on form "Hired date [DATE] Start date [DATE] [DATE] Su Mo Tu We Th Fr Sa 27 28 29 30 31 …" at bounding box center [749, 375] width 797 height 216
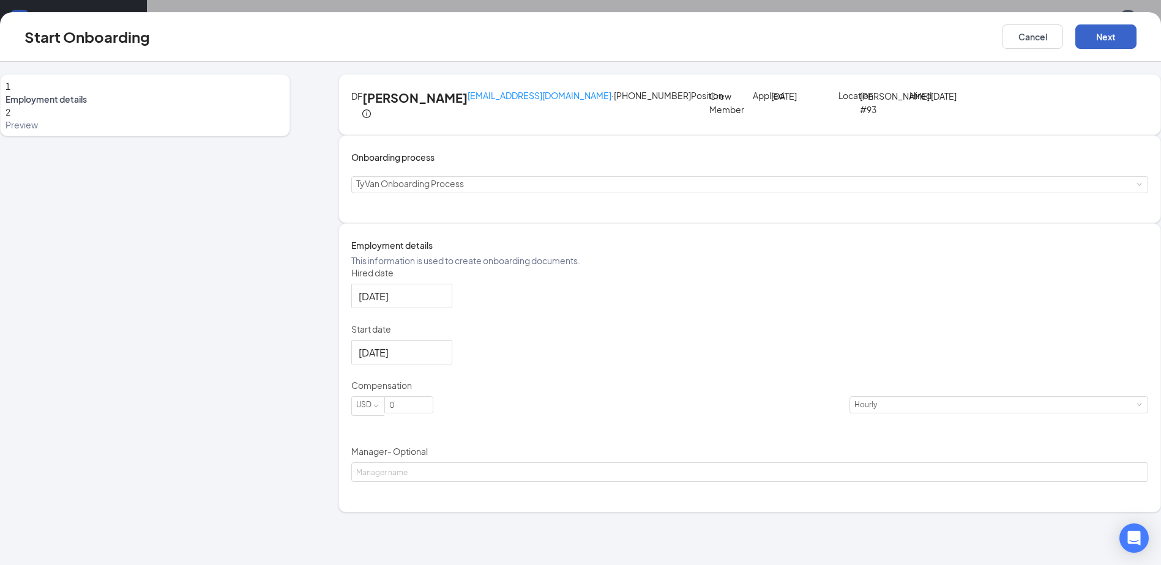
click at [1075, 28] on button "Next" at bounding box center [1105, 36] width 61 height 24
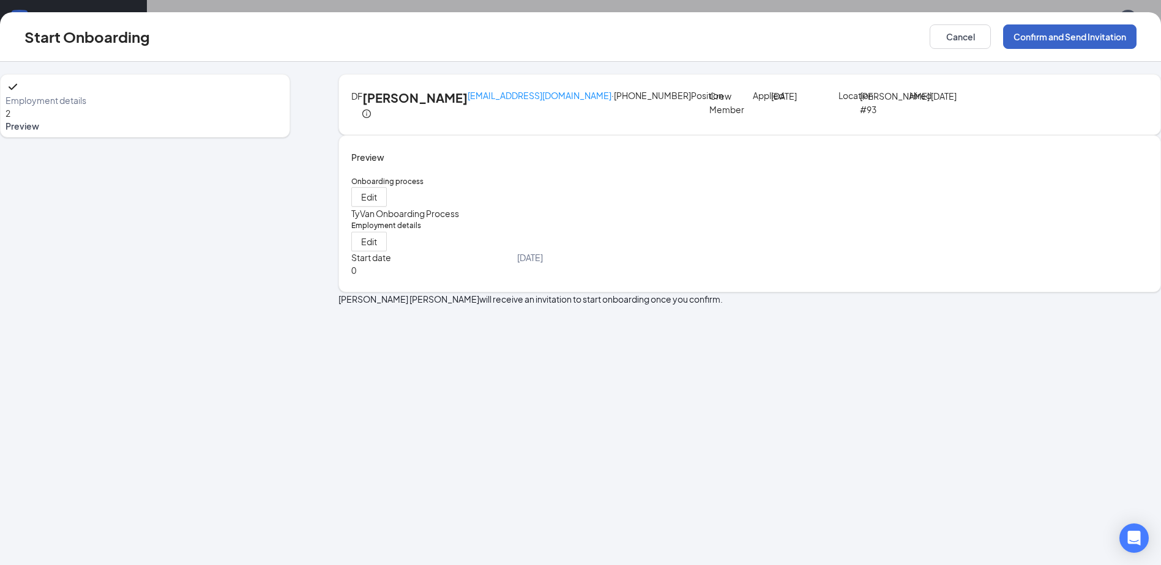
click at [1003, 37] on button "Confirm and Send Invitation" at bounding box center [1069, 36] width 133 height 24
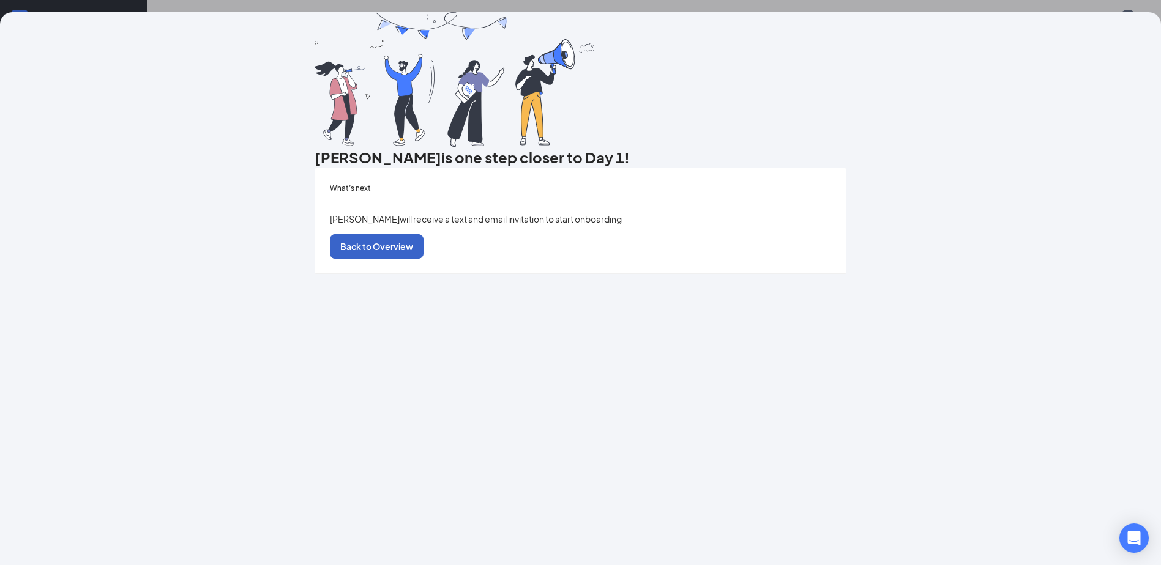
click at [423, 259] on button "Back to Overview" at bounding box center [377, 246] width 94 height 24
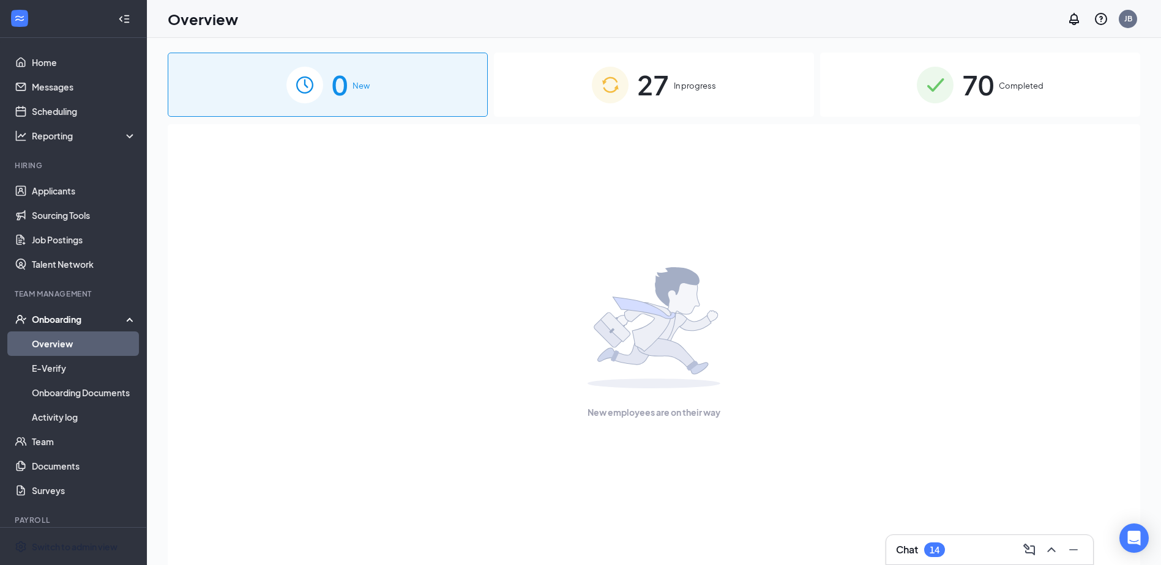
click at [746, 75] on div "27 In progress" at bounding box center [654, 85] width 320 height 64
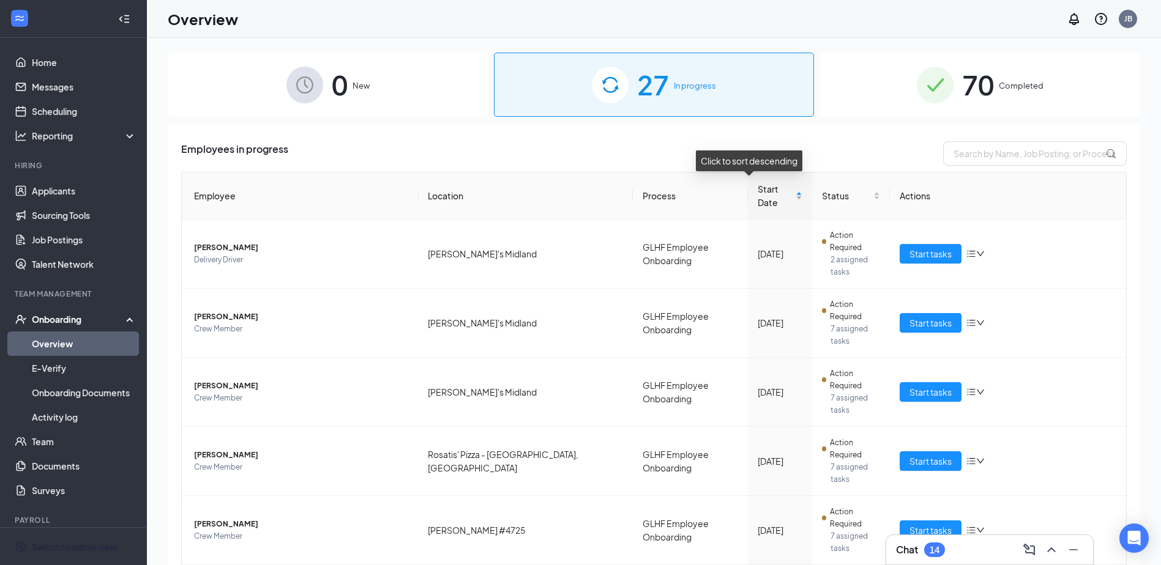
click at [757, 193] on span "Start Date" at bounding box center [774, 195] width 35 height 27
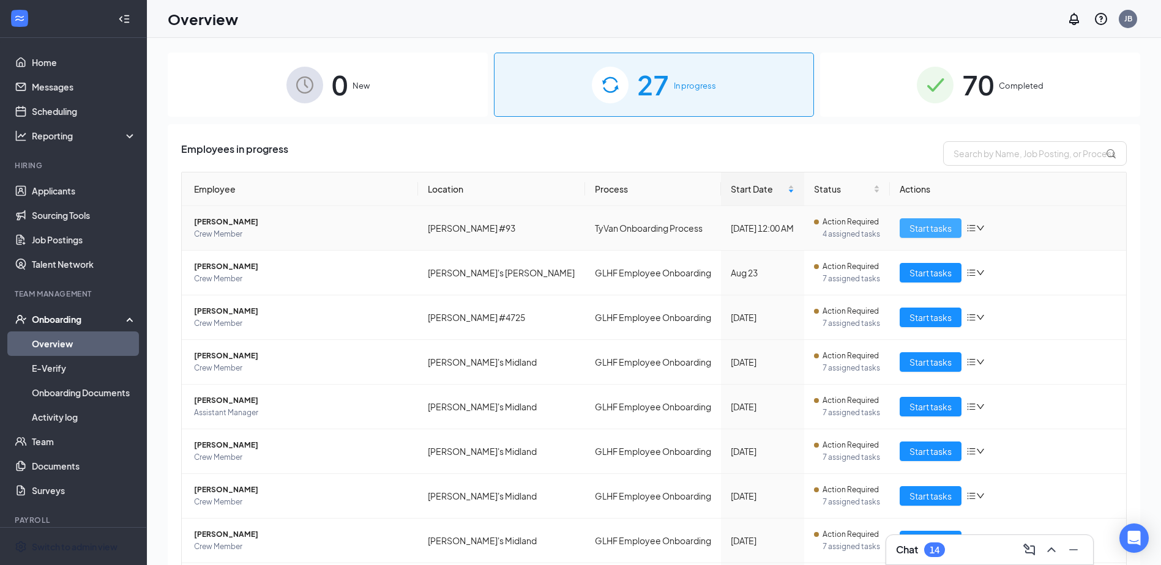
click at [928, 229] on span "Start tasks" at bounding box center [930, 227] width 42 height 13
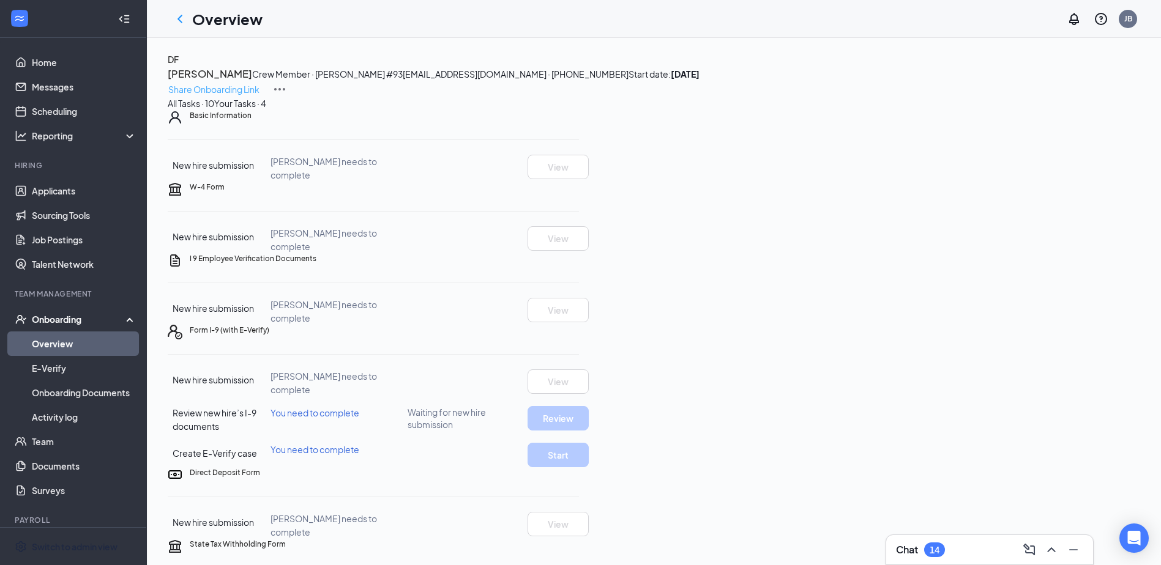
click at [259, 83] on p "Share Onboarding Link" at bounding box center [213, 89] width 91 height 13
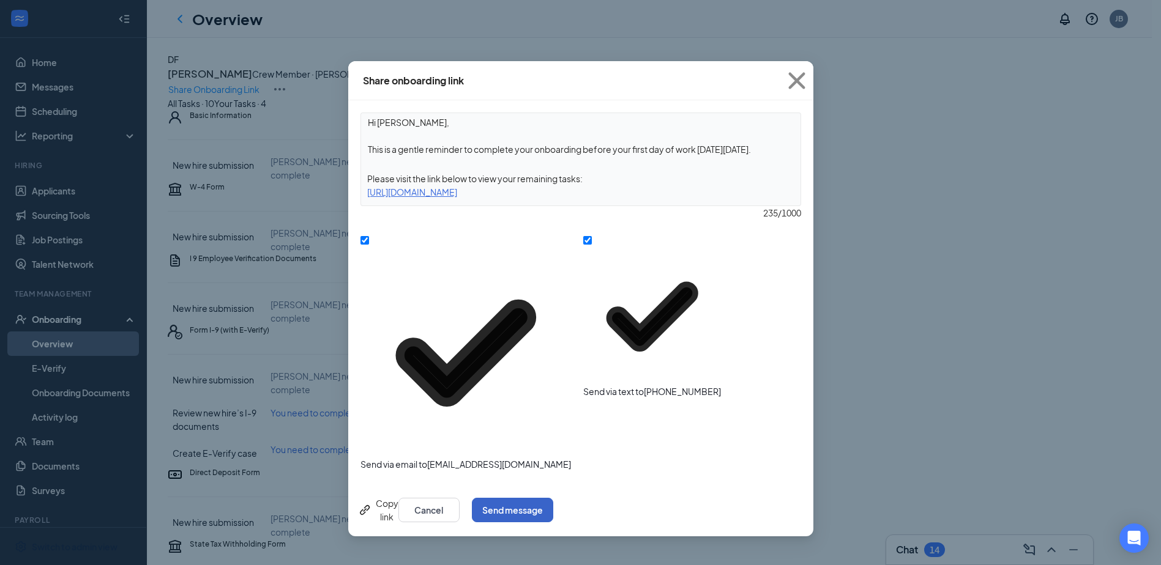
click at [553, 498] on button "Send message" at bounding box center [512, 510] width 81 height 24
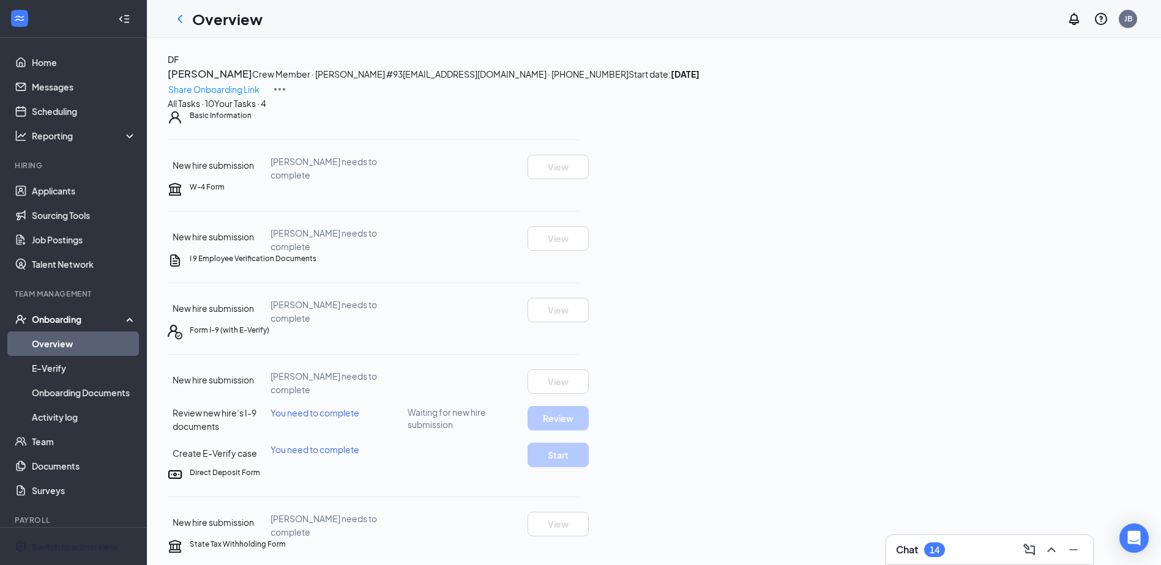
click at [266, 110] on button "Your Tasks · 4" at bounding box center [240, 103] width 52 height 13
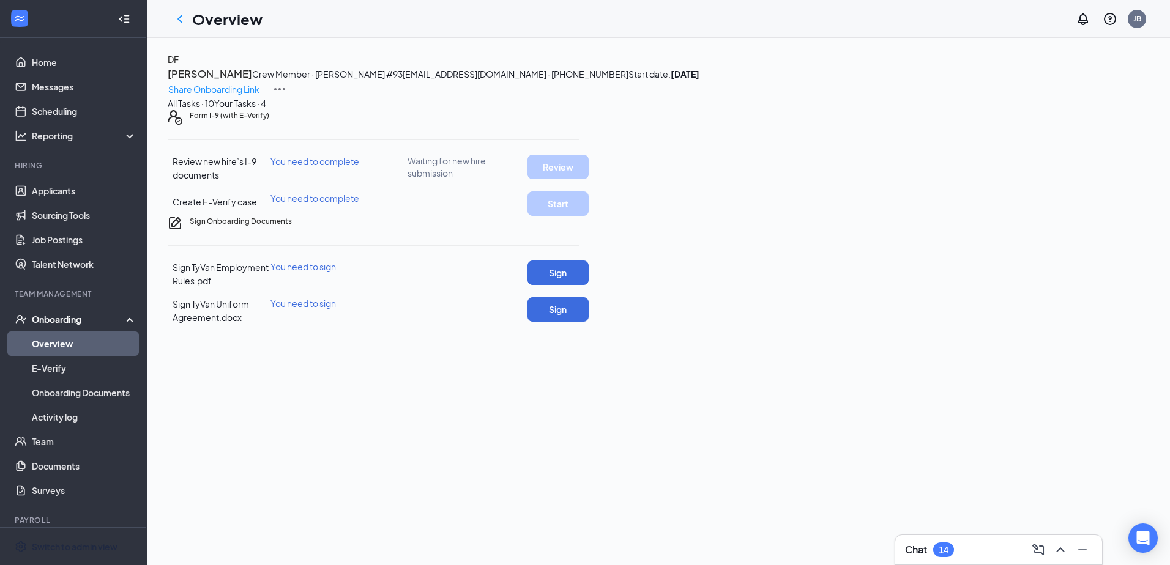
click at [214, 110] on div "All Tasks · 10" at bounding box center [191, 103] width 46 height 13
